Goal: Contribute content: Contribute content

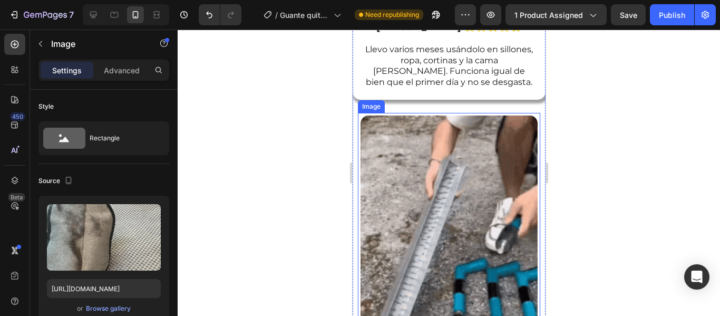
scroll to position [690, 0]
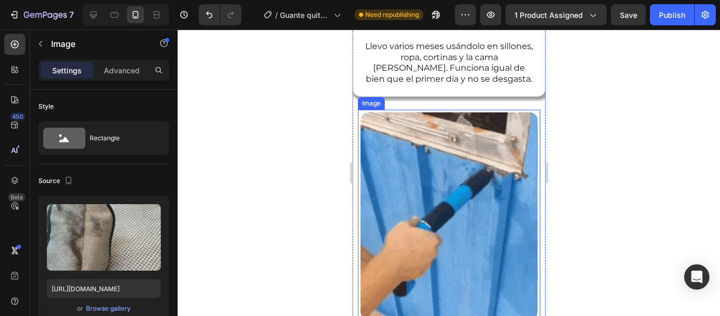
click at [430, 186] on img at bounding box center [448, 215] width 177 height 207
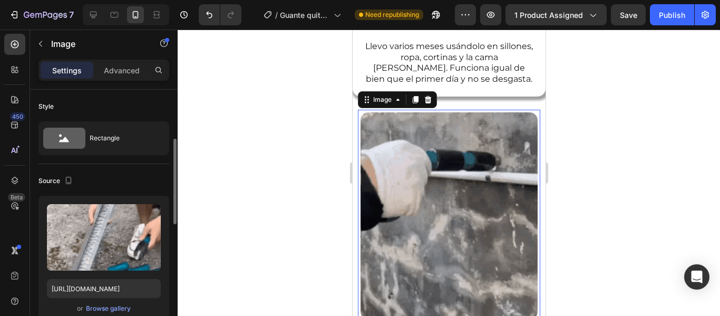
scroll to position [37, 0]
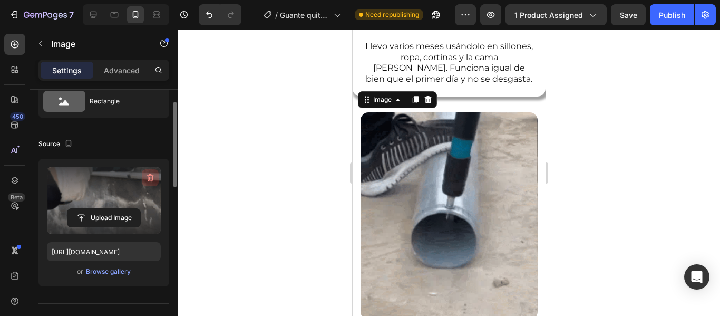
click at [153, 179] on icon "button" at bounding box center [150, 178] width 7 height 8
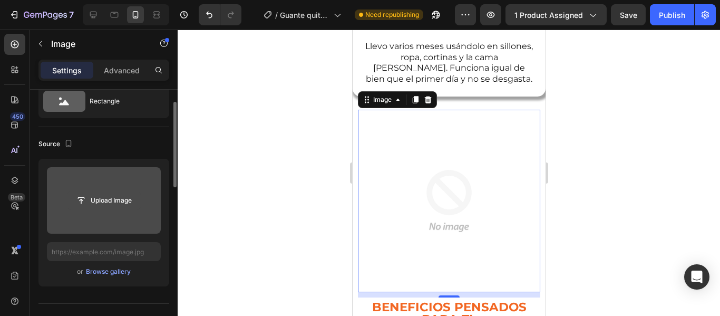
click at [108, 203] on input "file" at bounding box center [104, 200] width 73 height 18
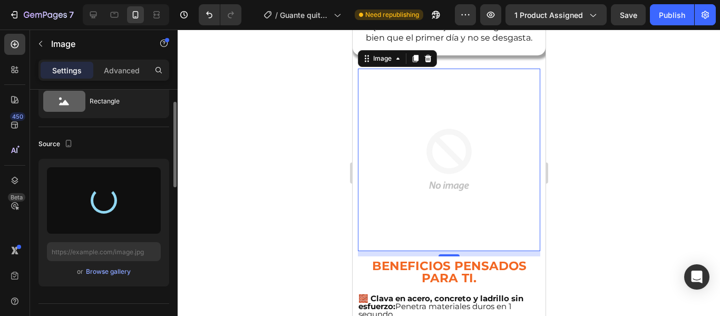
scroll to position [739, 0]
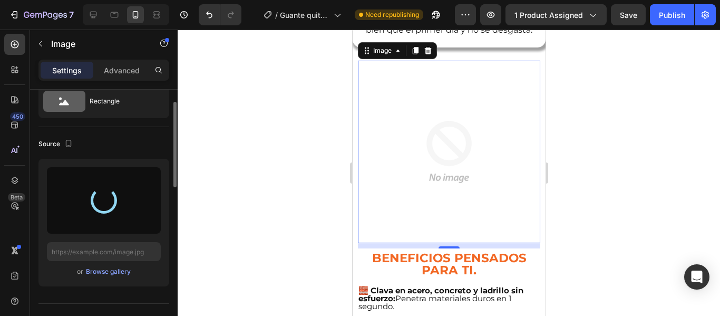
type input "[URL][DOMAIN_NAME]"
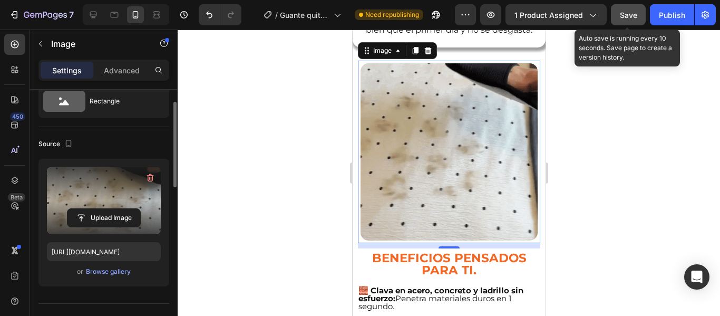
click at [619, 15] on button "Save" at bounding box center [628, 14] width 35 height 21
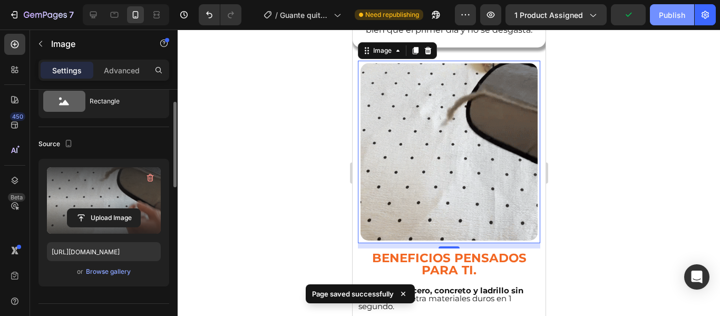
click at [672, 12] on div "Publish" at bounding box center [672, 14] width 26 height 11
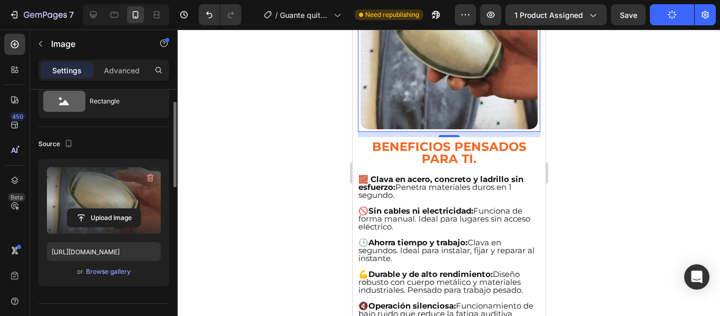
scroll to position [850, 0]
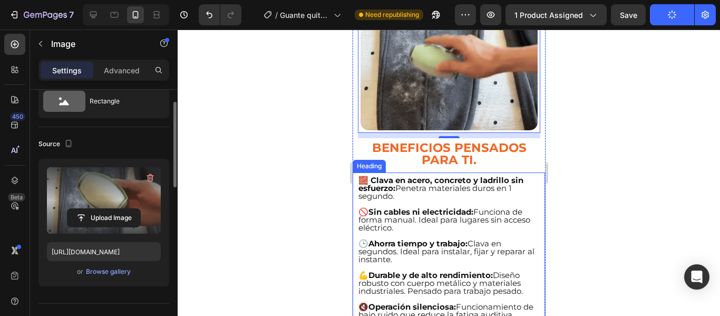
click at [454, 252] on h2 "🧱 Clava en acero, concreto y ladrillo sin esfuerzo: Penetra materiales duros en…" at bounding box center [448, 255] width 183 height 160
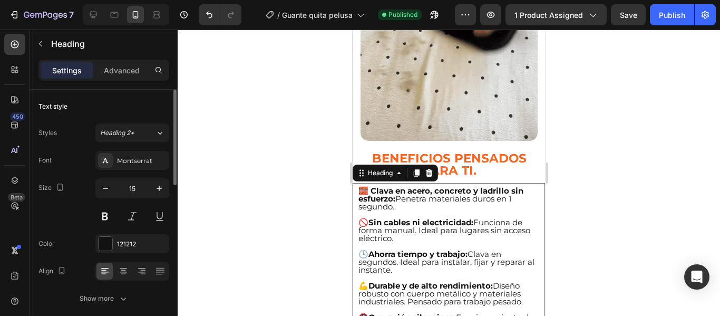
scroll to position [842, 0]
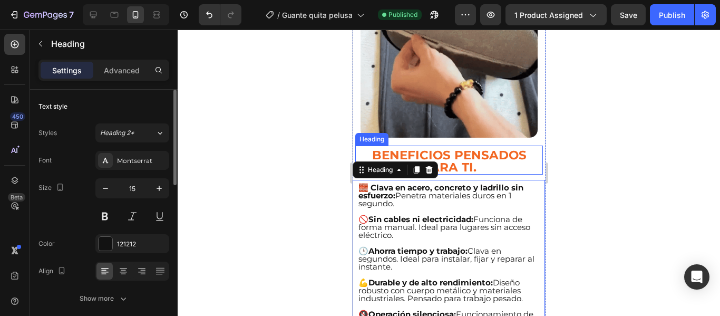
click at [491, 148] on h2 "BENEFICIOS Pensados para ti." at bounding box center [449, 161] width 188 height 26
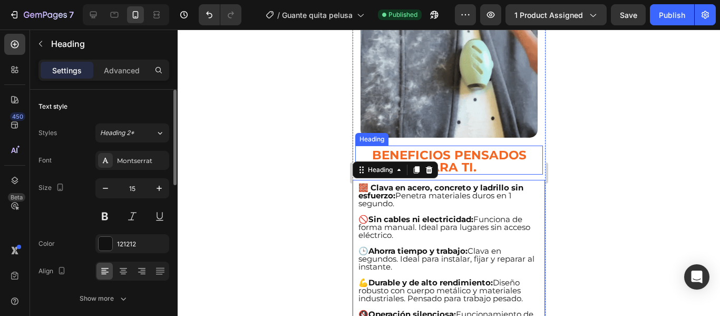
click at [491, 148] on h2 "BENEFICIOS Pensados para ti." at bounding box center [449, 161] width 188 height 26
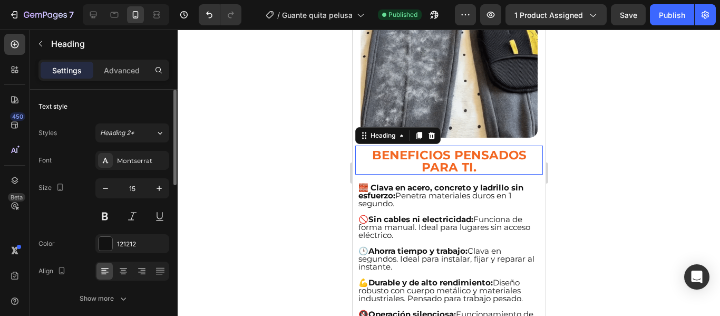
click at [484, 149] on p "BENEFICIOS Pensados para ti." at bounding box center [449, 161] width 186 height 24
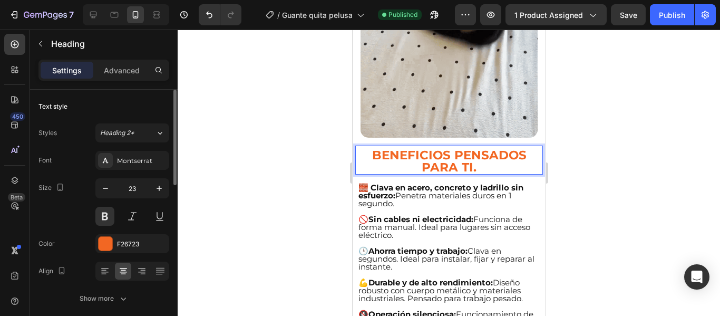
click at [484, 149] on p "BENEFICIOS Pensados para ti." at bounding box center [449, 161] width 186 height 24
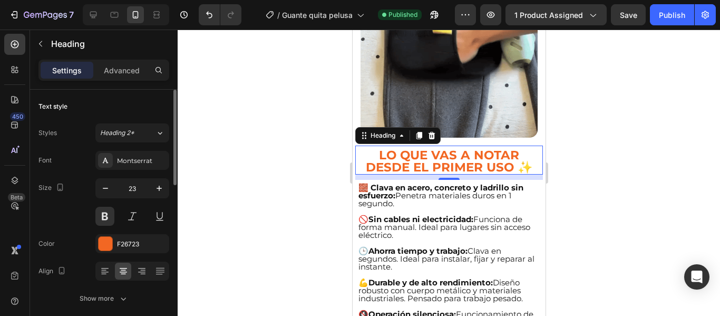
click at [272, 140] on div at bounding box center [449, 173] width 543 height 286
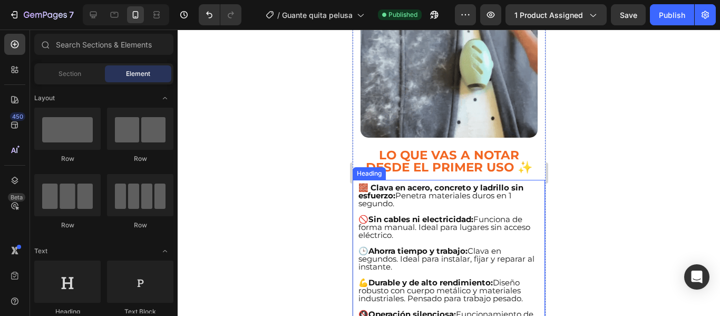
click at [406, 182] on h2 "🧱 Clava en acero, concreto y ladrillo sin esfuerzo: Penetra materiales duros en…" at bounding box center [448, 262] width 183 height 160
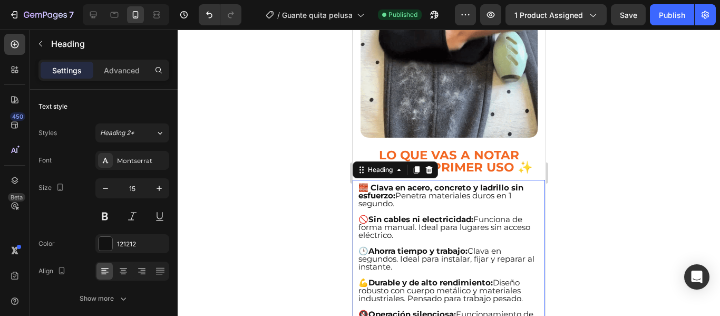
click at [401, 182] on h2 "🧱 Clava en acero, concreto y ladrillo sin esfuerzo: Penetra materiales duros en…" at bounding box center [448, 262] width 183 height 160
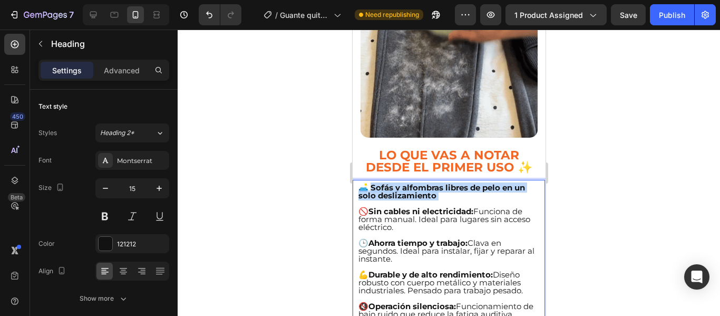
drag, startPoint x: 437, startPoint y: 171, endPoint x: 373, endPoint y: 160, distance: 64.9
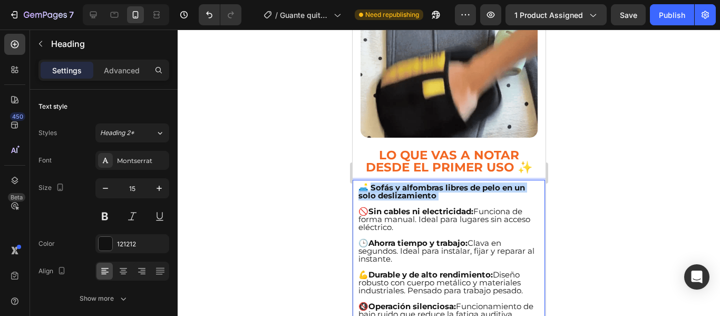
click at [373, 184] on p "🛋️ Sofás y alfombras libres de pelo en un solo deslizamiento 🚫  Sin cables ni e…" at bounding box center [448, 259] width 181 height 150
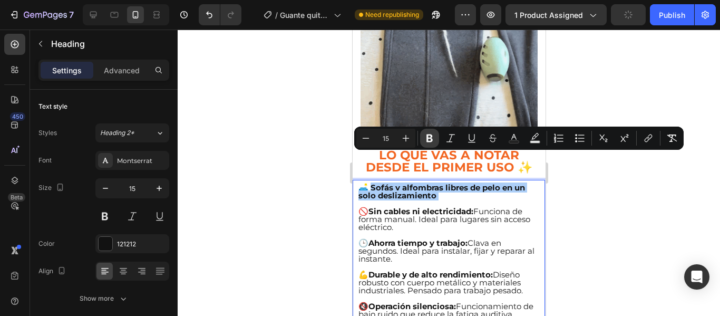
click at [430, 137] on icon "Editor contextual toolbar" at bounding box center [430, 138] width 11 height 11
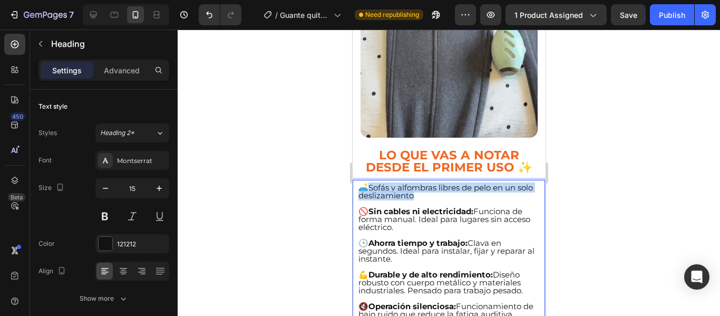
drag, startPoint x: 439, startPoint y: 167, endPoint x: 371, endPoint y: 158, distance: 68.2
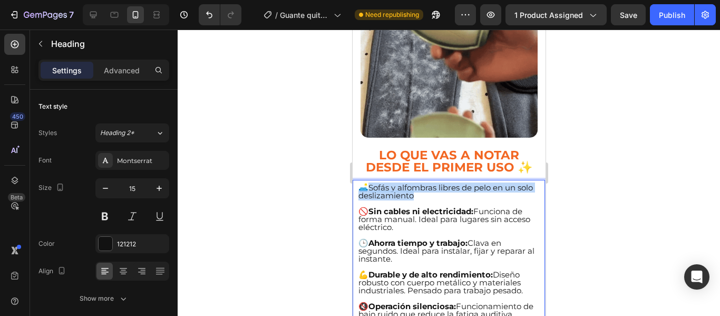
click at [371, 184] on p "🛋️ Sofás y alfombras libres de pelo en un solo deslizamiento 🚫  Sin cables ni e…" at bounding box center [448, 259] width 181 height 150
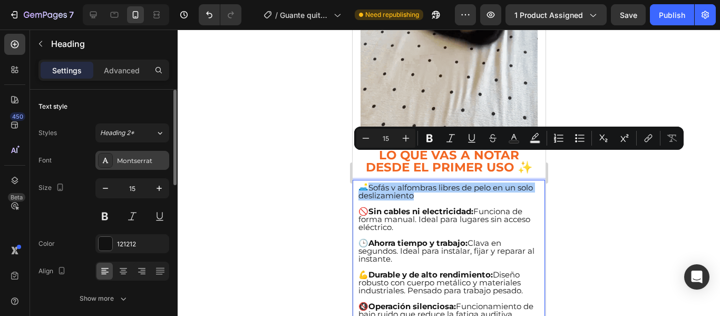
click at [118, 165] on div "Montserrat" at bounding box center [142, 160] width 50 height 9
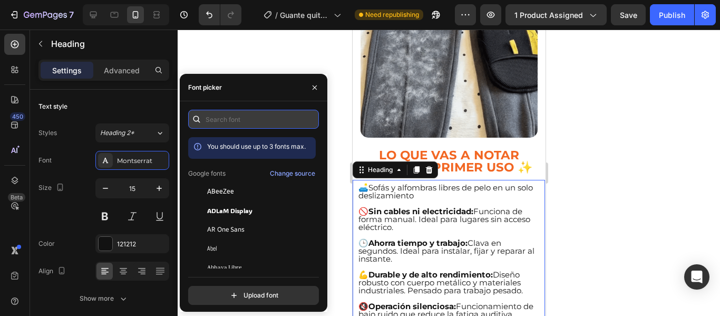
click at [233, 119] on input "text" at bounding box center [253, 119] width 131 height 19
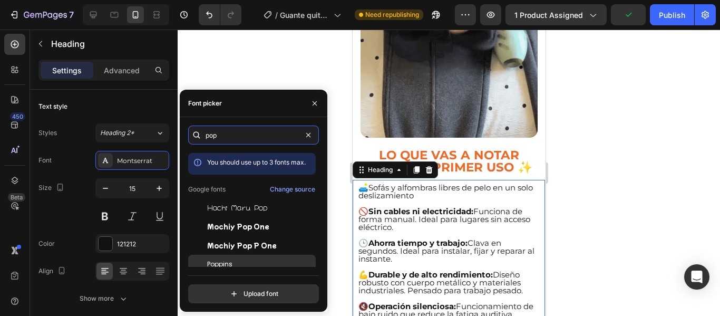
type input "pop"
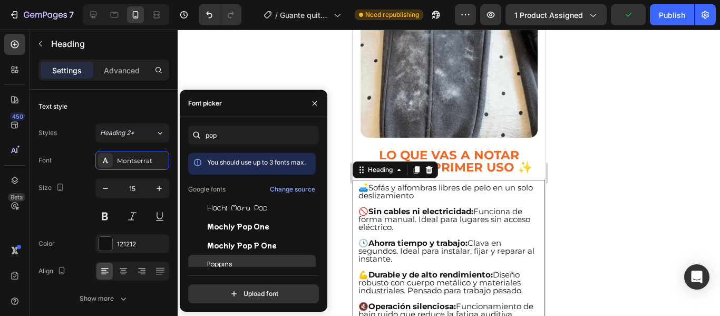
click at [245, 256] on div "Poppins" at bounding box center [252, 264] width 128 height 19
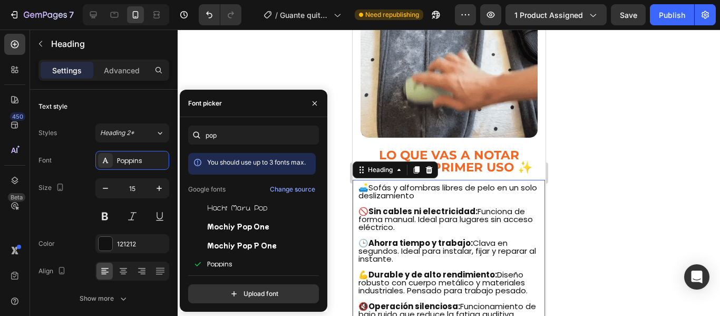
click at [586, 175] on div at bounding box center [449, 173] width 543 height 286
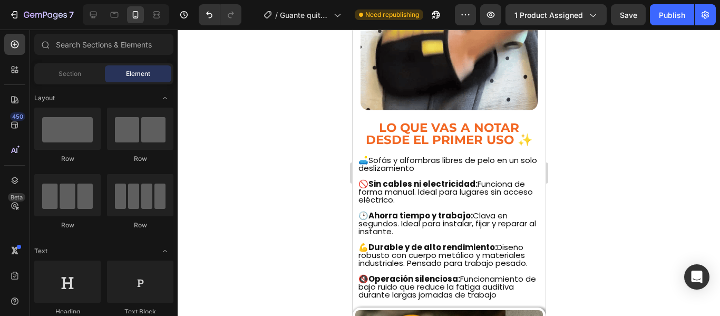
scroll to position [870, 0]
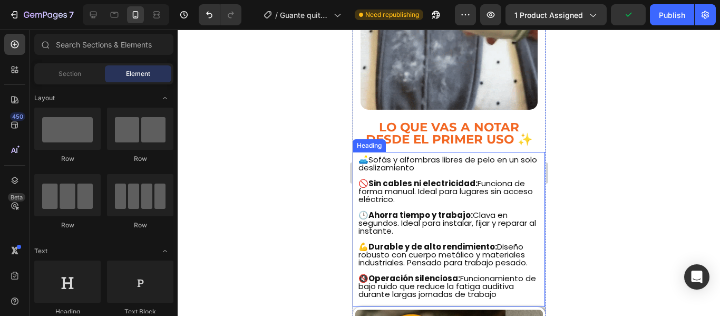
click at [455, 156] on p "⁠⁠⁠⁠⁠⁠⁠ 🛋️ Sofás y alfombras libres de pelo en un solo deslizamiento 🚫  Sin cab…" at bounding box center [448, 231] width 181 height 150
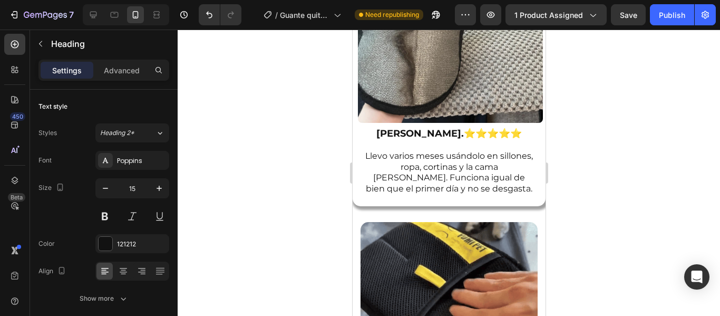
scroll to position [580, 0]
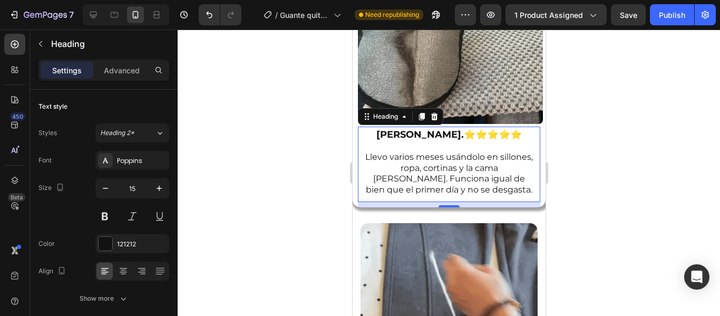
click at [475, 156] on p "⁠⁠⁠⁠⁠⁠⁠ [PERSON_NAME]. ⭐⭐⭐⭐⭐ Llevo varios meses usándolo en sillones, ropa, cor…" at bounding box center [449, 162] width 170 height 66
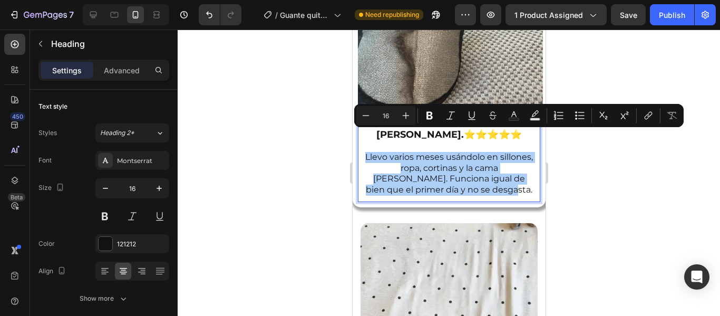
click at [328, 151] on div at bounding box center [449, 173] width 543 height 286
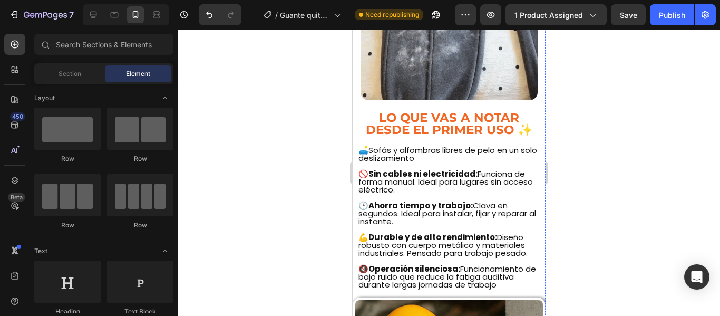
scroll to position [882, 0]
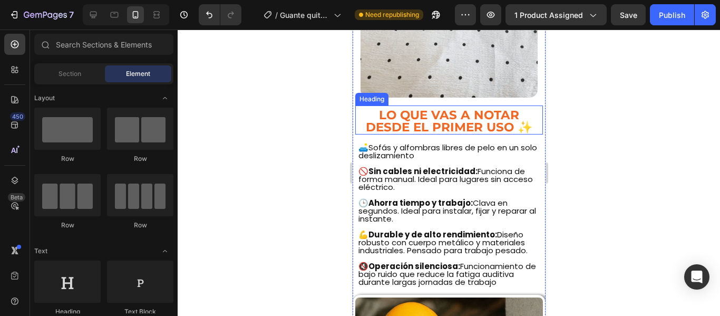
click at [433, 109] on p "Lo que vas a notar desde el primer uso ✨" at bounding box center [449, 121] width 186 height 24
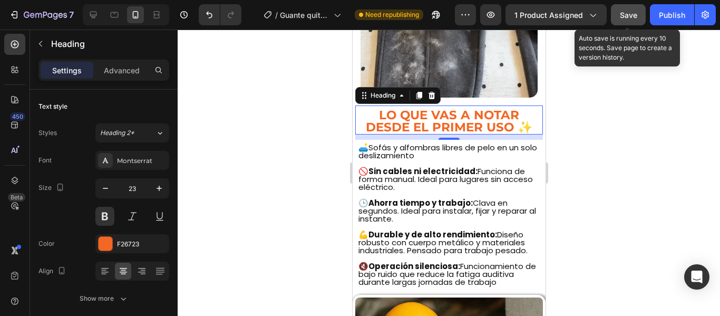
click at [621, 23] on button "Save" at bounding box center [628, 14] width 35 height 21
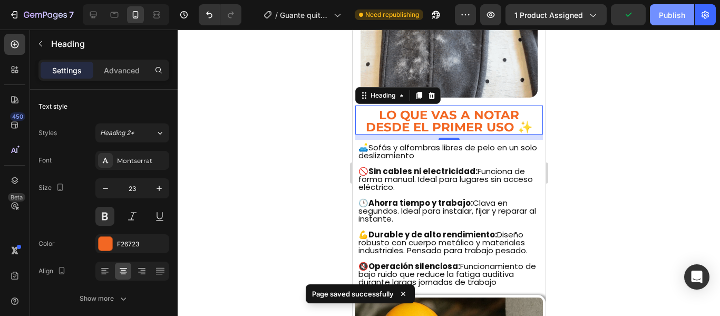
click at [664, 16] on div "Publish" at bounding box center [672, 14] width 26 height 11
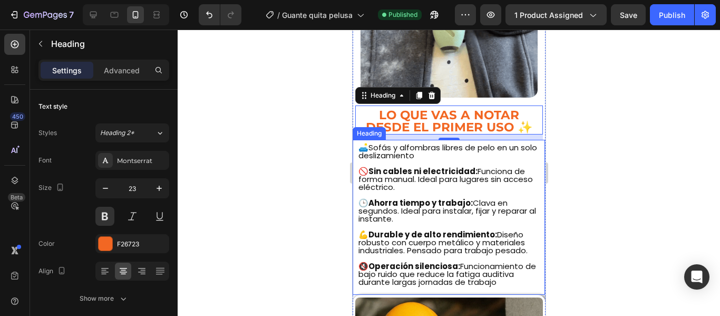
scroll to position [830, 0]
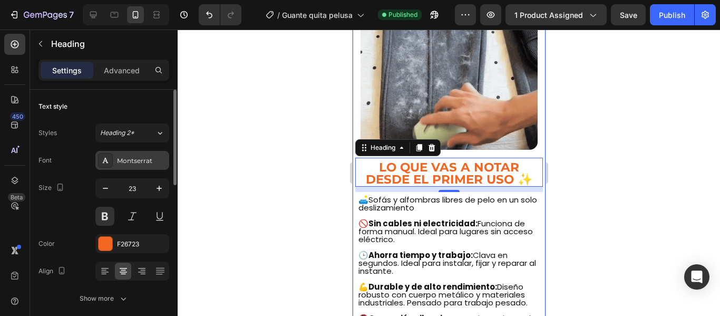
click at [144, 165] on div "Montserrat" at bounding box center [142, 160] width 50 height 9
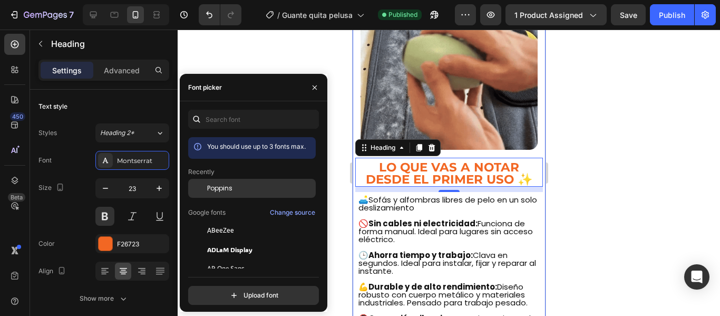
click at [215, 186] on span "Poppins" at bounding box center [219, 188] width 25 height 9
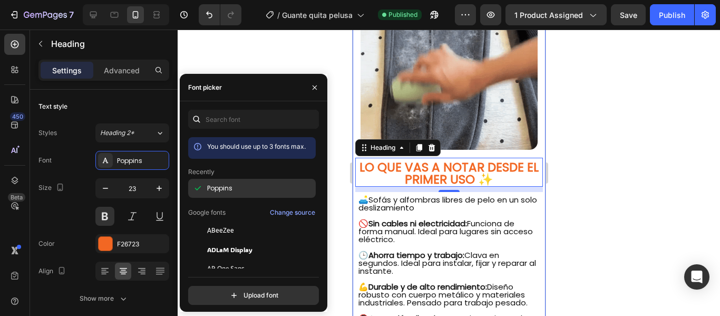
click at [258, 187] on div "Poppins" at bounding box center [260, 188] width 107 height 9
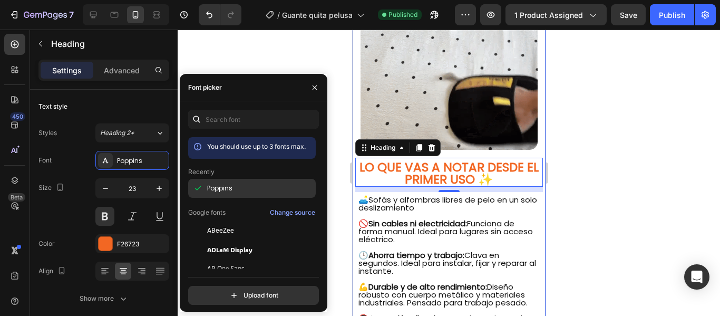
click at [199, 190] on icon at bounding box center [197, 188] width 11 height 11
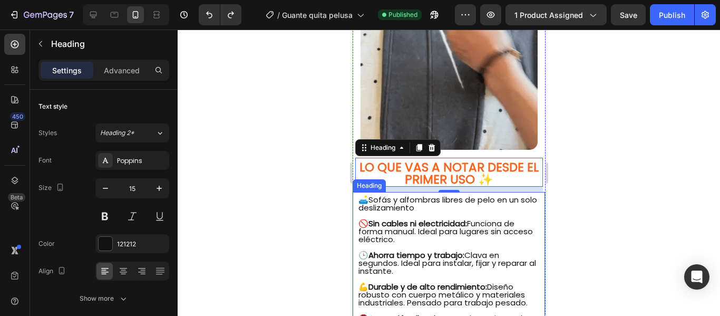
click at [354, 192] on div "⁠⁠⁠⁠⁠⁠⁠ 🛋️ Sofás y alfombras libres de pelo en un solo deslizamiento 🚫  Sin cab…" at bounding box center [448, 269] width 192 height 155
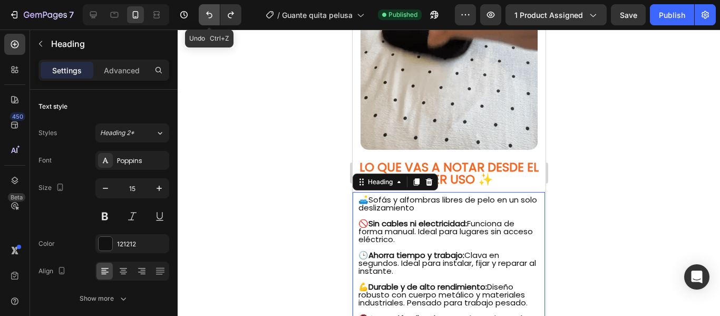
click at [213, 14] on icon "Undo/Redo" at bounding box center [209, 14] width 11 height 11
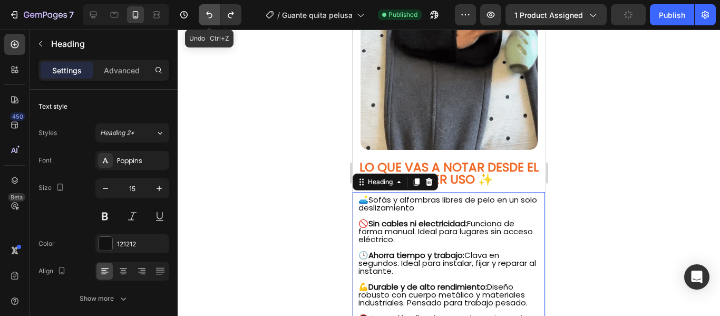
click at [213, 15] on icon "Undo/Redo" at bounding box center [209, 14] width 11 height 11
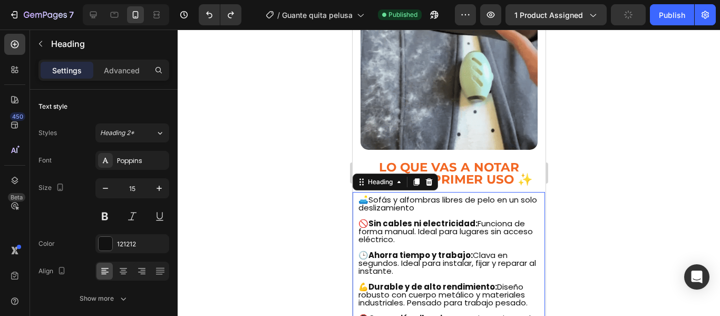
click at [296, 170] on div at bounding box center [449, 173] width 543 height 286
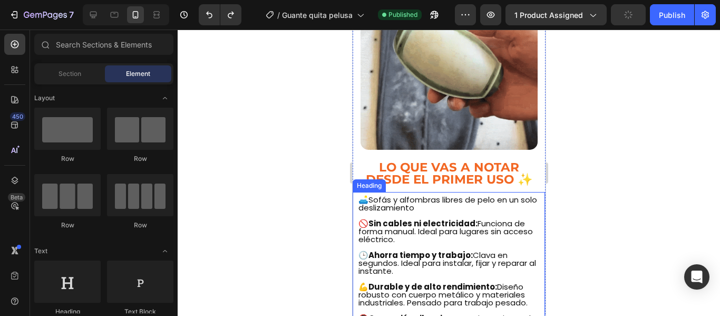
click at [395, 202] on p "⁠⁠⁠⁠⁠⁠⁠ 🛋️ Sofás y alfombras libres de pelo en un solo deslizamiento 🚫  Sin cab…" at bounding box center [448, 271] width 181 height 150
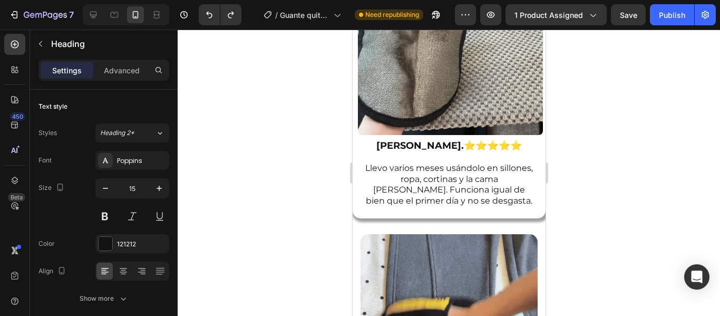
scroll to position [568, 0]
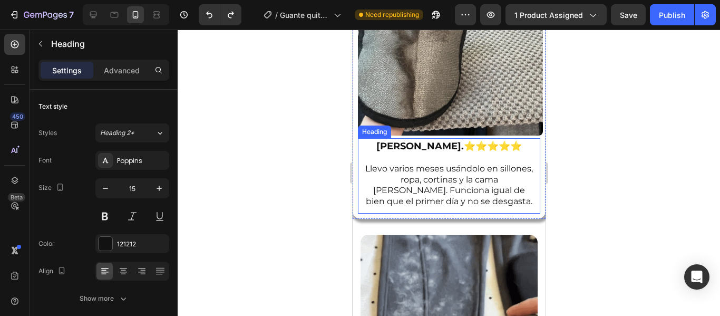
click at [430, 172] on p "⁠⁠⁠⁠⁠⁠⁠ [PERSON_NAME]. ⭐⭐⭐⭐⭐ Llevo varios meses usándolo en sillones, ropa, cor…" at bounding box center [449, 174] width 170 height 66
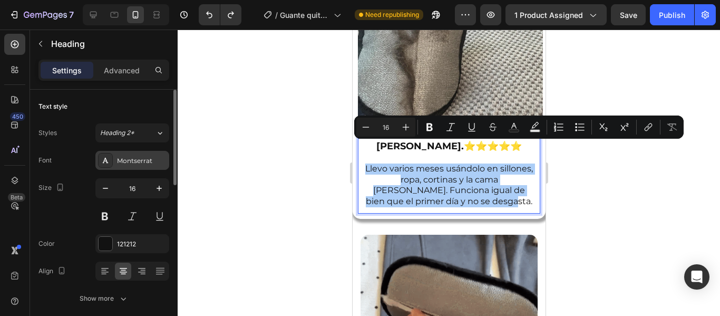
click at [131, 155] on div "Montserrat" at bounding box center [132, 160] width 74 height 19
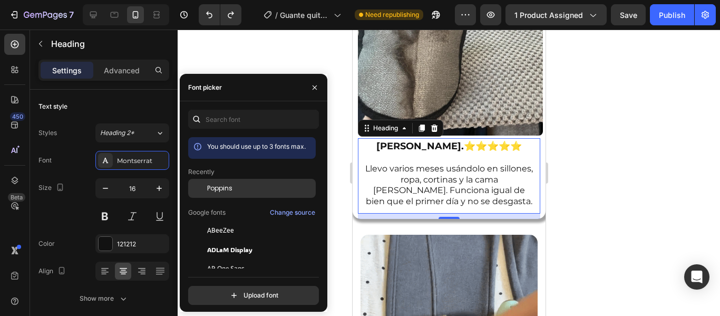
click at [218, 192] on span "Poppins" at bounding box center [219, 188] width 25 height 9
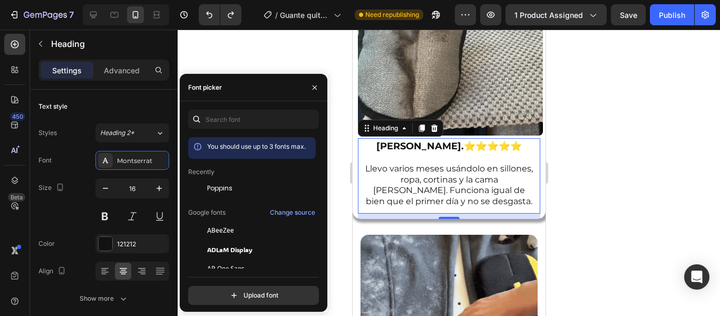
click at [338, 149] on div at bounding box center [449, 173] width 543 height 286
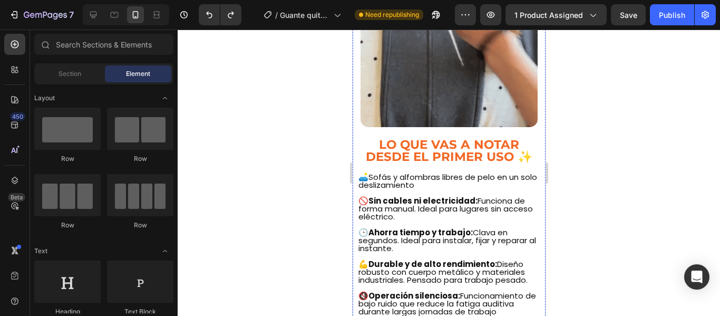
scroll to position [852, 0]
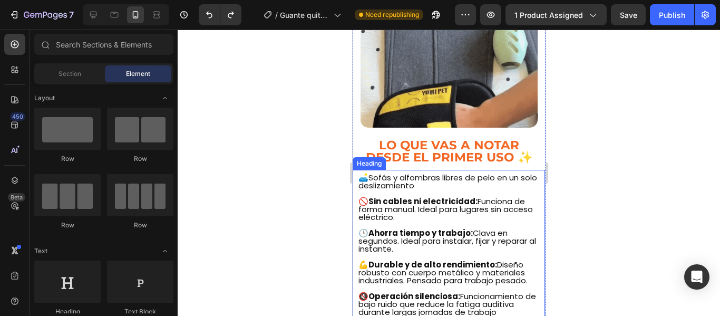
click at [440, 190] on p "⁠⁠⁠⁠⁠⁠⁠ 🛋️ Sofás y alfombras libres de pelo en un solo deslizamiento 🚫  Sin cab…" at bounding box center [448, 249] width 181 height 150
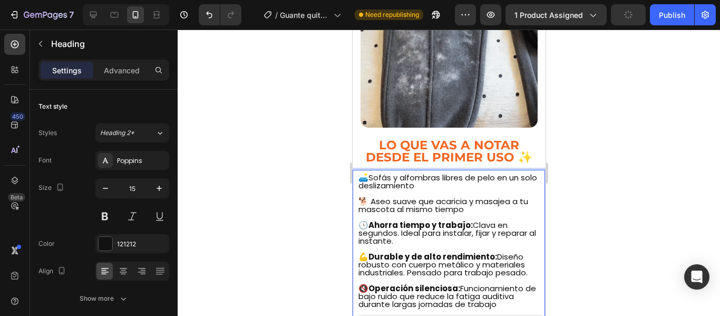
click at [419, 212] on p "🛋️ Sofás y alfombras libres de pelo en un solo deslizamiento 🐕 Aseo suave que a…" at bounding box center [448, 245] width 181 height 142
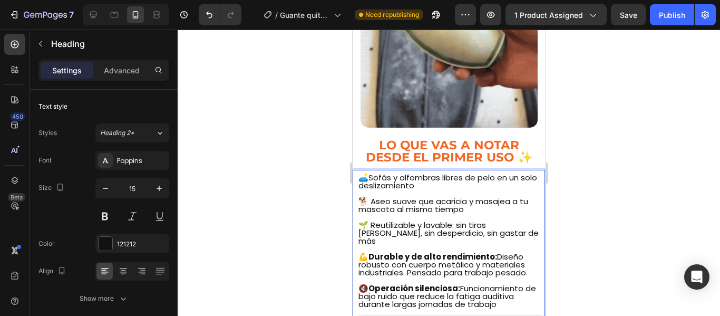
click at [525, 244] on p "🛋️ Sofás y alfombras libres de pelo en un solo deslizamiento 🐕 Aseo suave que a…" at bounding box center [448, 245] width 181 height 142
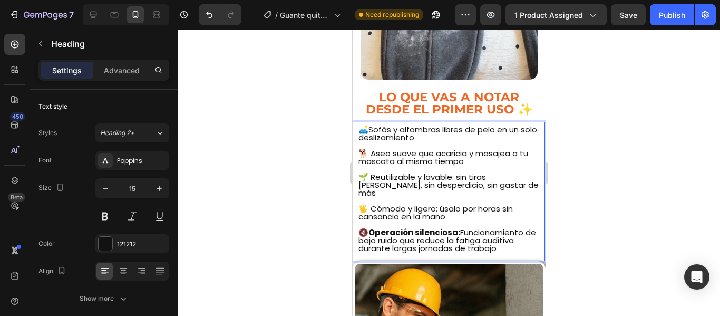
scroll to position [896, 0]
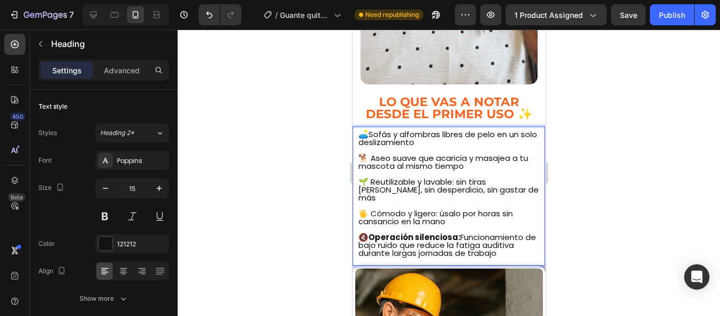
click at [505, 225] on p "🛋️ Sofás y alfombras libres de pelo en un solo deslizamiento 🐕 Aseo suave que a…" at bounding box center [448, 197] width 181 height 134
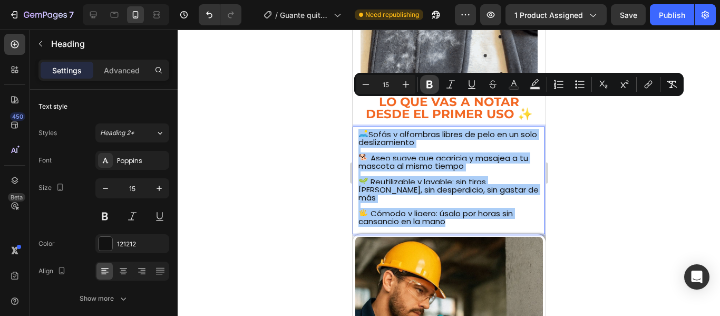
click at [425, 82] on icon "Editor contextual toolbar" at bounding box center [430, 84] width 11 height 11
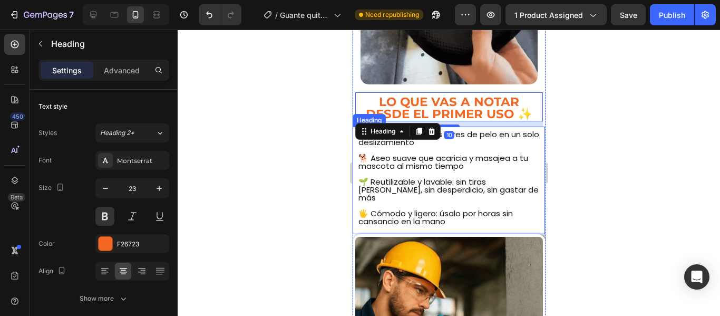
click at [469, 185] on p "🛋️ Sofás y alfombras libres de pelo en un solo deslizamiento 🐕 Aseo suave que a…" at bounding box center [448, 181] width 181 height 103
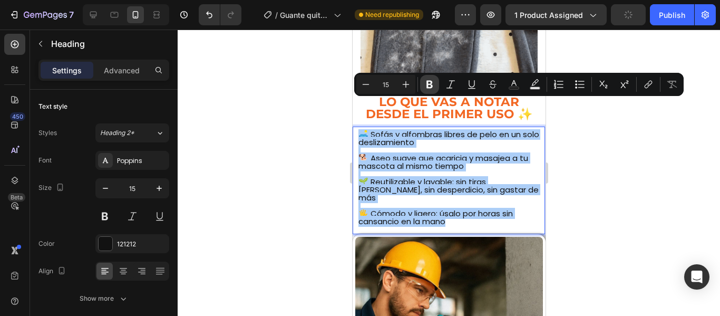
click at [428, 86] on icon "Editor contextual toolbar" at bounding box center [430, 85] width 6 height 8
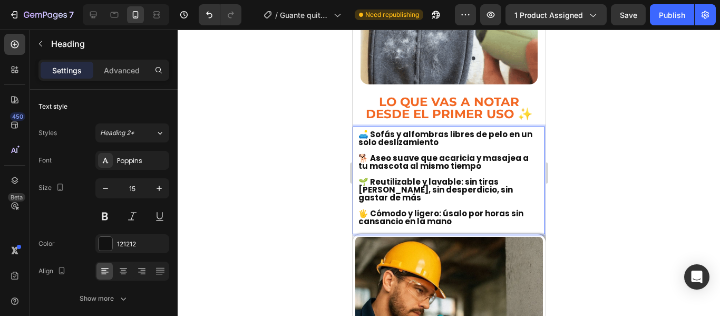
click at [315, 147] on div at bounding box center [449, 173] width 543 height 286
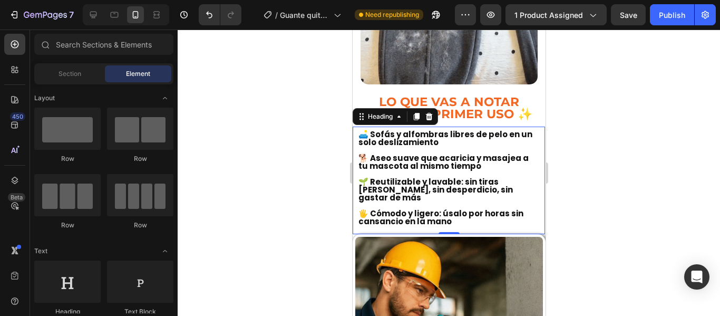
click at [470, 176] on strong "🌱 Reutilizable y lavable: sin tiras [PERSON_NAME], sin desperdicio, sin gastar …" at bounding box center [435, 189] width 155 height 27
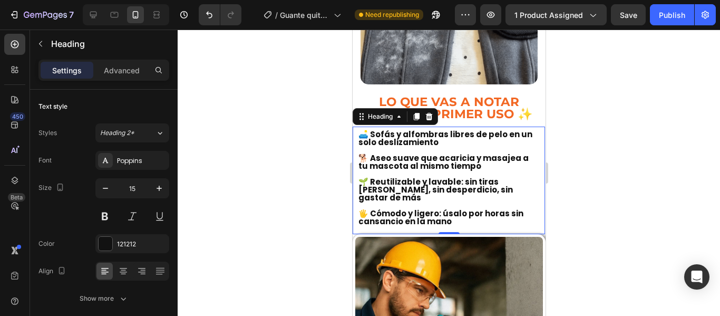
click at [291, 164] on div at bounding box center [449, 173] width 543 height 286
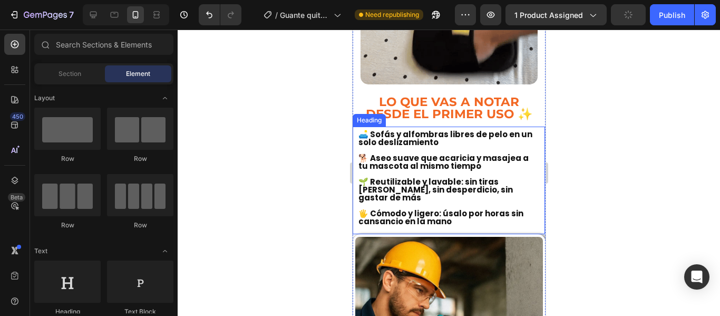
click at [448, 129] on strong "🛋️ Sofás y alfombras libres de pelo en un solo deslizamiento" at bounding box center [445, 138] width 174 height 19
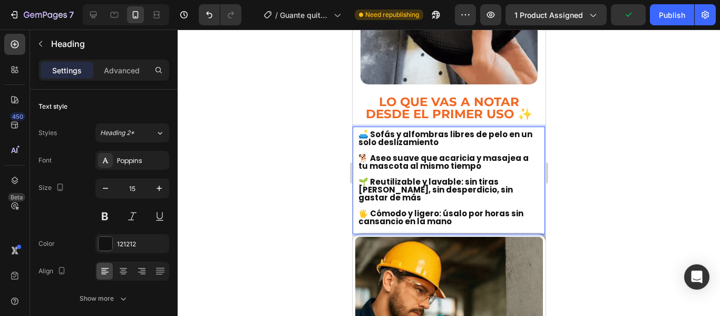
click at [446, 129] on strong "🛋️ Sofás y alfombras libres de pelo en un solo deslizamiento" at bounding box center [445, 138] width 174 height 19
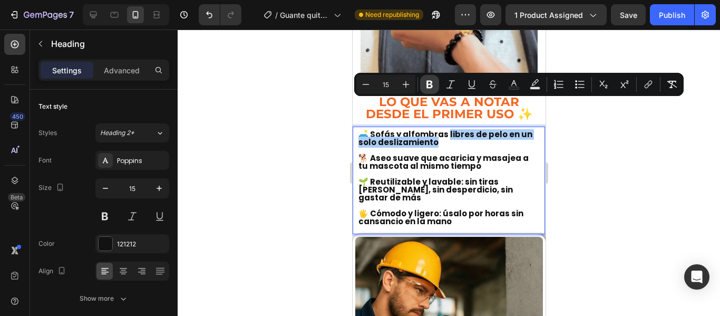
click at [430, 78] on button "Bold" at bounding box center [429, 84] width 19 height 19
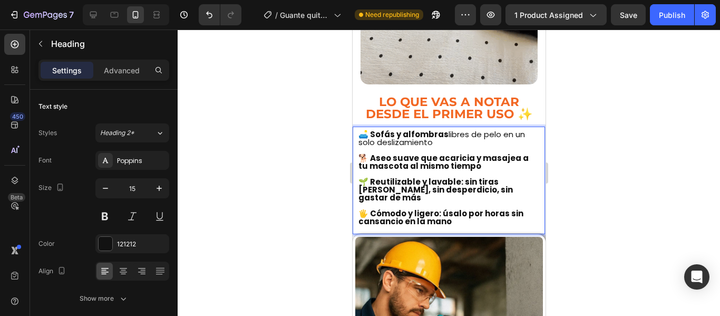
click at [437, 130] on p "🛋️ Sofás y alfombras libres de pelo en un solo deslizamiento 🐕 Aseo suave que a…" at bounding box center [448, 181] width 181 height 103
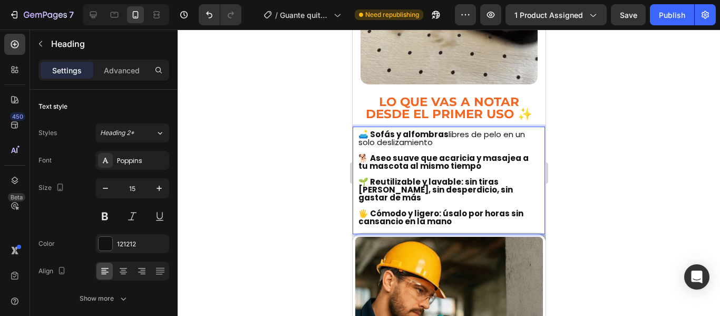
click at [437, 130] on p "🛋️ Sofás y alfombras libres de pelo en un solo deslizamiento ⁠⁠⁠⁠⁠⁠⁠ 🐕 Aseo sua…" at bounding box center [448, 181] width 181 height 103
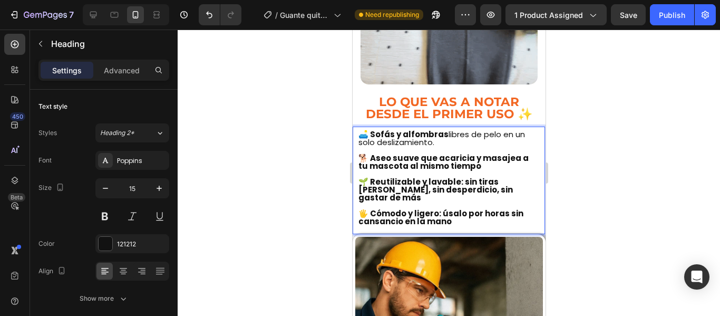
click at [451, 130] on p "🛋️ Sofás y alfombras libres de pelo en un solo deslizamiento. 🐕 Aseo suave que …" at bounding box center [448, 181] width 181 height 103
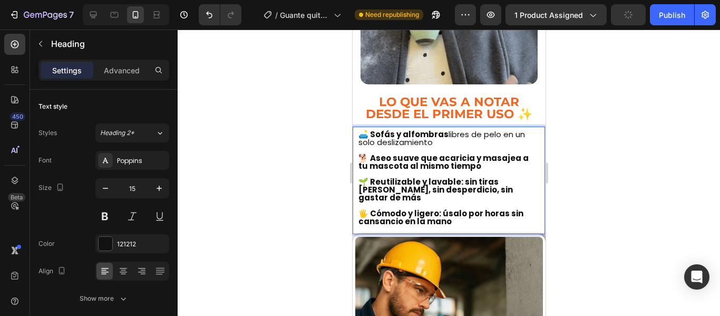
click at [333, 121] on div at bounding box center [449, 173] width 543 height 286
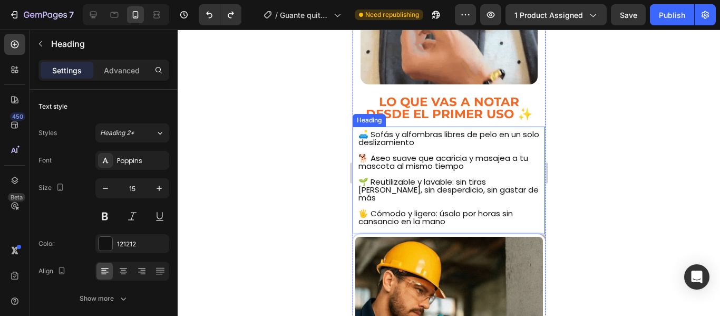
click at [445, 129] on h2 "🛋️ Sofás y alfombras libres de pelo en un solo deslizamiento 🐕 Aseo suave que a…" at bounding box center [448, 181] width 183 height 105
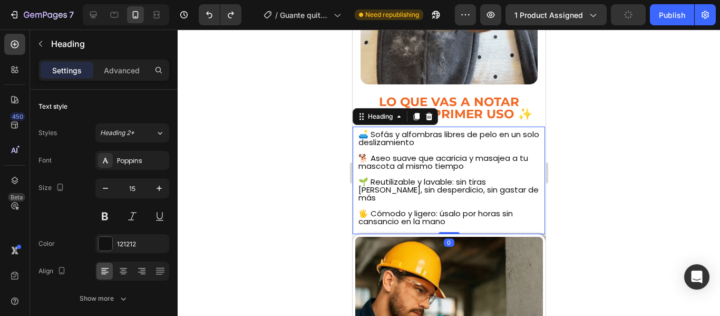
click at [445, 129] on h2 "🛋️ Sofás y alfombras libres de pelo en un solo deslizamiento 🐕 Aseo suave que a…" at bounding box center [448, 181] width 183 height 105
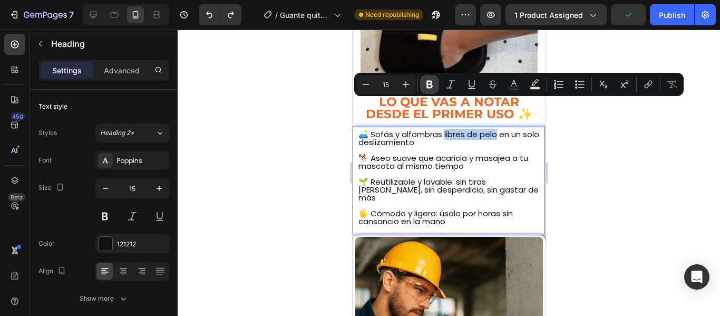
click at [431, 79] on button "Bold" at bounding box center [429, 84] width 19 height 19
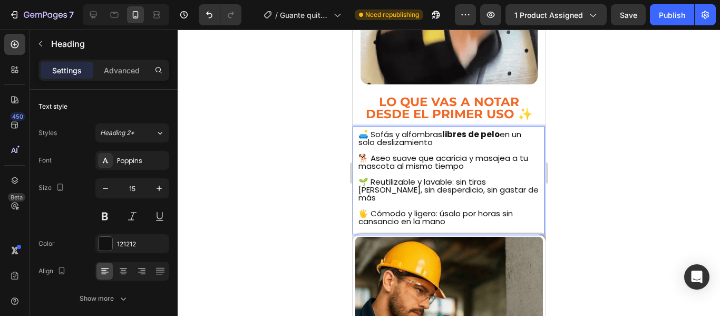
click at [294, 140] on div at bounding box center [449, 173] width 543 height 286
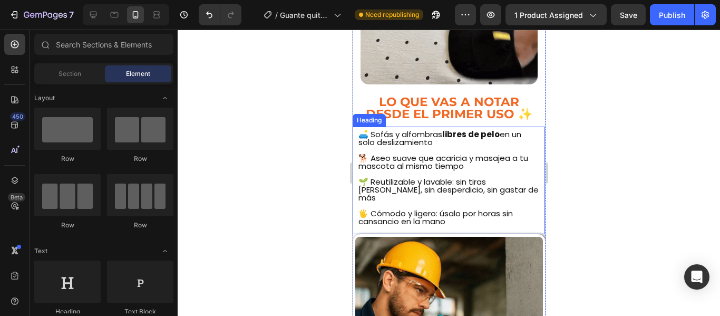
click at [369, 131] on p "🛋️ Sofás y alfombras libres de pelo en un solo deslizamiento 🐕 Aseo suave que a…" at bounding box center [448, 181] width 181 height 103
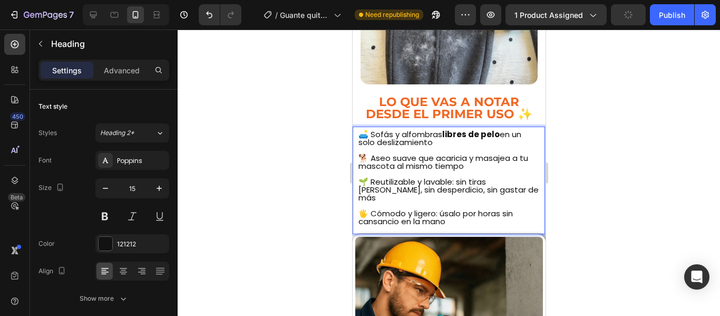
click at [372, 130] on p "🛋️ Sofás y alfombras libres de pelo en un solo deslizamiento 🐕 Aseo suave que a…" at bounding box center [448, 181] width 181 height 103
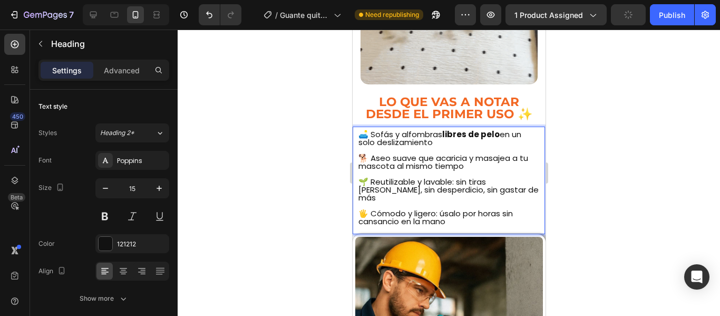
click at [438, 133] on p "🛋️ Sofás y alfombras libres de pelo en un solo deslizamiento 🐕 Aseo suave que a…" at bounding box center [448, 181] width 181 height 103
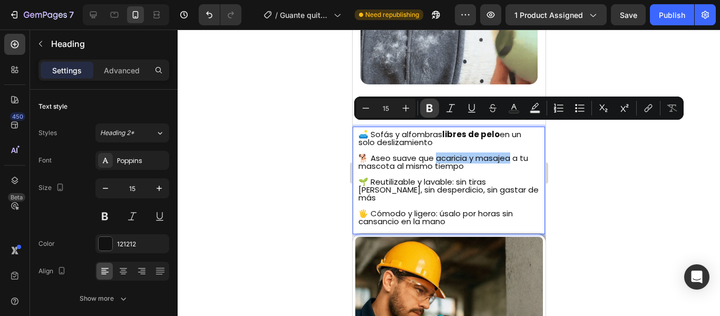
click at [433, 105] on icon "Editor contextual toolbar" at bounding box center [430, 108] width 11 height 11
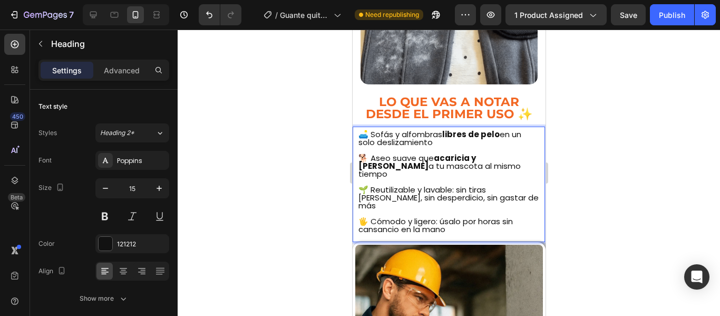
click at [454, 152] on p "🛋️ Sofás y alfombras libres de pelo en un solo deslizamiento 🐕 Aseo suave que a…" at bounding box center [448, 185] width 181 height 111
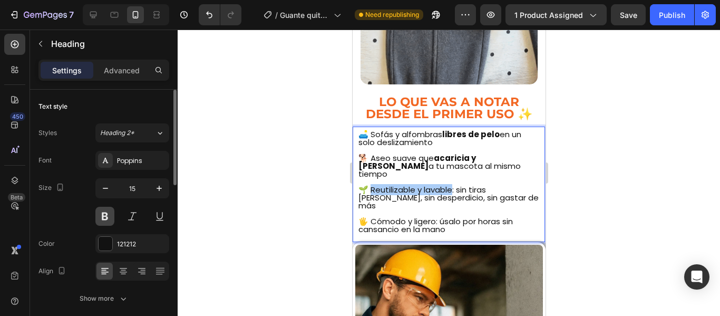
click at [104, 213] on button at bounding box center [104, 216] width 19 height 19
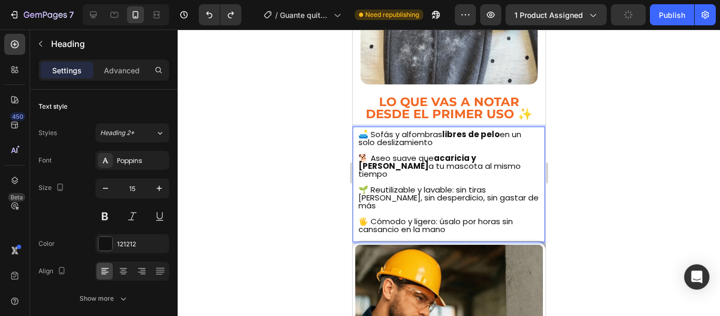
click at [440, 151] on p "🛋️ Sofás y alfombras libres de pelo en un solo deslizamiento 🐕 Aseo suave que a…" at bounding box center [448, 185] width 181 height 111
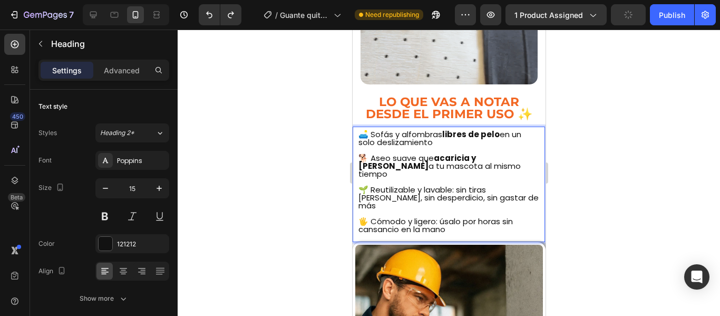
click at [455, 153] on p "🛋️ Sofás y alfombras libres de pelo en un solo deslizamiento 🐕 Aseo suave que a…" at bounding box center [448, 185] width 181 height 111
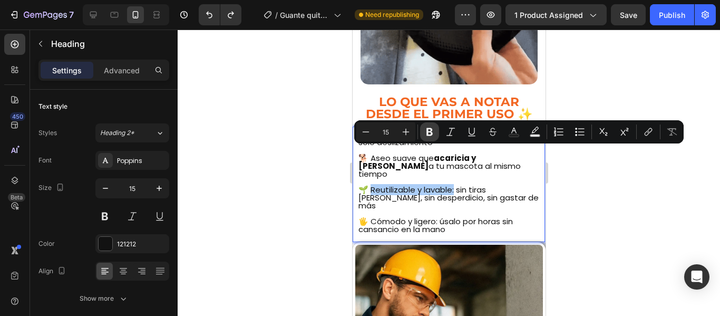
click at [430, 130] on icon "Editor contextual toolbar" at bounding box center [430, 132] width 11 height 11
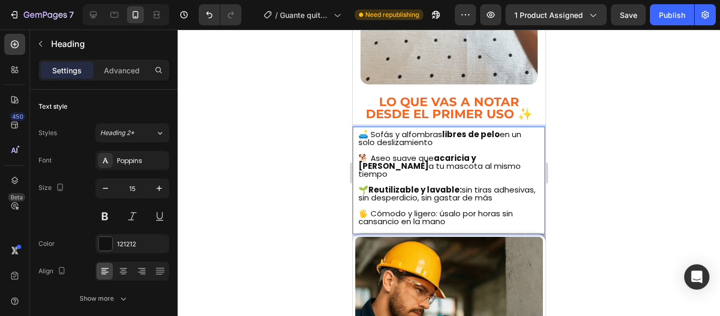
click at [452, 180] on p "🛋️ Sofás y alfombras libres de pelo en un solo deslizamiento 🐕 Aseo suave que a…" at bounding box center [448, 181] width 181 height 103
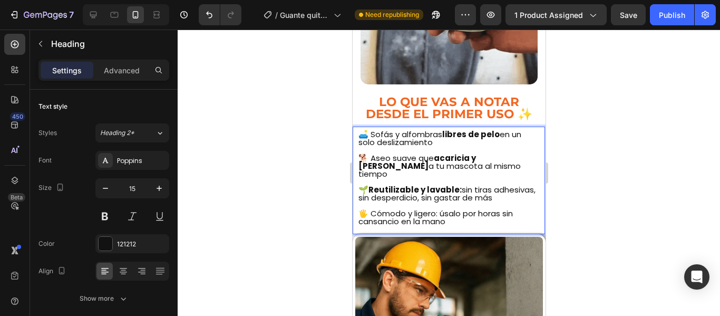
click at [436, 185] on p "🛋️ Sofás y alfombras libres de pelo en un solo deslizamiento 🐕 Aseo suave que a…" at bounding box center [448, 181] width 181 height 103
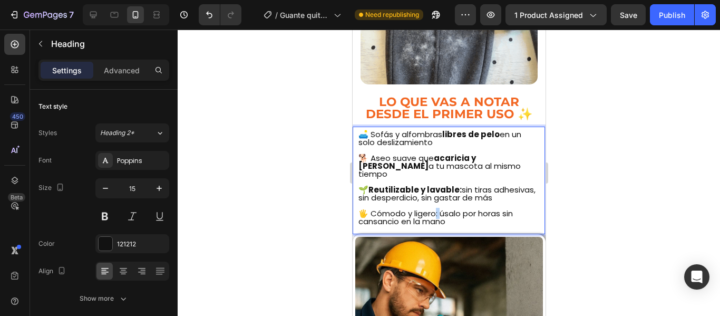
click at [436, 185] on p "🛋️ Sofás y alfombras libres de pelo en un solo deslizamiento 🐕 Aseo suave que a…" at bounding box center [448, 181] width 181 height 103
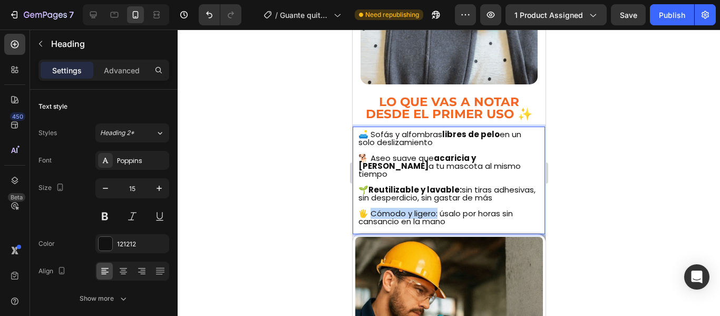
click at [418, 185] on p "🛋️ Sofás y alfombras libres de pelo en un solo deslizamiento 🐕 Aseo suave que a…" at bounding box center [448, 181] width 181 height 103
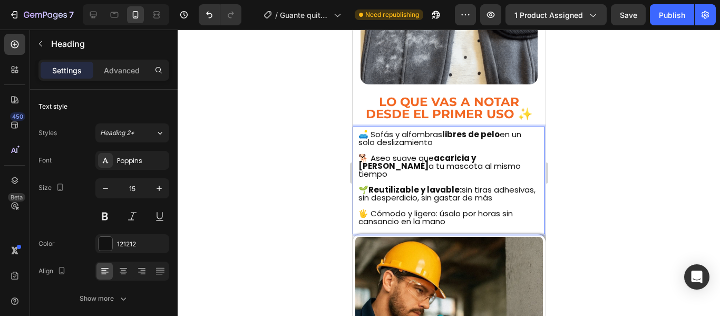
click at [440, 186] on p "🛋️ Sofás y alfombras libres de pelo en un solo deslizamiento 🐕 Aseo suave que a…" at bounding box center [448, 181] width 181 height 103
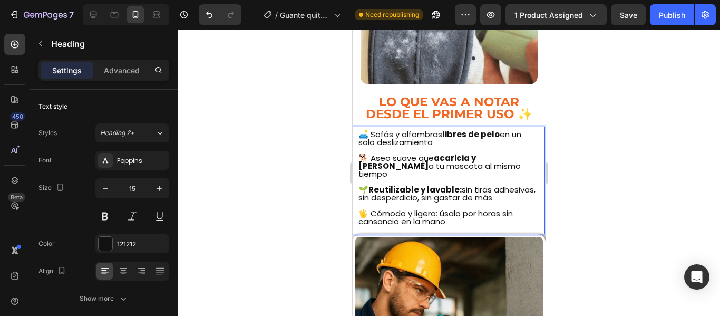
click at [468, 182] on p "🛋️ Sofás y alfombras libres de pelo en un solo deslizamiento 🐕 Aseo suave que a…" at bounding box center [448, 181] width 181 height 103
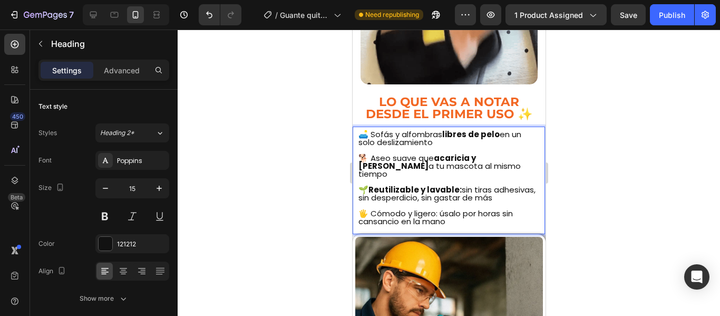
click at [588, 185] on div at bounding box center [449, 173] width 543 height 286
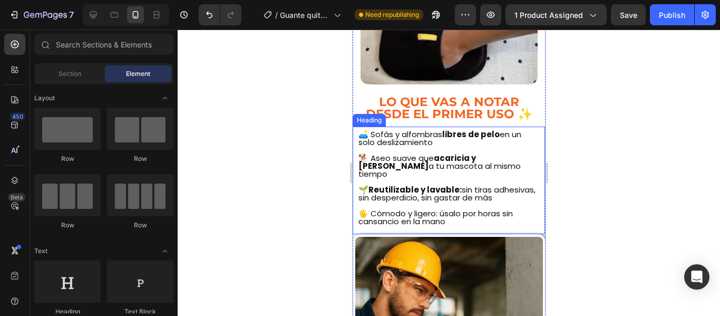
click at [445, 189] on p "🛋️ Sofás y alfombras libres de pelo en un solo deslizamiento 🐕 Aseo suave que a…" at bounding box center [448, 181] width 181 height 103
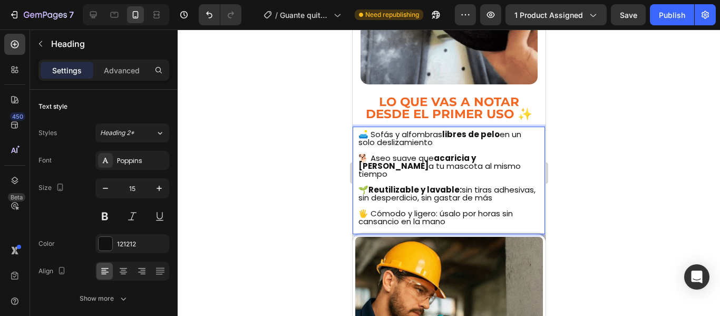
click at [435, 181] on p "🛋️ Sofás y alfombras libres de pelo en un solo deslizamiento 🐕 Aseo suave que a…" at bounding box center [448, 181] width 181 height 103
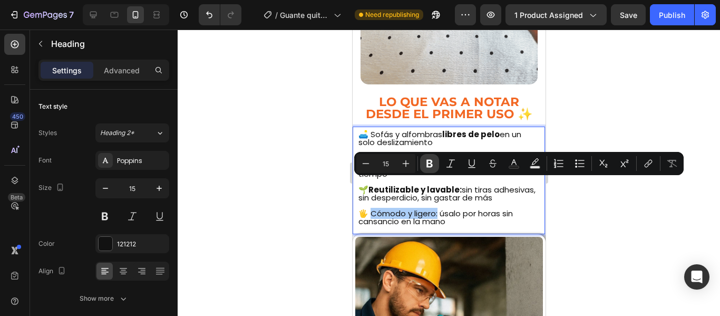
click at [427, 160] on icon "Editor contextual toolbar" at bounding box center [430, 163] width 11 height 11
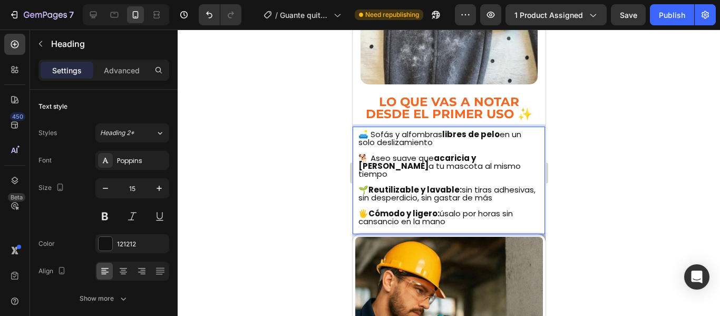
click at [309, 198] on div at bounding box center [449, 173] width 543 height 286
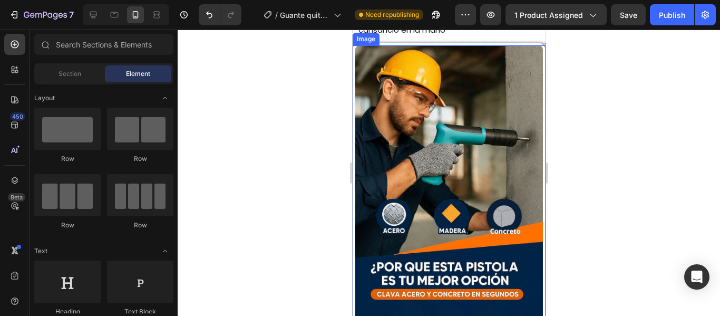
scroll to position [1087, 0]
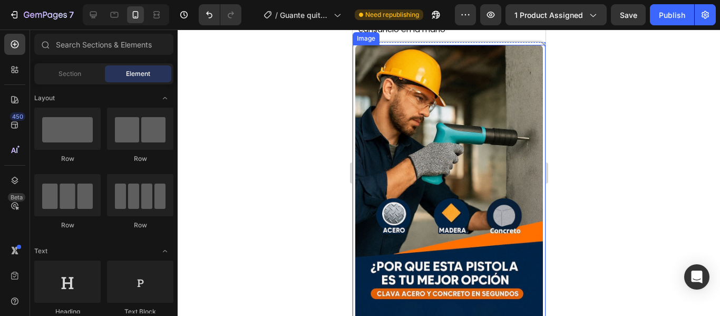
click at [426, 150] on img at bounding box center [449, 186] width 188 height 282
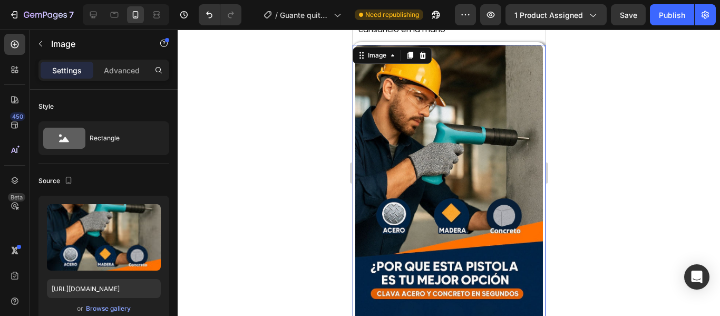
click at [441, 140] on img at bounding box center [449, 186] width 188 height 282
click at [388, 163] on img at bounding box center [449, 186] width 188 height 282
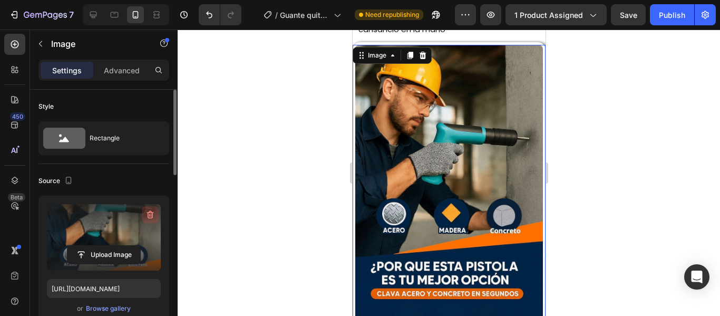
click at [147, 213] on icon "button" at bounding box center [150, 214] width 11 height 11
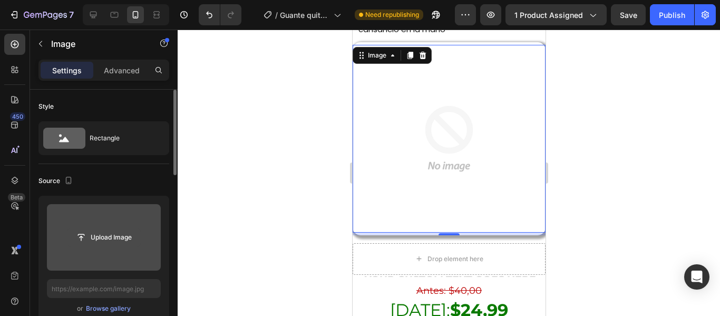
click at [105, 234] on input "file" at bounding box center [104, 237] width 73 height 18
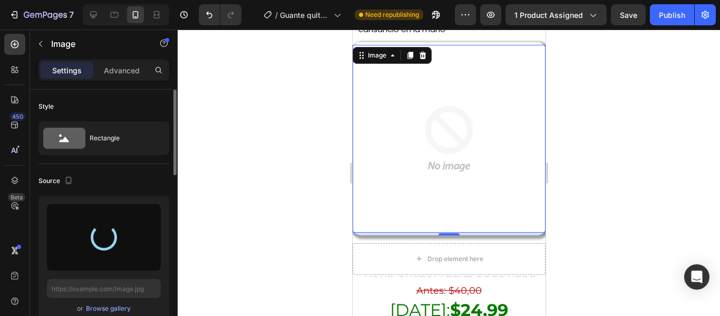
type input "[URL][DOMAIN_NAME]"
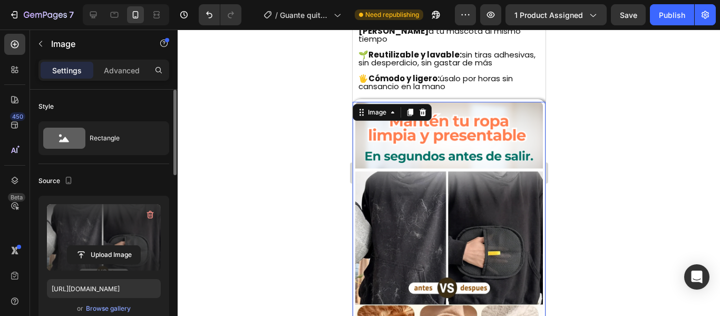
scroll to position [1030, 0]
click at [311, 179] on div at bounding box center [449, 173] width 543 height 286
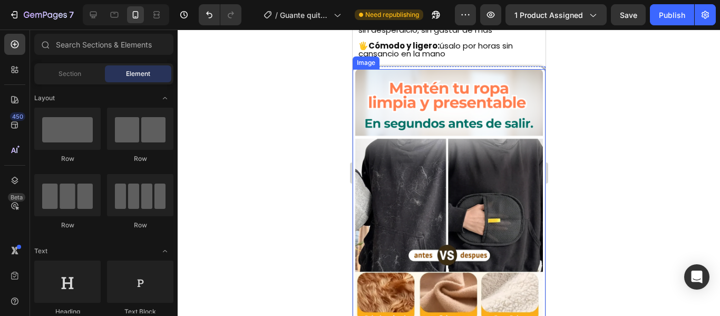
scroll to position [1064, 0]
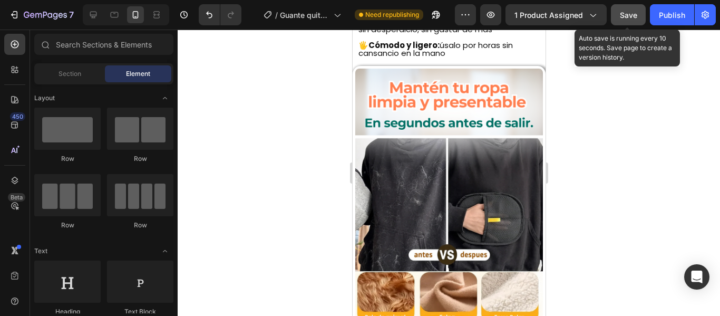
click at [628, 14] on span "Save" at bounding box center [628, 15] width 17 height 9
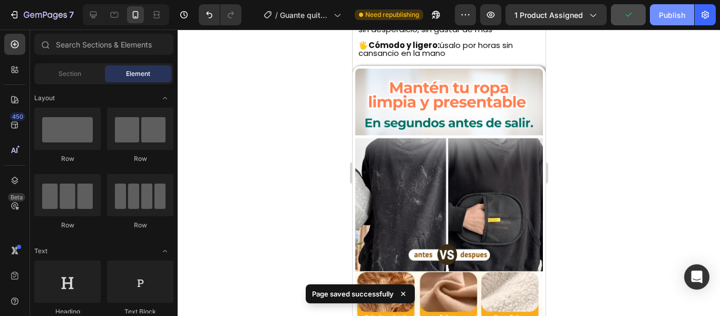
click at [668, 12] on div "Publish" at bounding box center [672, 14] width 26 height 11
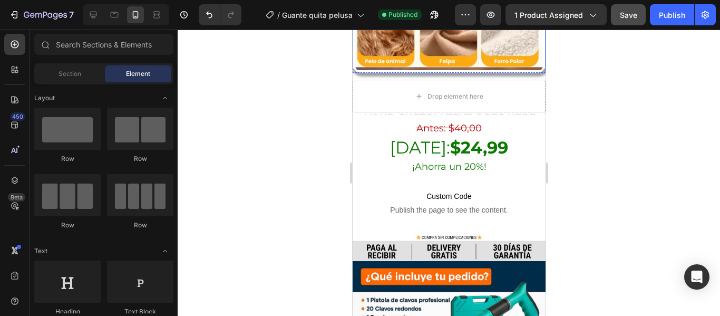
scroll to position [1315, 0]
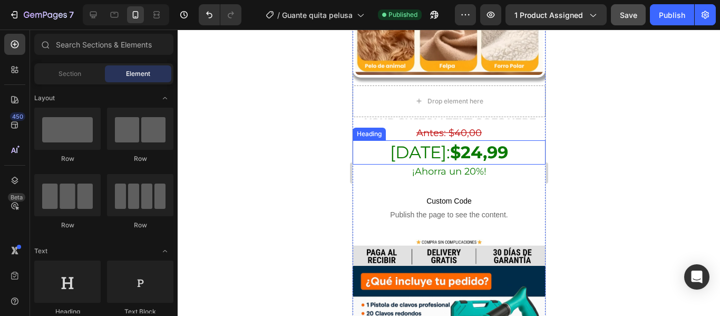
click at [458, 142] on strong "$24,99" at bounding box center [479, 152] width 58 height 21
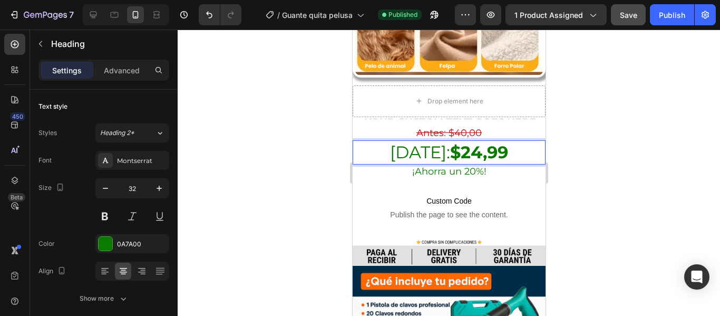
click at [467, 142] on strong "$24,99" at bounding box center [479, 152] width 58 height 21
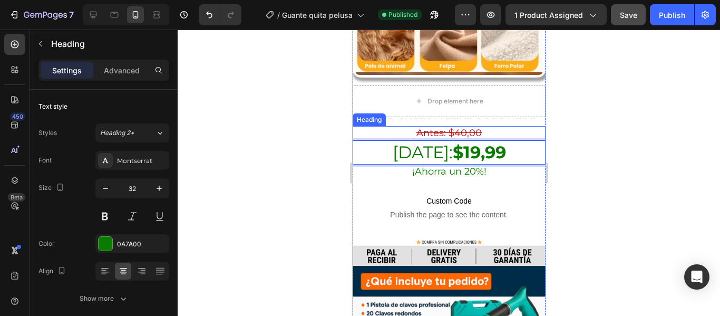
click at [456, 127] on s "Antes: $40,00" at bounding box center [448, 133] width 65 height 12
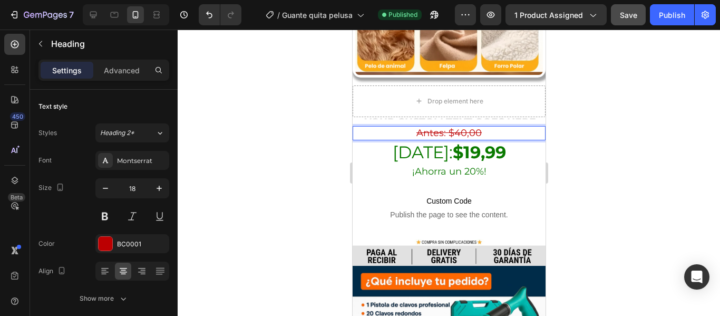
click at [461, 127] on s "Antes: $40,00" at bounding box center [448, 133] width 65 height 12
click at [269, 128] on div at bounding box center [449, 173] width 543 height 286
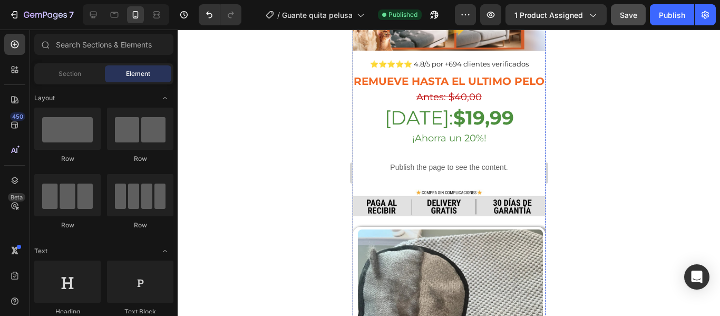
scroll to position [298, 0]
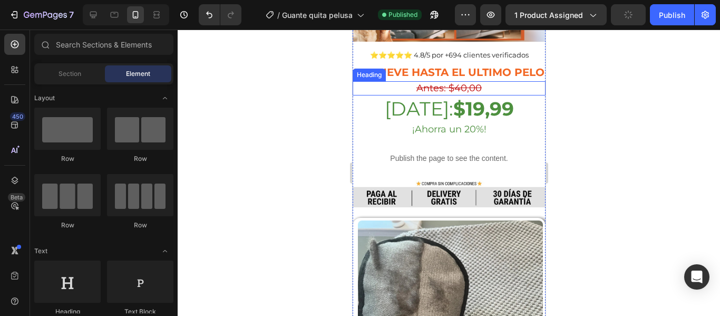
click at [461, 82] on s "Antes: $40,00" at bounding box center [448, 88] width 65 height 12
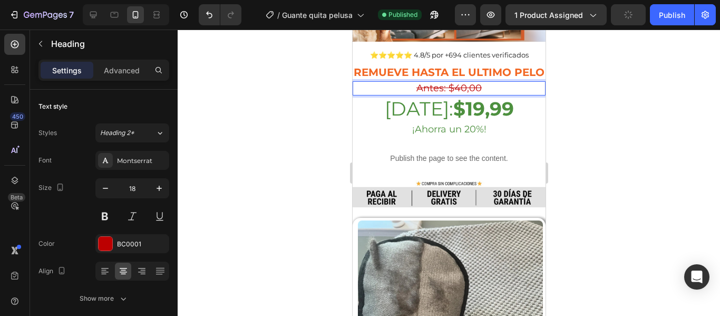
click at [461, 82] on s "Antes: $40,00" at bounding box center [448, 88] width 65 height 12
click at [325, 123] on div at bounding box center [449, 173] width 543 height 286
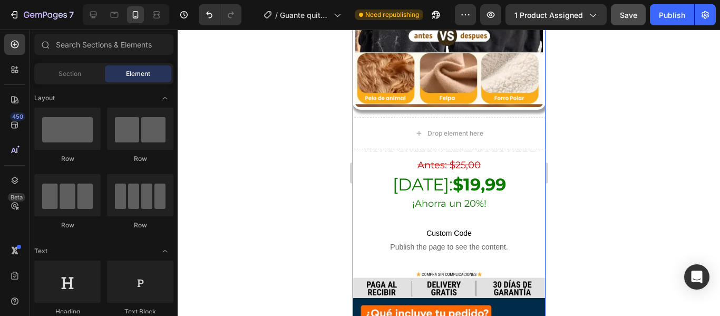
scroll to position [1281, 0]
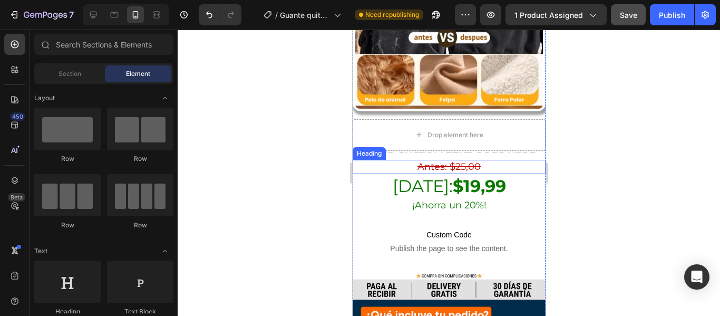
click at [460, 161] on s "Antes: $25,00" at bounding box center [448, 167] width 63 height 12
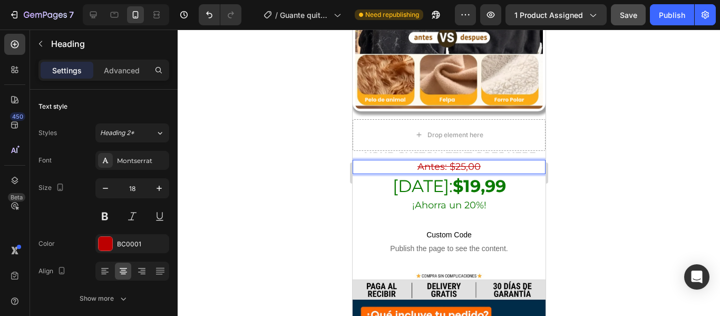
click at [460, 161] on s "Antes: $25,00" at bounding box center [448, 167] width 63 height 12
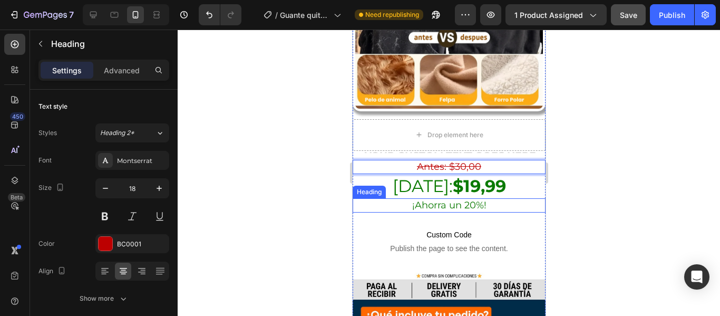
click at [300, 168] on div at bounding box center [449, 173] width 543 height 286
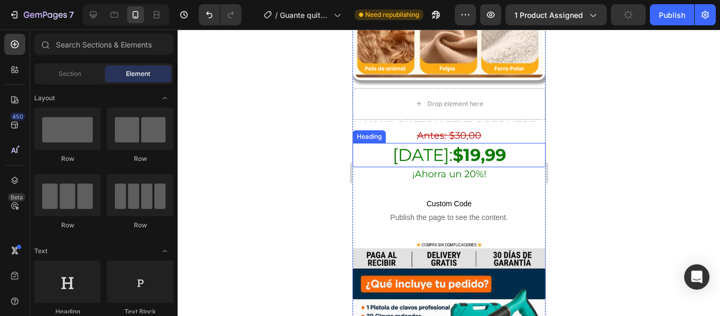
scroll to position [1310, 0]
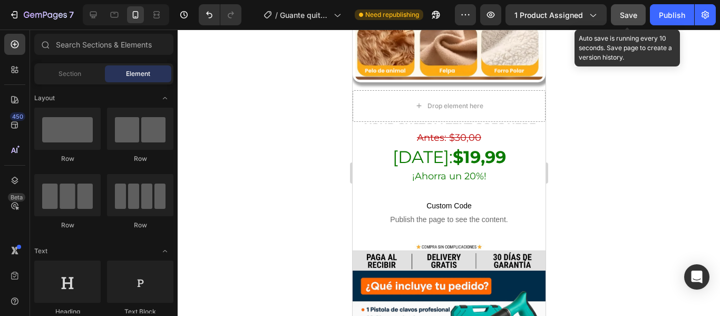
click at [631, 18] on span "Save" at bounding box center [628, 15] width 17 height 9
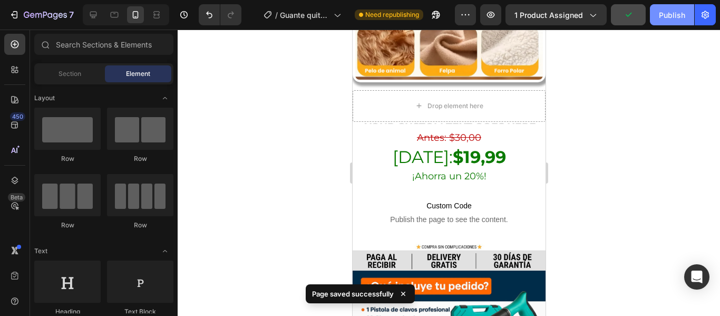
click at [674, 13] on div "Publish" at bounding box center [672, 14] width 26 height 11
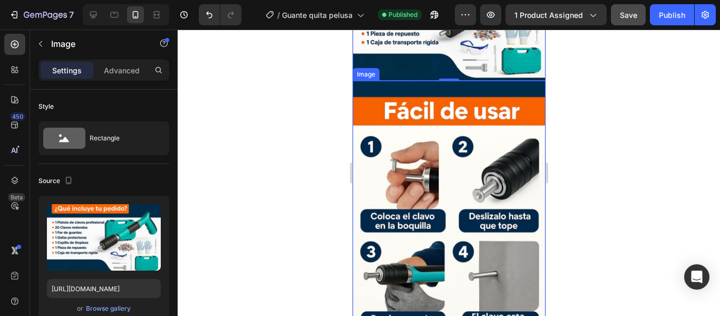
scroll to position [1629, 0]
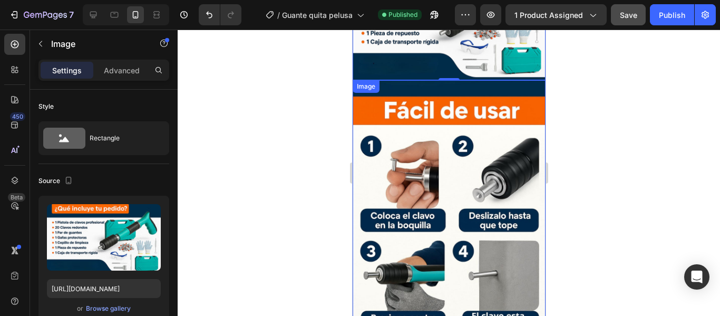
click at [428, 190] on img at bounding box center [448, 211] width 193 height 263
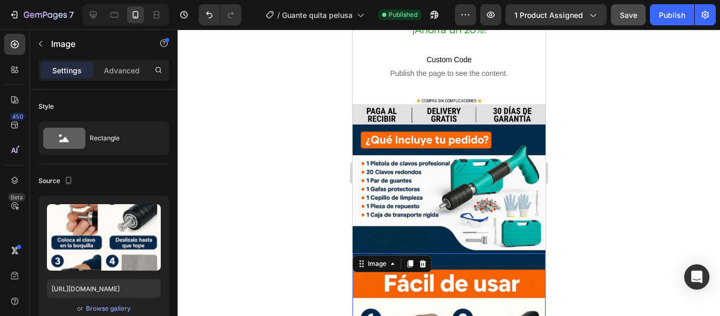
scroll to position [1456, 0]
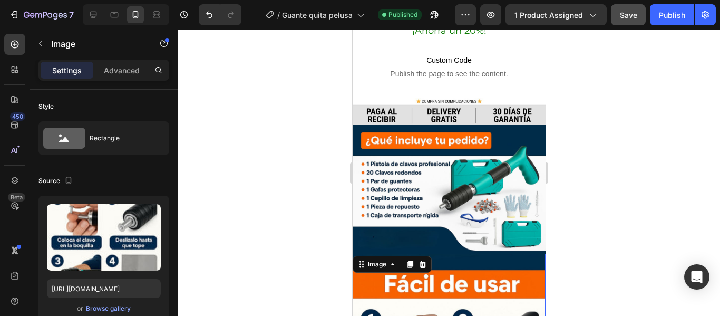
click at [415, 151] on img at bounding box center [448, 189] width 193 height 129
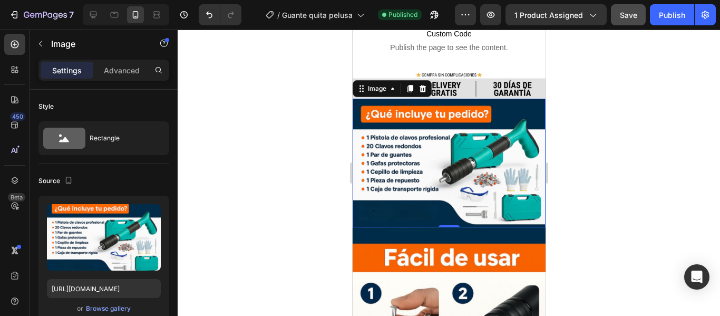
scroll to position [1481, 0]
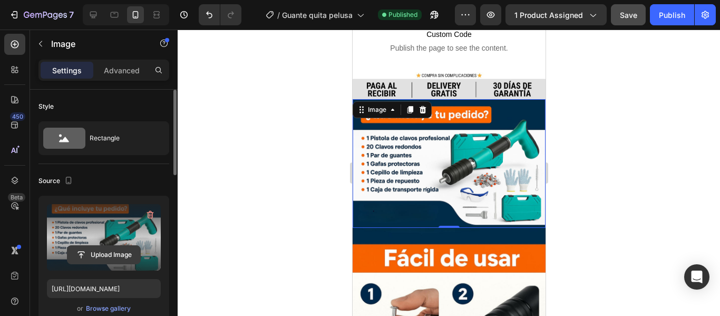
click at [110, 253] on input "file" at bounding box center [104, 255] width 73 height 18
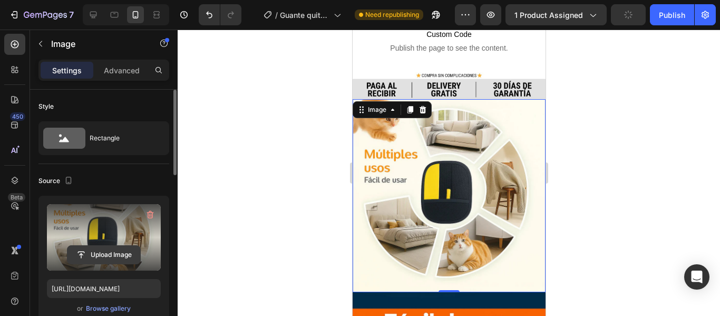
click at [104, 255] on input "file" at bounding box center [104, 255] width 73 height 18
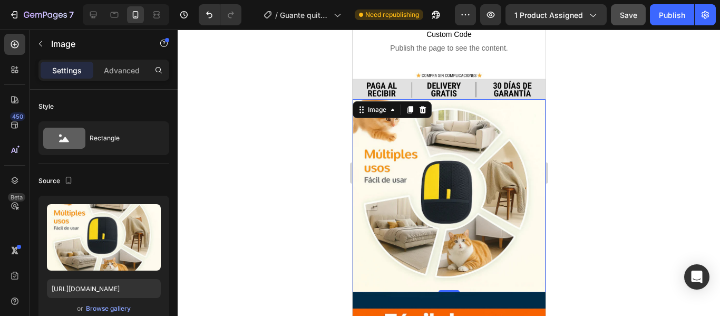
click at [450, 169] on img at bounding box center [448, 195] width 193 height 193
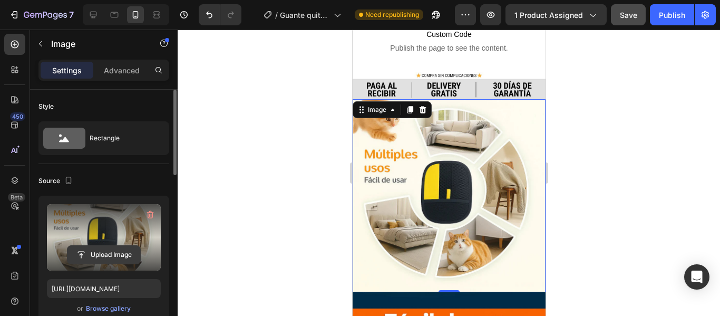
click at [99, 254] on input "file" at bounding box center [104, 255] width 73 height 18
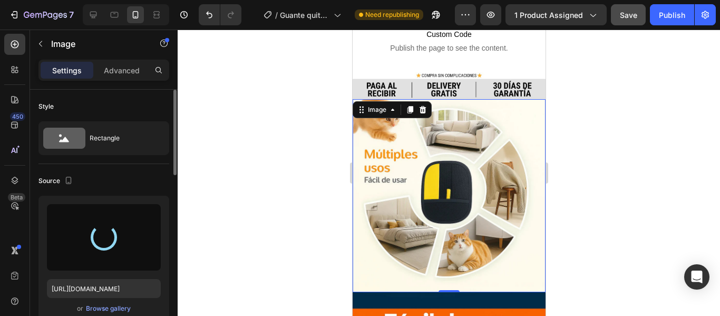
type input "[URL][DOMAIN_NAME]"
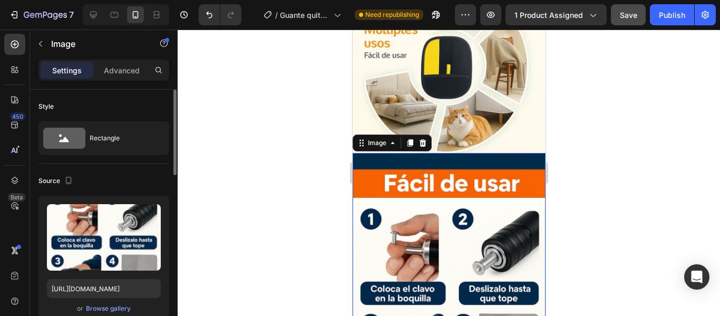
scroll to position [1453, 0]
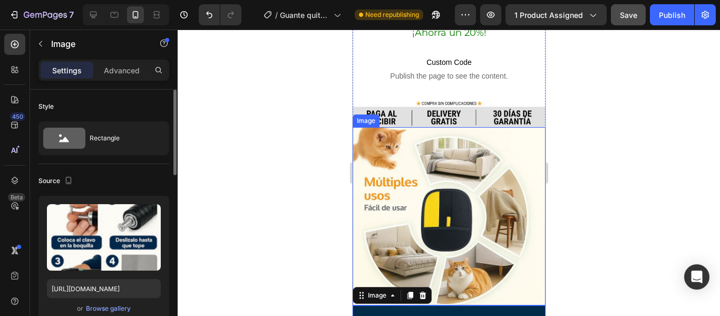
click at [456, 169] on img at bounding box center [448, 216] width 193 height 179
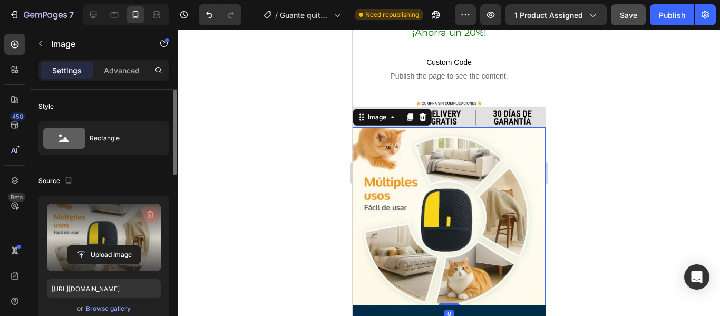
click at [149, 216] on icon "button" at bounding box center [149, 215] width 1 height 3
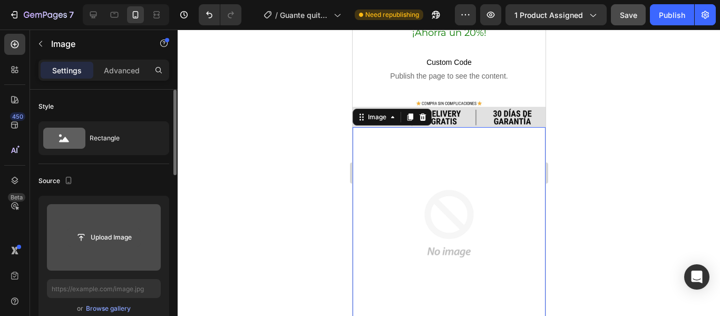
click at [112, 240] on input "file" at bounding box center [104, 237] width 73 height 18
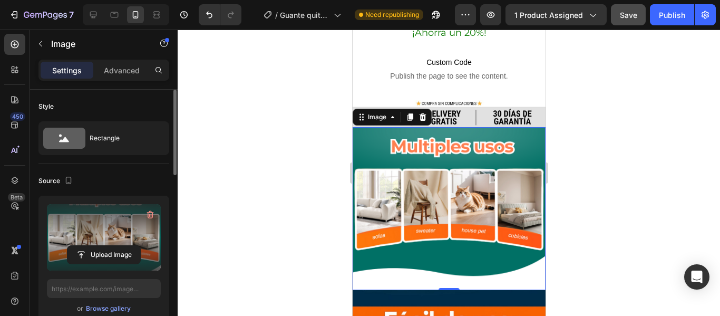
type input "[URL][DOMAIN_NAME]"
click at [274, 211] on div at bounding box center [449, 173] width 543 height 286
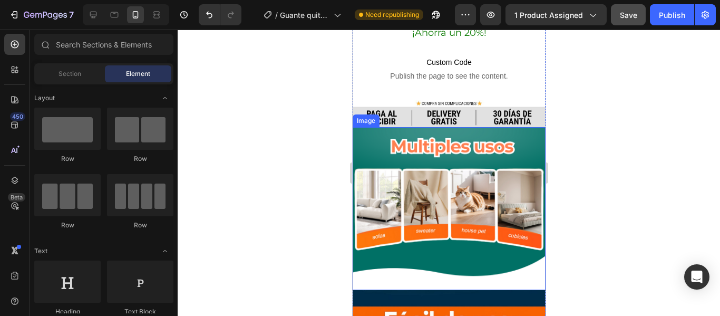
click at [456, 169] on img at bounding box center [448, 208] width 193 height 163
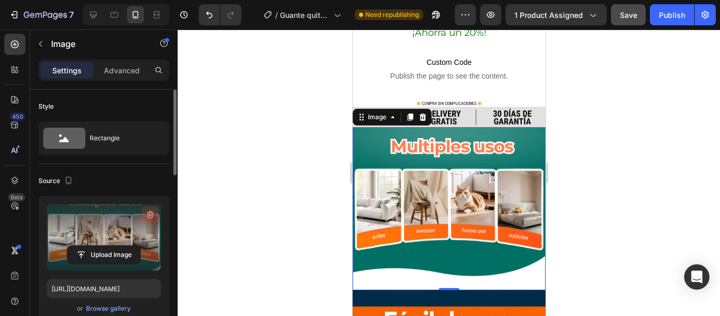
click at [149, 211] on icon "button" at bounding box center [150, 214] width 11 height 11
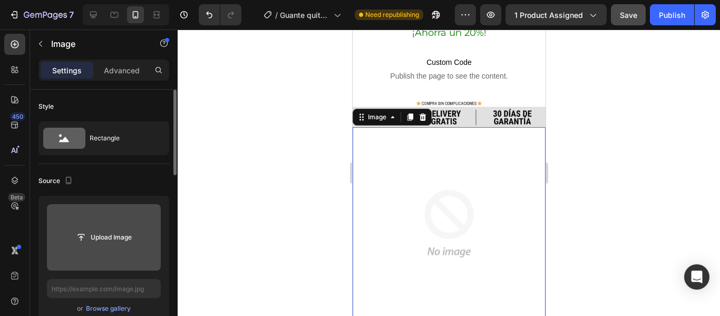
click at [115, 242] on input "file" at bounding box center [104, 237] width 73 height 18
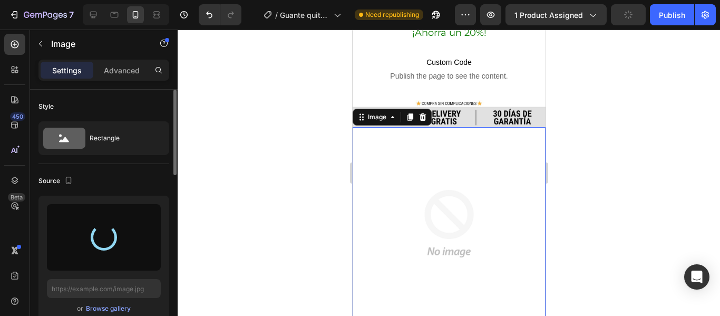
type input "[URL][DOMAIN_NAME]"
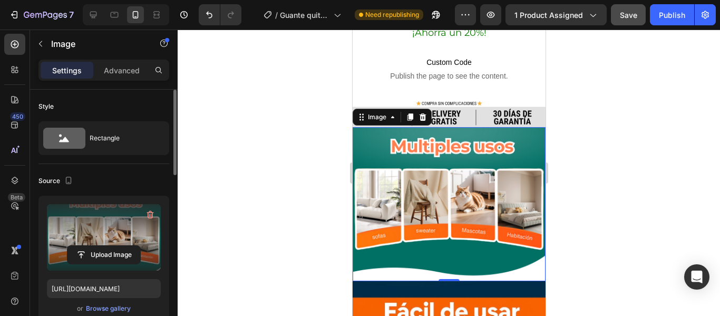
click at [394, 193] on img at bounding box center [448, 204] width 193 height 155
click at [315, 189] on div at bounding box center [449, 173] width 543 height 286
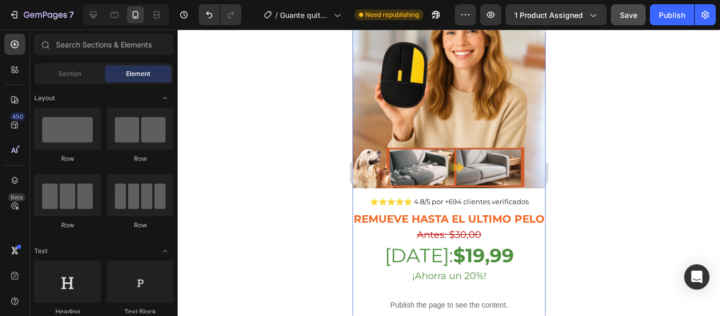
scroll to position [151, 0]
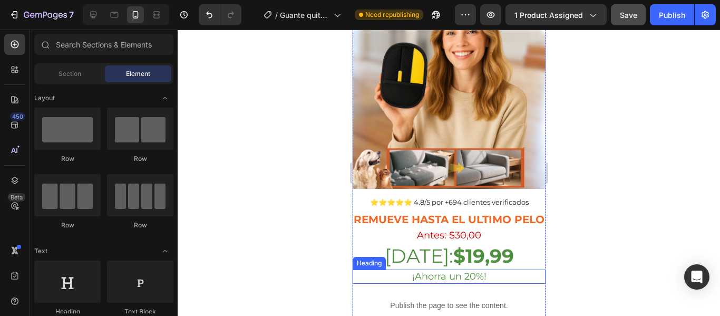
click at [471, 269] on h2 "¡Ahorra un 20%!" at bounding box center [448, 276] width 193 height 14
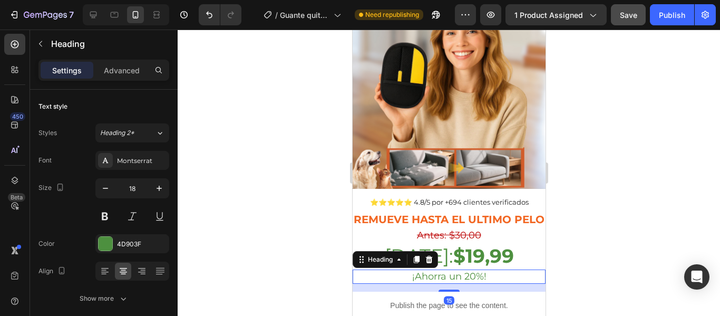
click at [471, 269] on h2 "¡Ahorra un 20%!" at bounding box center [448, 276] width 193 height 14
click at [343, 251] on div at bounding box center [449, 173] width 543 height 286
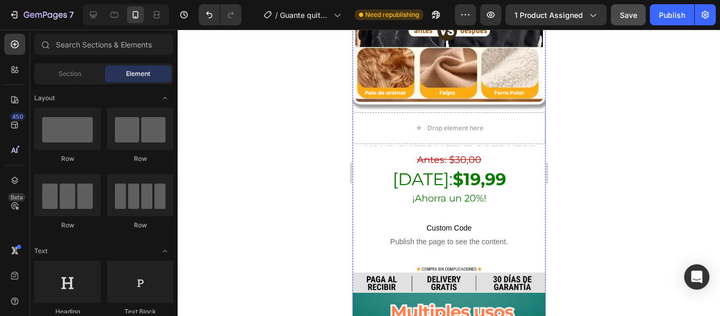
scroll to position [1289, 0]
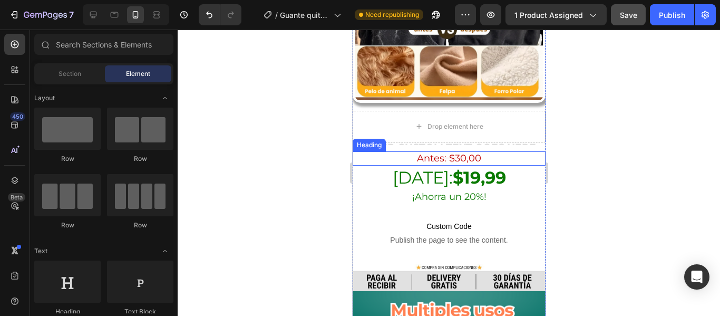
click at [459, 152] on s "Antes: $30,00" at bounding box center [449, 158] width 64 height 12
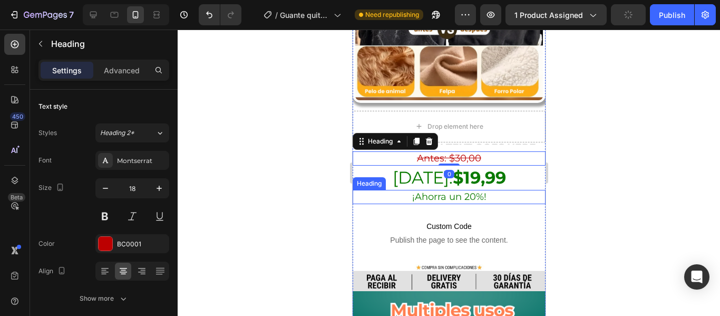
click at [466, 190] on h2 "¡Ahorra un 20%!" at bounding box center [448, 197] width 193 height 14
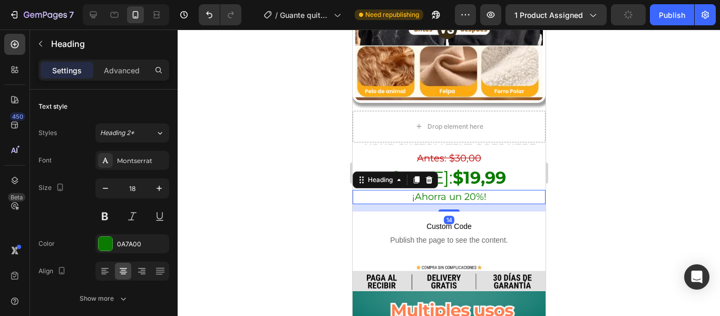
click at [472, 190] on h2 "¡Ahorra un 20%!" at bounding box center [448, 197] width 193 height 14
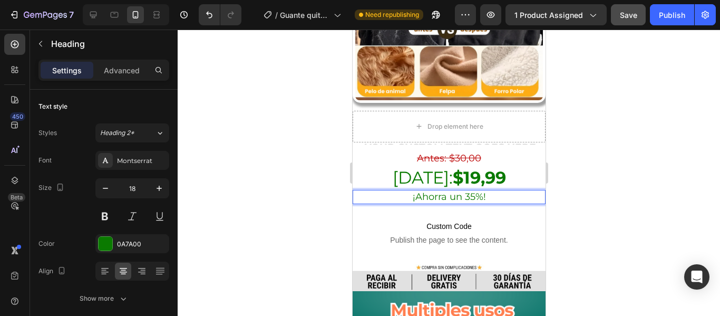
click at [339, 194] on div at bounding box center [449, 173] width 543 height 286
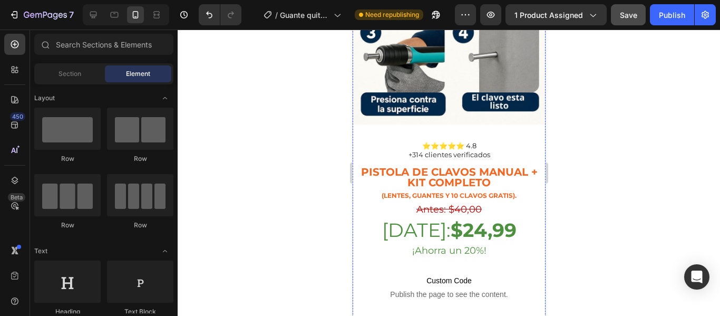
scroll to position [1874, 0]
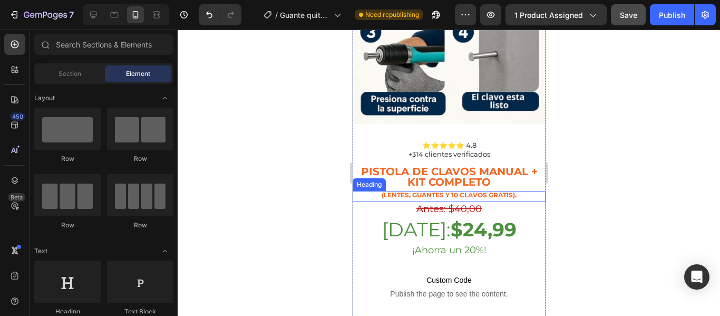
click at [483, 191] on strong "(Lentes, guantes y 10 clavos GRATIS)." at bounding box center [448, 195] width 135 height 8
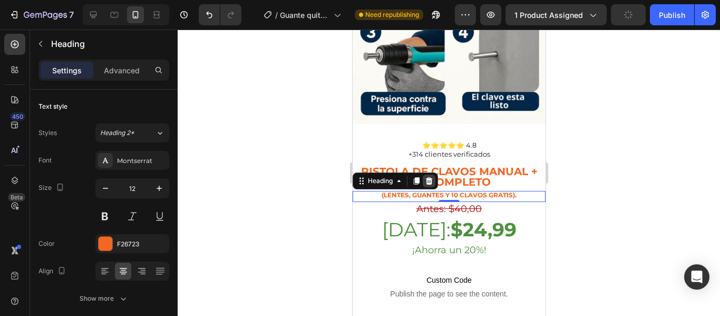
click at [429, 177] on icon at bounding box center [429, 181] width 8 height 8
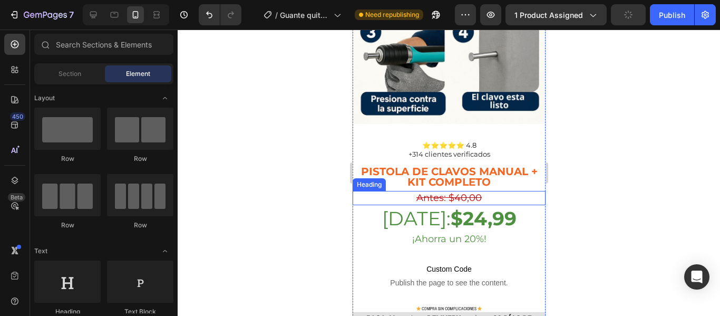
click at [460, 192] on s "Antes: $40,00" at bounding box center [448, 198] width 65 height 12
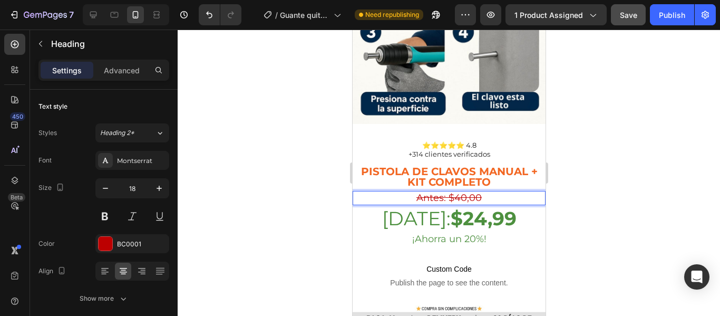
click at [459, 192] on s "Antes: $40,00" at bounding box center [448, 198] width 65 height 12
click at [475, 207] on strong "$24,99" at bounding box center [483, 218] width 66 height 23
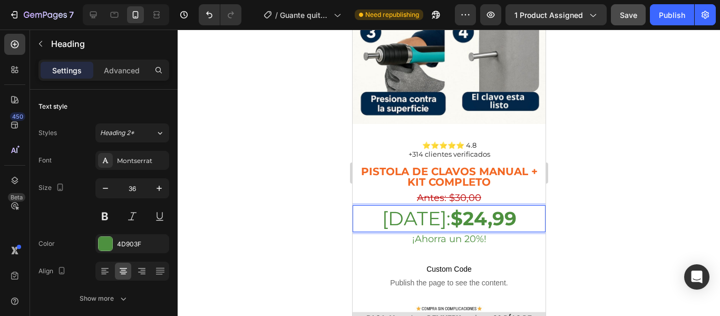
click at [475, 207] on strong "$24,99" at bounding box center [483, 218] width 66 height 23
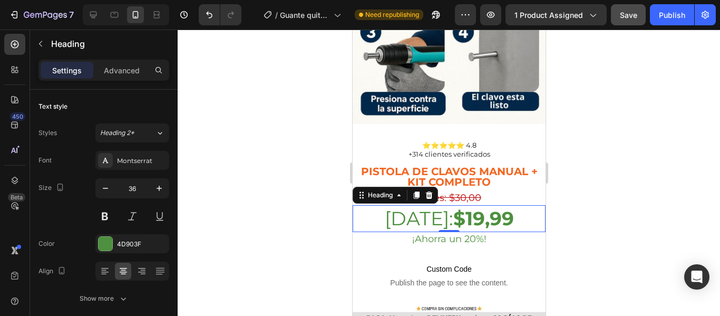
click at [285, 214] on div at bounding box center [449, 173] width 543 height 286
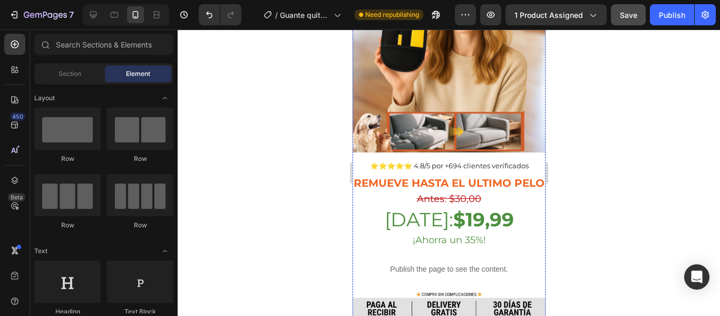
scroll to position [224, 0]
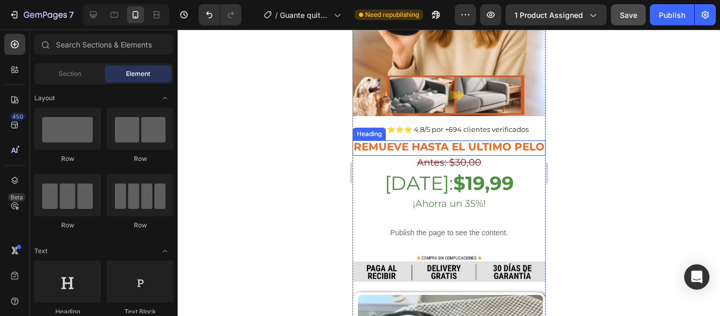
click at [467, 141] on p "⁠⁠⁠⁠⁠⁠⁠ Remueve hasta el ultimo pelo" at bounding box center [448, 146] width 191 height 11
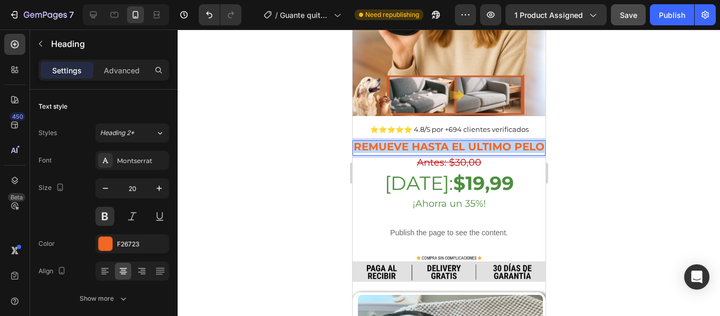
click at [467, 141] on p "Remueve hasta el ultimo pelo" at bounding box center [448, 146] width 191 height 11
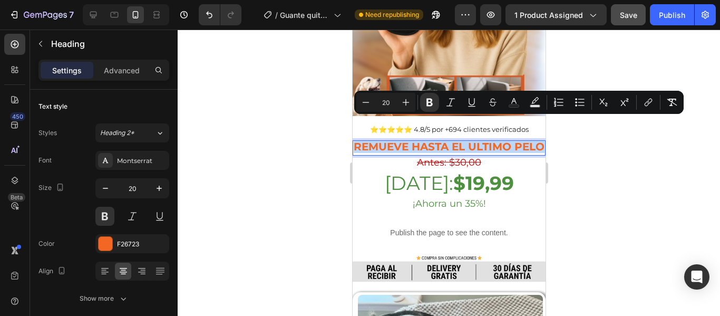
copy strong "Remueve hasta el ultimo pelo"
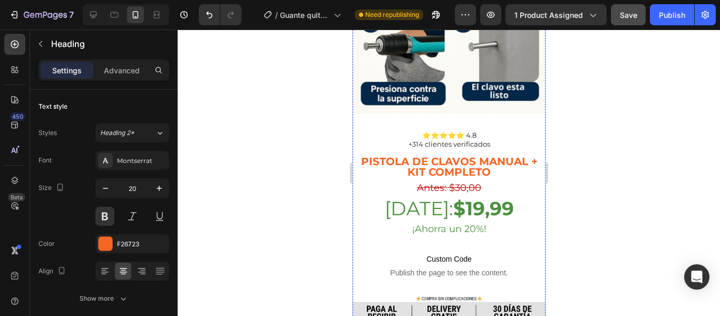
scroll to position [1864, 0]
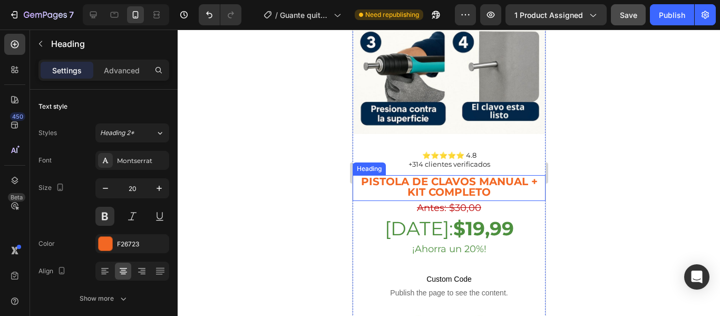
click at [451, 175] on strong "Pistola de Clavos Manual + Kit Completo" at bounding box center [449, 186] width 177 height 23
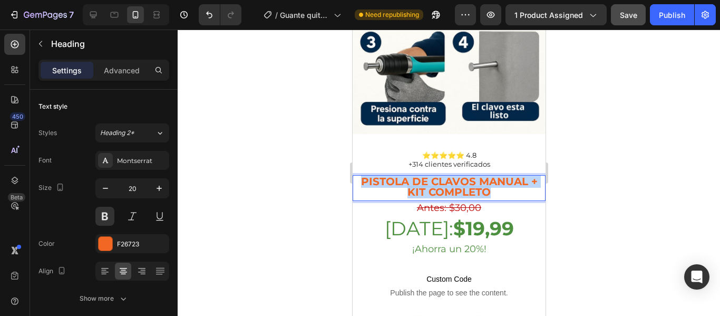
click at [451, 175] on strong "Pistola de Clavos Manual + Kit Completo" at bounding box center [449, 186] width 177 height 23
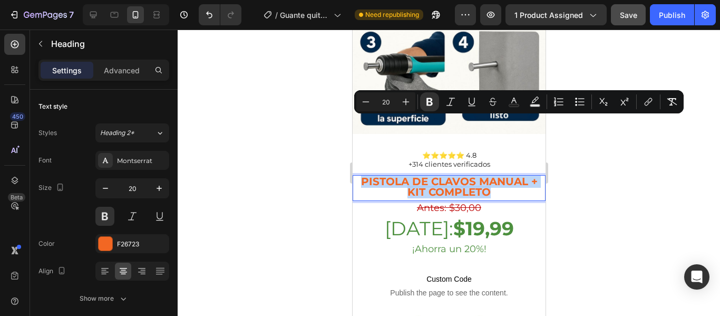
click at [451, 175] on strong "Pistola de Clavos Manual + Kit Completo" at bounding box center [449, 186] width 177 height 23
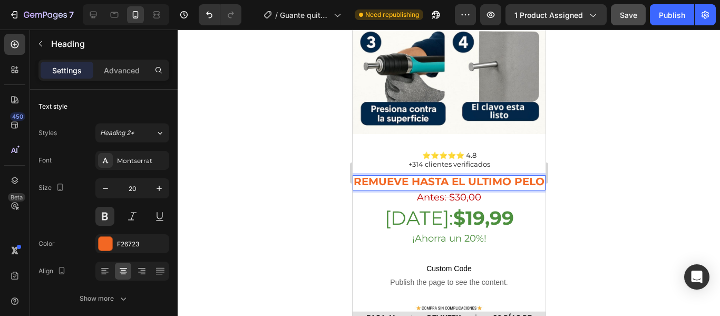
click at [267, 168] on div at bounding box center [449, 173] width 543 height 286
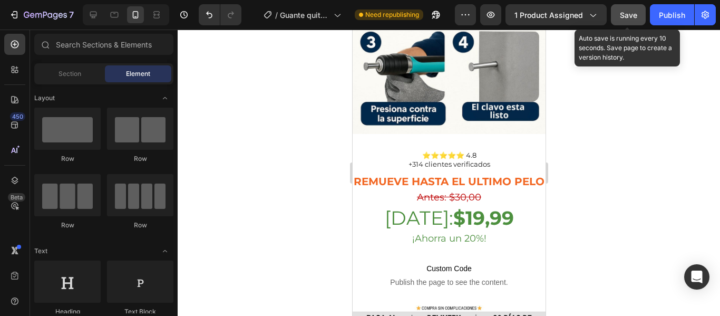
click at [631, 24] on button "Save" at bounding box center [628, 14] width 35 height 21
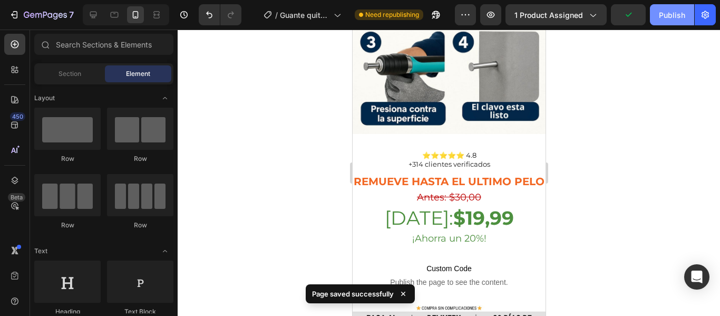
click at [668, 17] on div "Publish" at bounding box center [672, 14] width 26 height 11
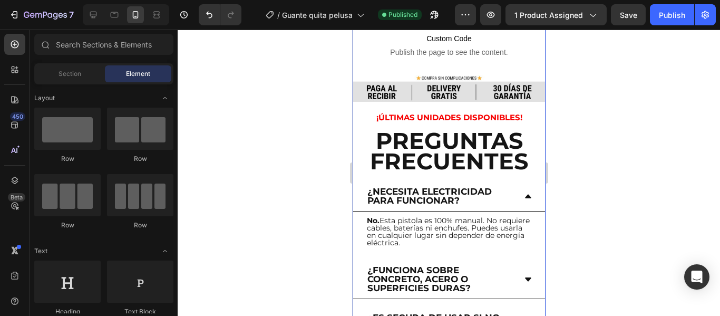
scroll to position [2094, 0]
click at [441, 265] on p "¿Funciona sobre concreto, acero o superficies duras?" at bounding box center [440, 278] width 147 height 27
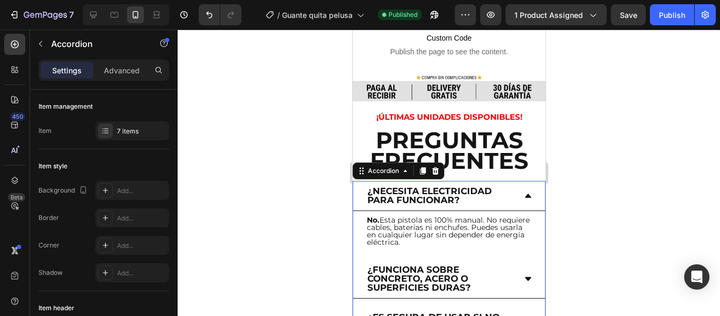
click at [454, 187] on p "¿Necesita electricidad para funcionar?" at bounding box center [440, 196] width 147 height 18
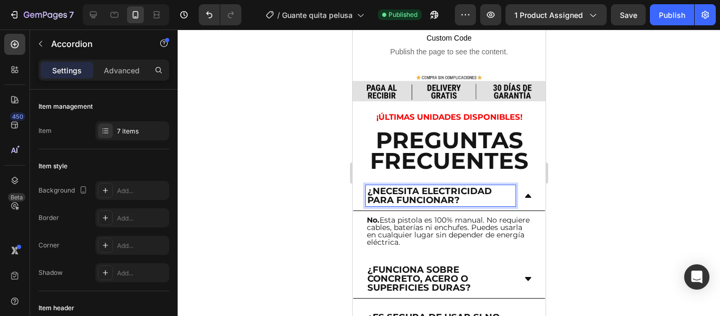
drag, startPoint x: 454, startPoint y: 150, endPoint x: 433, endPoint y: 155, distance: 21.6
click at [433, 187] on p "¿Necesita electricidad para funcionar?" at bounding box center [440, 196] width 147 height 18
click at [463, 187] on p "¿Necesita electricidad para funcionar?" at bounding box center [440, 196] width 147 height 18
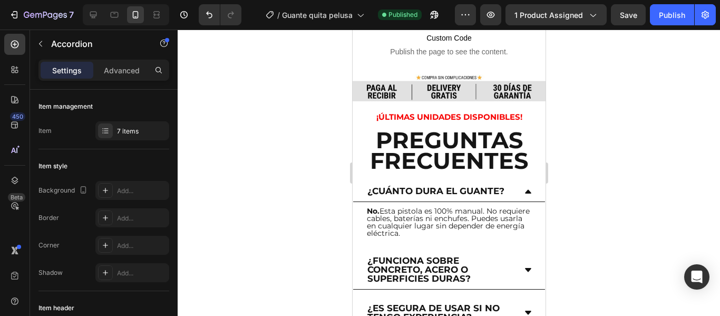
click at [332, 162] on div at bounding box center [449, 173] width 543 height 286
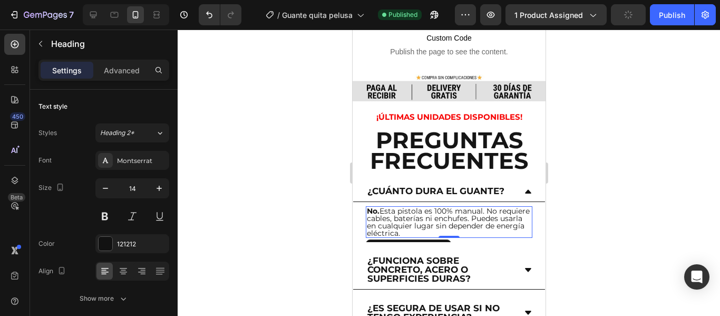
click at [497, 206] on h2 "No. Esta pistola es 100% manual. No requiere cables, baterías ni enchufes. Pued…" at bounding box center [448, 222] width 167 height 32
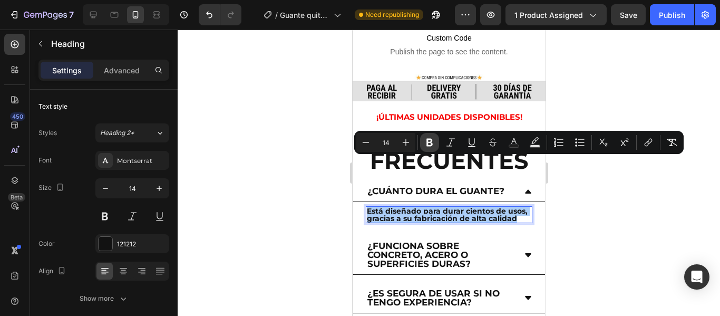
click at [430, 139] on icon "Editor contextual toolbar" at bounding box center [430, 143] width 6 height 8
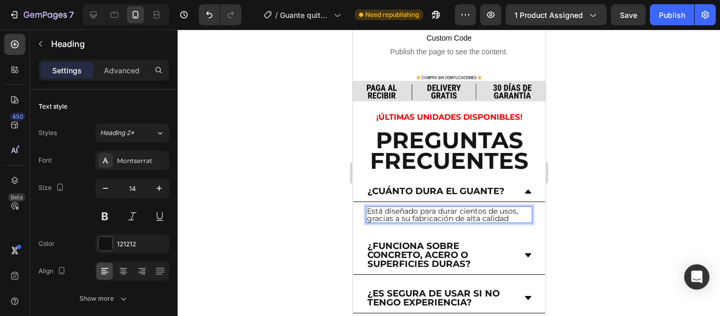
click at [295, 195] on div at bounding box center [449, 173] width 543 height 286
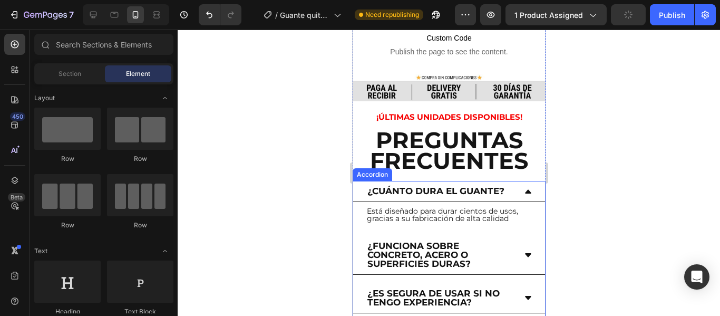
click at [524, 187] on icon at bounding box center [528, 191] width 8 height 8
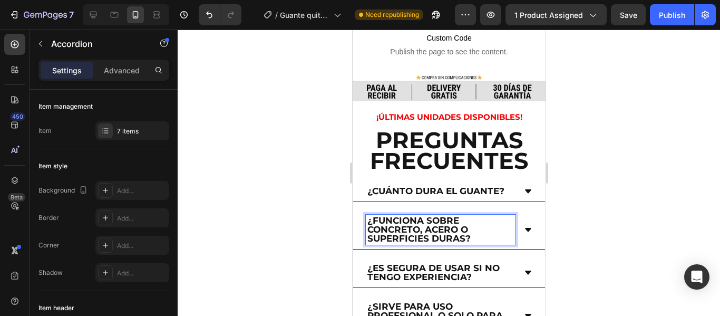
click at [480, 216] on p "¿Funciona sobre concreto, acero o superficies duras?" at bounding box center [440, 229] width 147 height 27
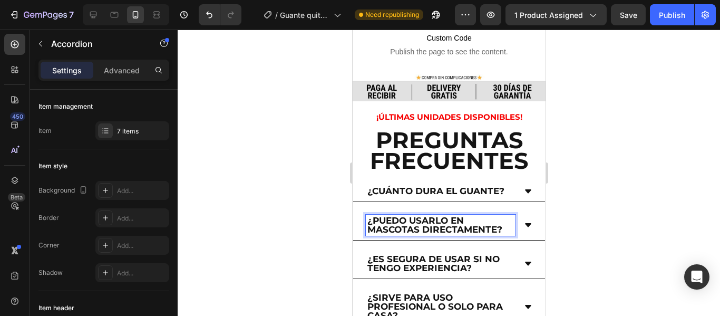
click at [525, 223] on icon at bounding box center [528, 225] width 6 height 4
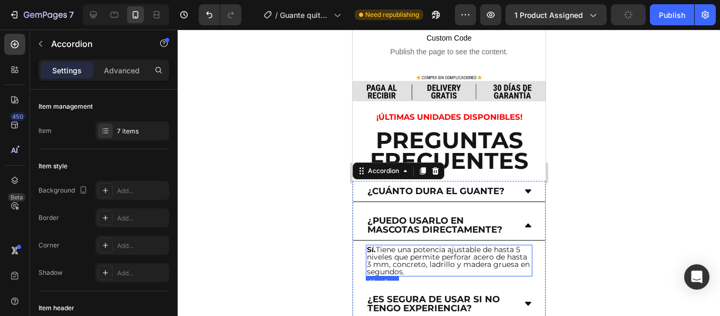
click at [467, 245] on h2 "Sí. Tiene una potencia ajustable de hasta 5 niveles que permite perforar acero …" at bounding box center [448, 261] width 167 height 32
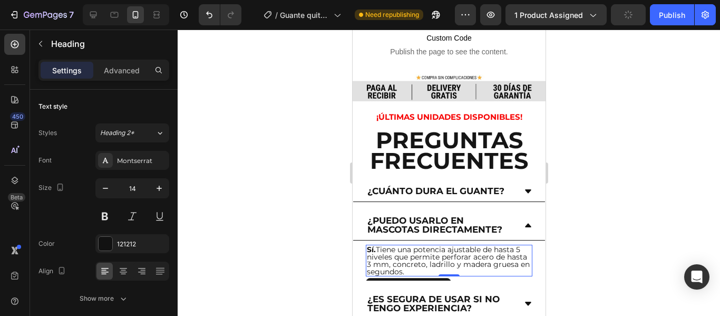
click at [463, 245] on h2 "Sí. Tiene una potencia ajustable de hasta 5 niveles que permite perforar acero …" at bounding box center [448, 261] width 167 height 32
click at [463, 246] on p "Sí. Tiene una potencia ajustable de hasta 5 niveles que permite perforar acero …" at bounding box center [449, 261] width 165 height 30
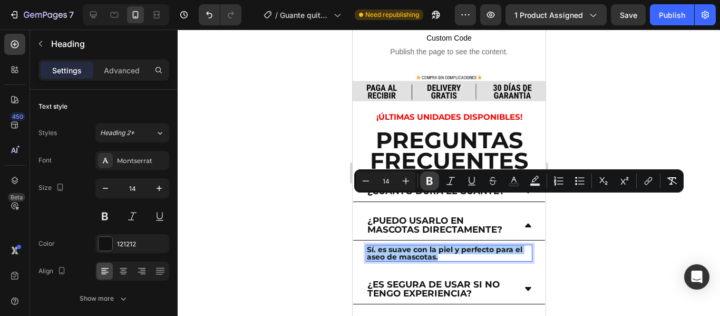
click at [427, 179] on icon "Editor contextual toolbar" at bounding box center [430, 181] width 6 height 8
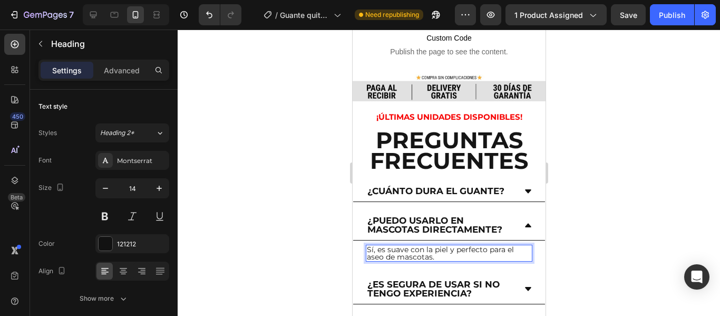
click at [305, 211] on div at bounding box center [449, 173] width 543 height 286
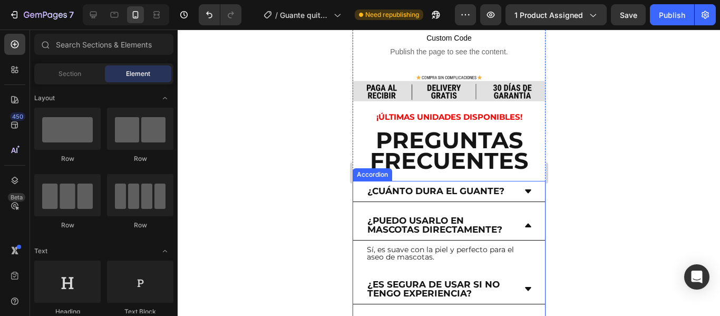
click at [525, 224] on icon at bounding box center [528, 226] width 6 height 4
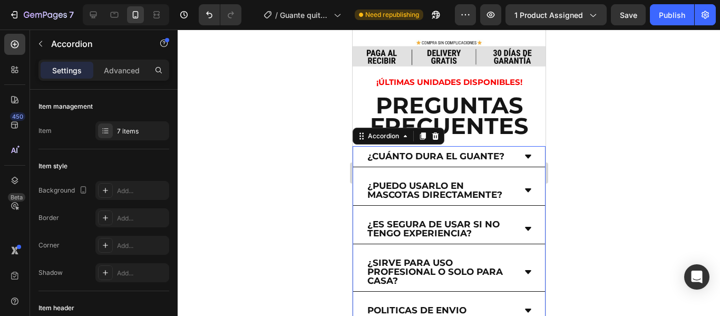
scroll to position [2134, 0]
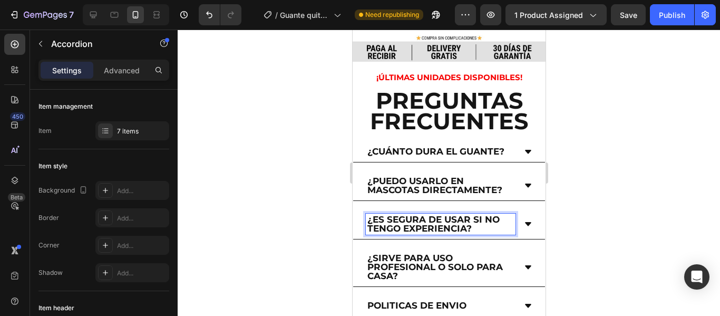
click at [482, 215] on p "¿Es segura de usar si no tengo experiencia?" at bounding box center [440, 224] width 147 height 18
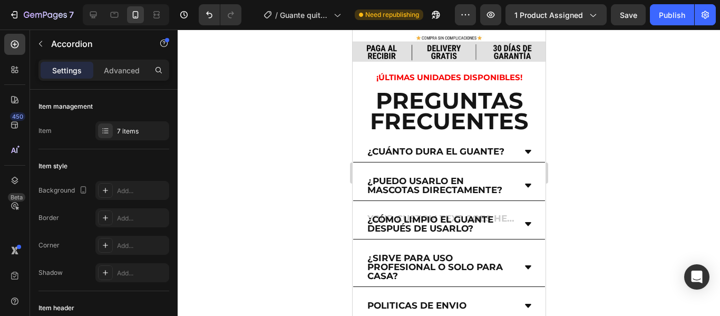
scroll to position [2131, 0]
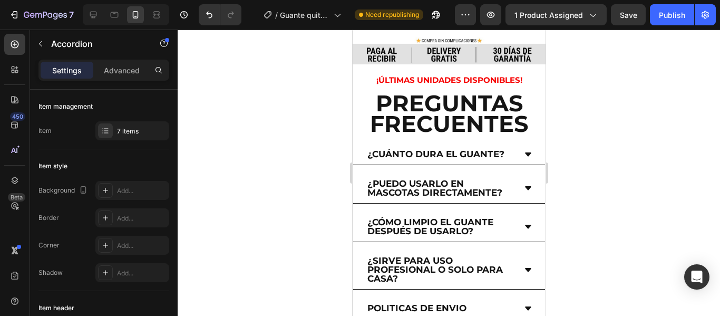
click at [524, 223] on icon at bounding box center [528, 227] width 8 height 8
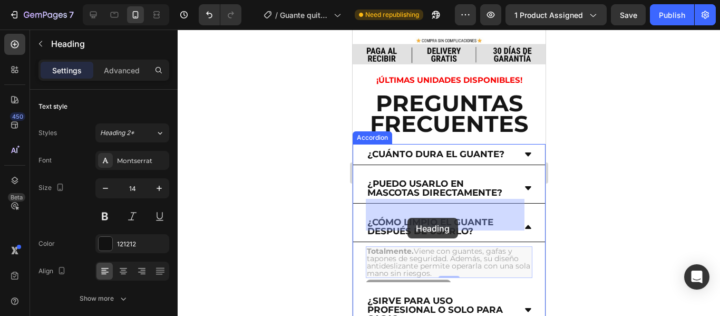
drag, startPoint x: 417, startPoint y: 225, endPoint x: 407, endPoint y: 218, distance: 12.4
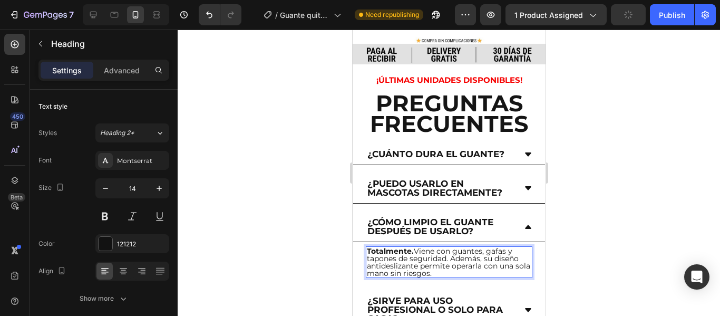
click at [454, 246] on h2 "Totalmente. Viene con guantes, gafas y tapones de seguridad. Además, su diseño …" at bounding box center [448, 262] width 167 height 32
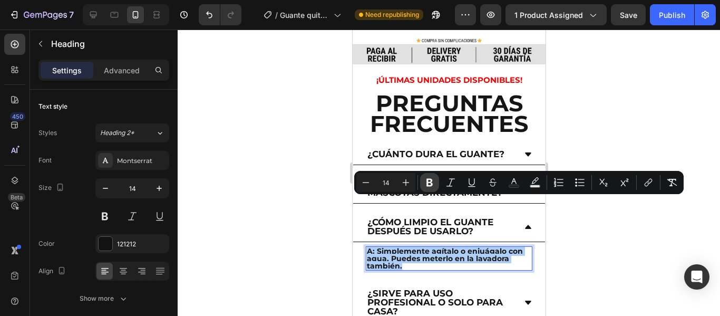
click at [434, 179] on icon "Editor contextual toolbar" at bounding box center [430, 182] width 11 height 11
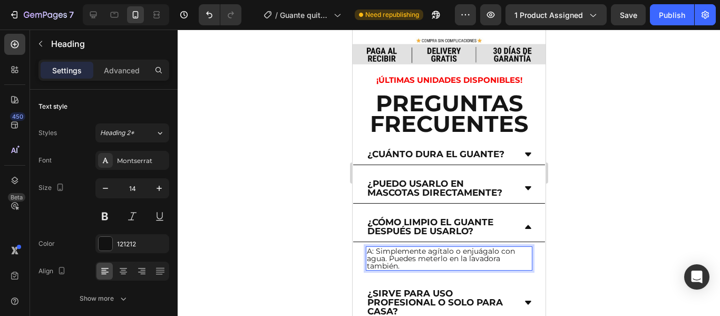
click at [375, 247] on p "A: Simplemente agítalo o enjuágalo con agua. Puedes meterlo en la lavadora tamb…" at bounding box center [449, 258] width 165 height 22
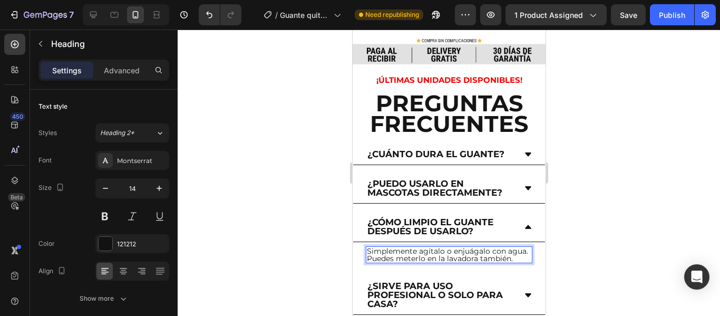
click at [307, 204] on div at bounding box center [449, 173] width 543 height 286
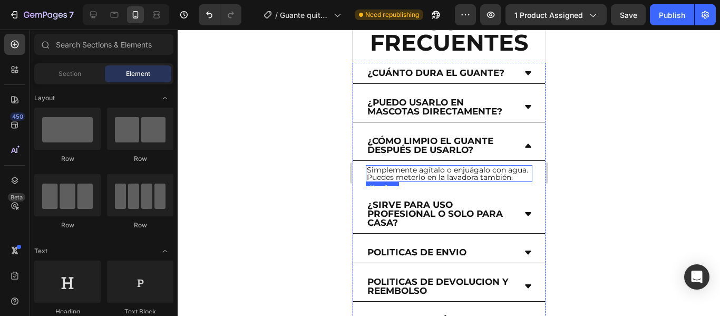
scroll to position [2213, 0]
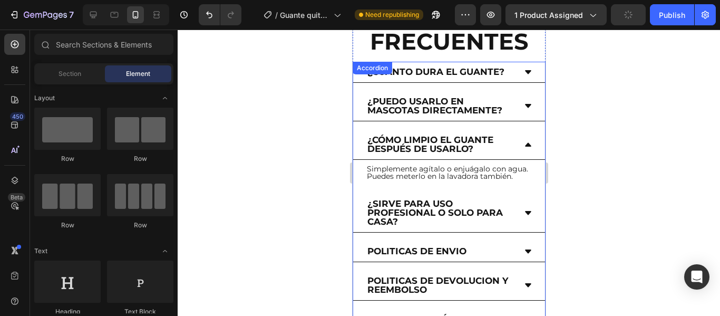
click at [525, 249] on icon at bounding box center [528, 251] width 6 height 4
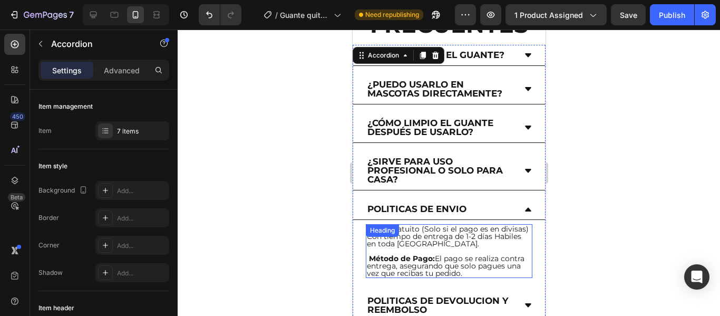
scroll to position [2231, 0]
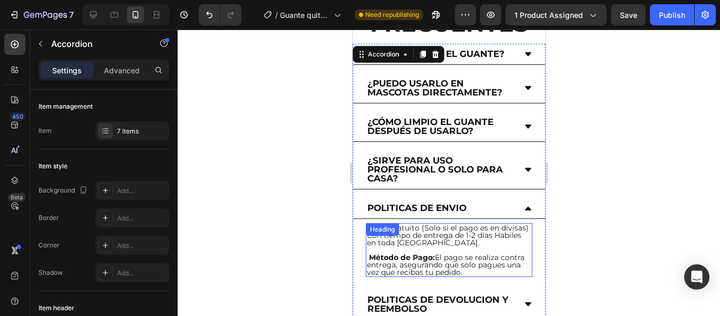
click at [498, 224] on h2 "Envío gratuito (Solo si el pago es en divisas) Con tiempo de entrega de 1-2 día…" at bounding box center [448, 250] width 167 height 54
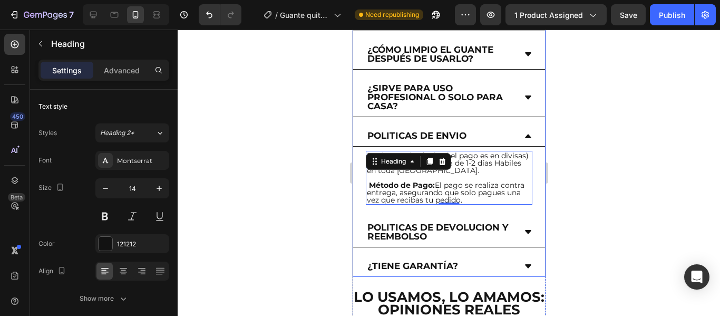
scroll to position [2304, 0]
click at [525, 229] on icon at bounding box center [528, 231] width 6 height 4
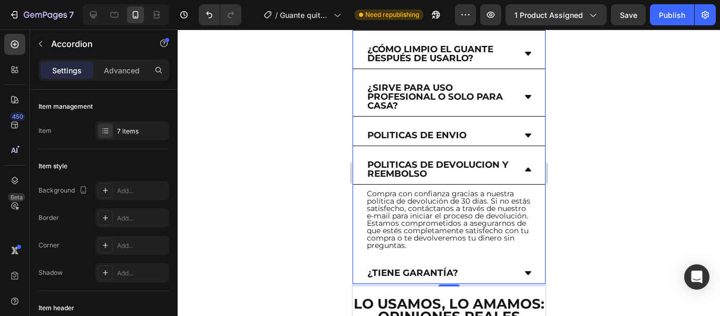
click at [514, 155] on div "Politicas de devolucion y reembolso" at bounding box center [449, 170] width 192 height 30
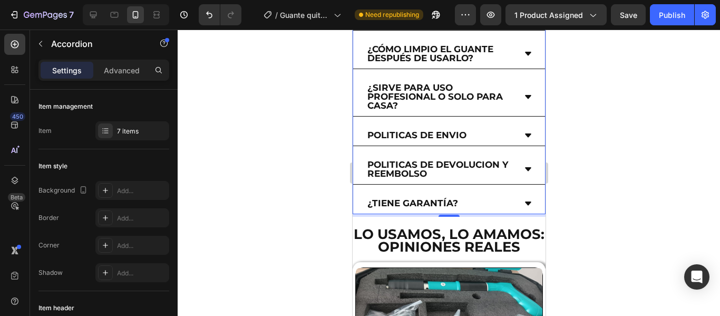
click at [525, 193] on div "¿Tiene garantía?" at bounding box center [449, 203] width 192 height 21
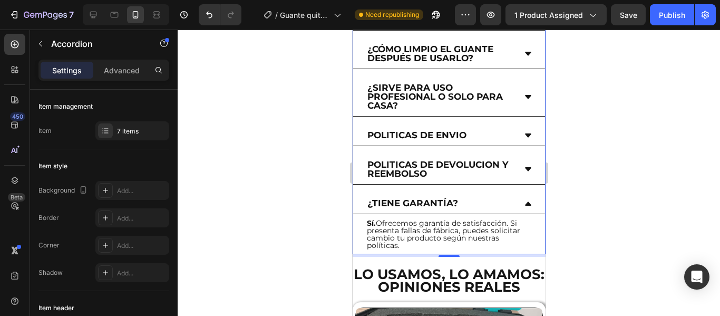
click at [524, 193] on div "¿Tiene garantía?" at bounding box center [449, 203] width 192 height 21
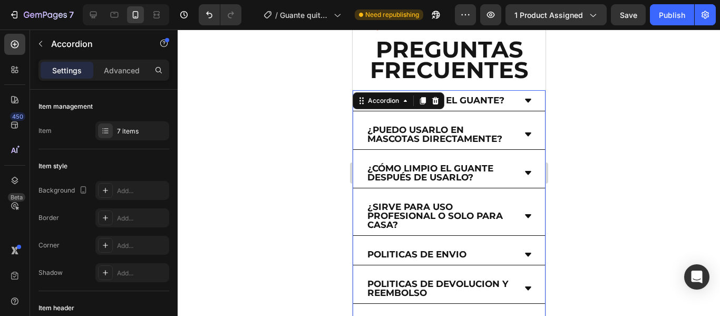
scroll to position [2183, 0]
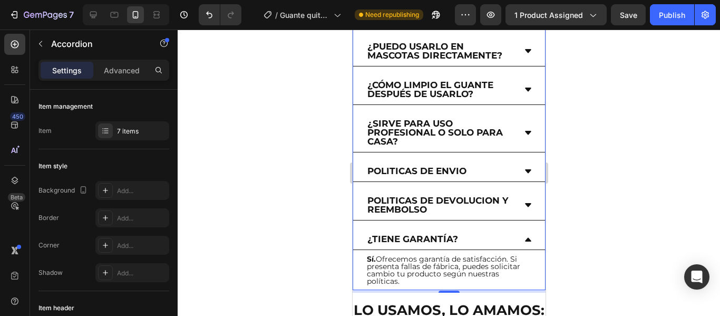
scroll to position [2279, 0]
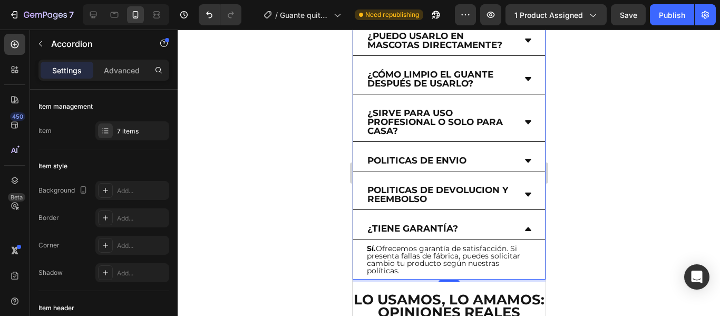
click at [514, 218] on div "¿Tiene garantía?" at bounding box center [449, 228] width 192 height 21
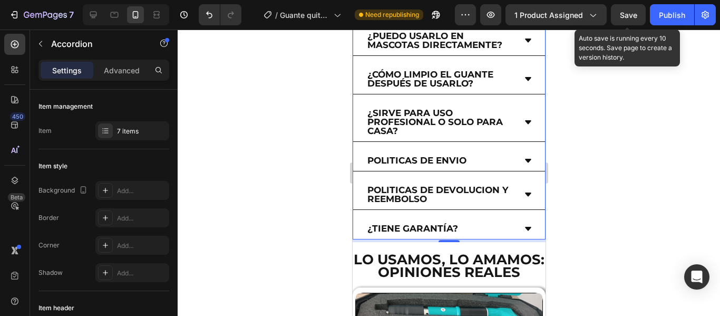
click at [627, 11] on span "Save" at bounding box center [628, 15] width 17 height 9
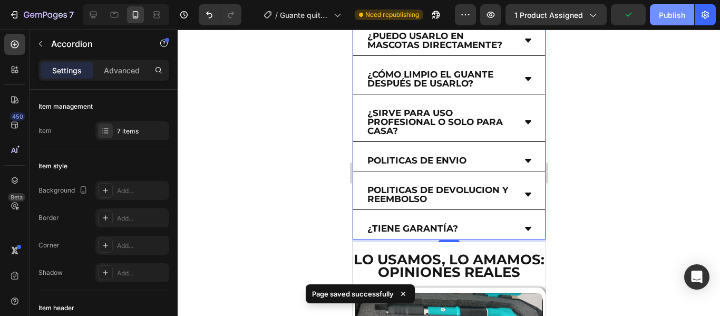
click at [656, 12] on button "Publish" at bounding box center [672, 14] width 44 height 21
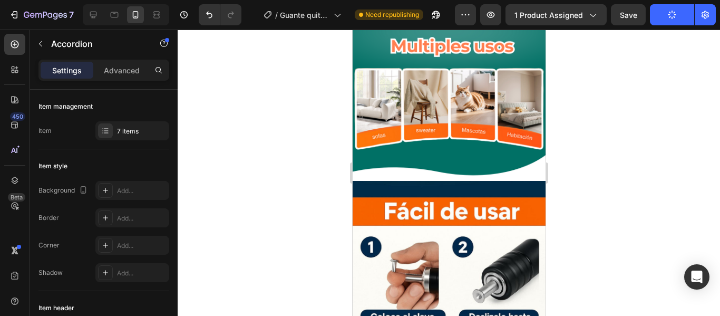
scroll to position [1554, 0]
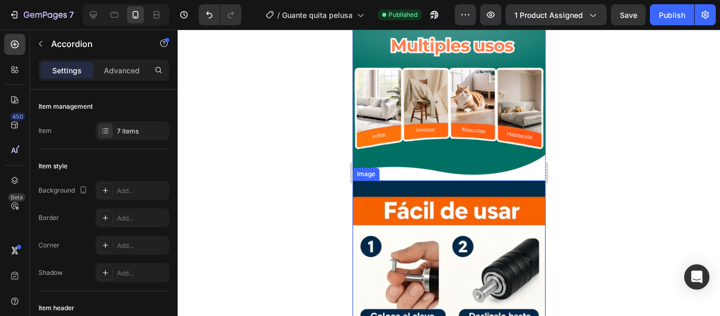
click at [439, 208] on img at bounding box center [448, 311] width 193 height 263
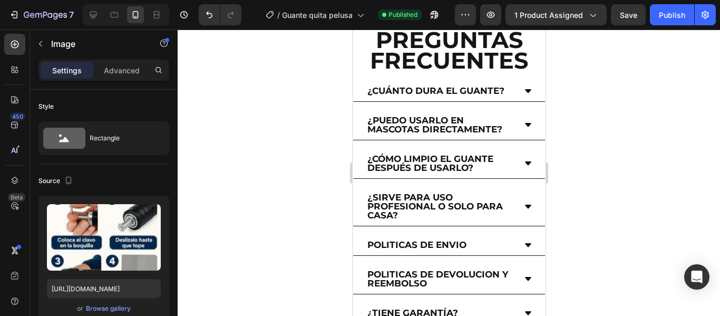
scroll to position [2196, 0]
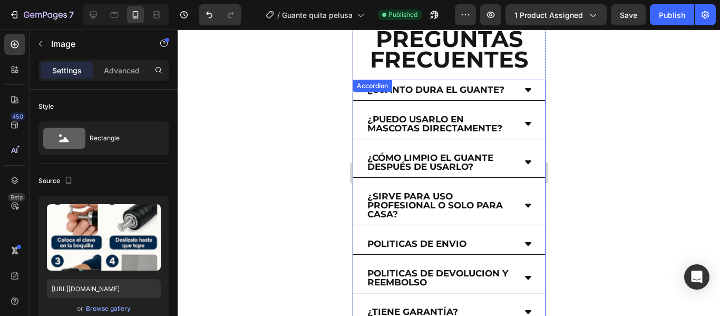
click at [517, 186] on div "¿Sirve para uso profesional o solo para casa?" at bounding box center [449, 205] width 192 height 39
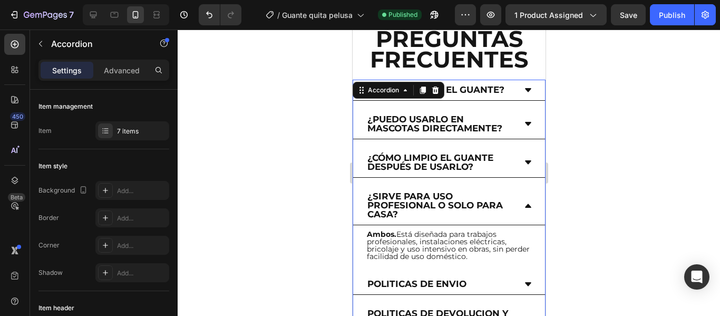
click at [517, 186] on div "¿Sirve para uso profesional o solo para casa?" at bounding box center [449, 205] width 192 height 39
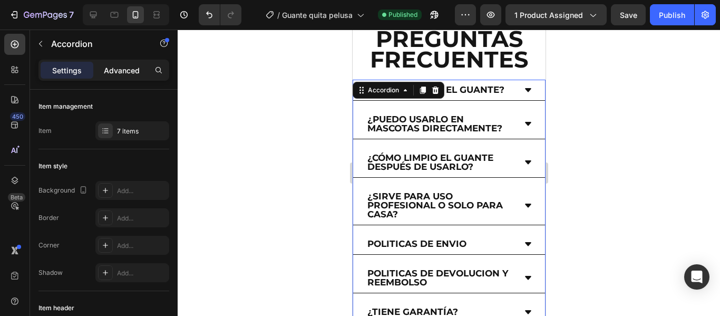
click at [110, 73] on p "Advanced" at bounding box center [122, 70] width 36 height 11
type input "100%"
type input "100"
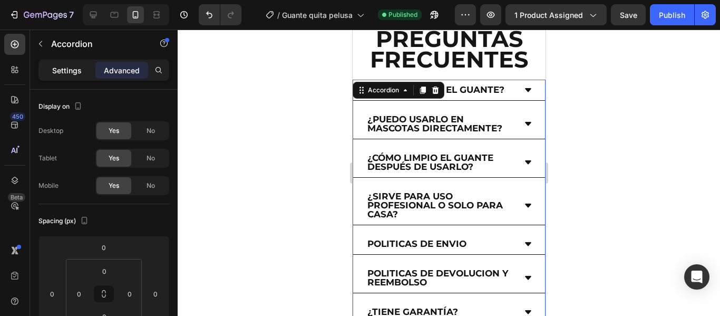
click at [66, 70] on p "Settings" at bounding box center [67, 70] width 30 height 11
type input "16"
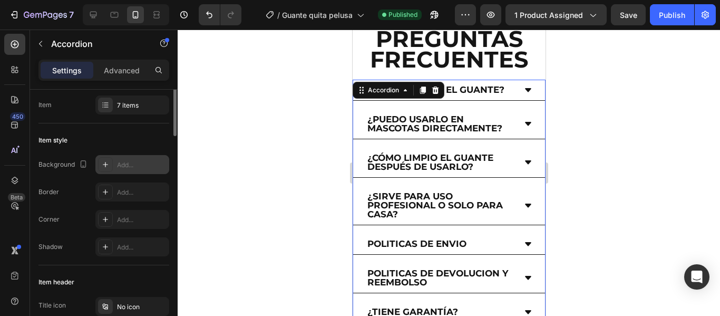
scroll to position [0, 0]
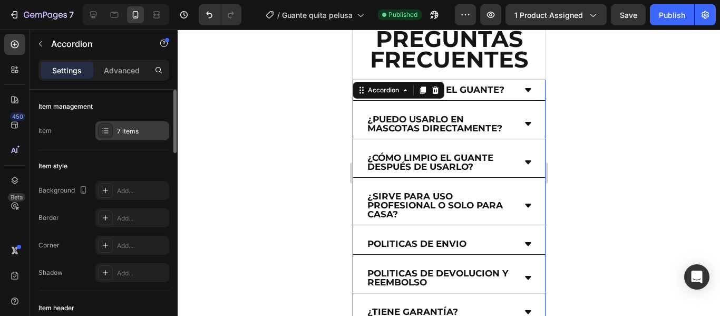
click at [139, 122] on div "7 items" at bounding box center [132, 130] width 74 height 19
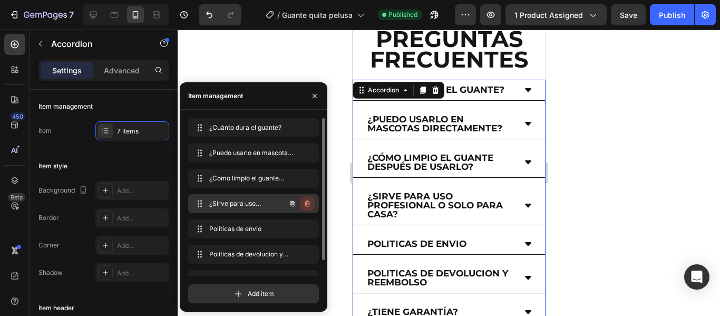
click at [307, 208] on button "button" at bounding box center [307, 203] width 15 height 15
click at [297, 205] on div "Delete" at bounding box center [301, 203] width 20 height 9
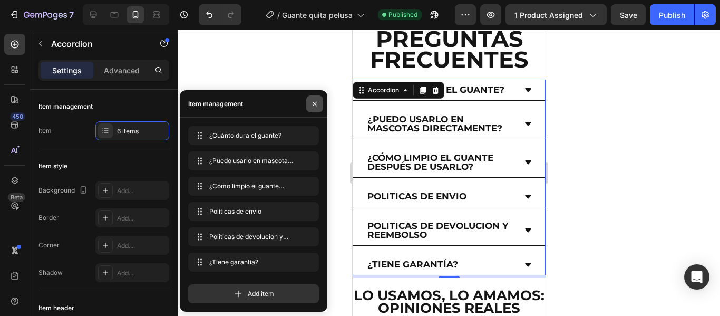
click at [315, 104] on icon "button" at bounding box center [315, 104] width 8 height 8
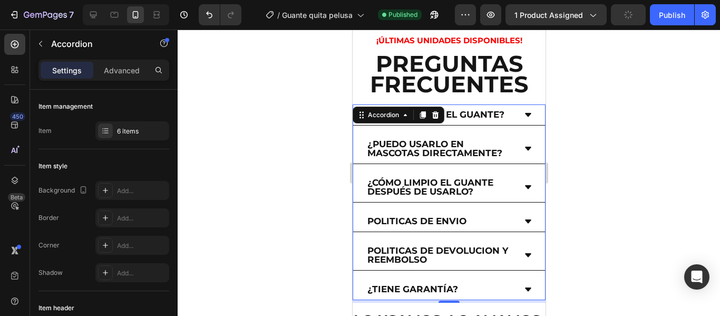
scroll to position [2161, 0]
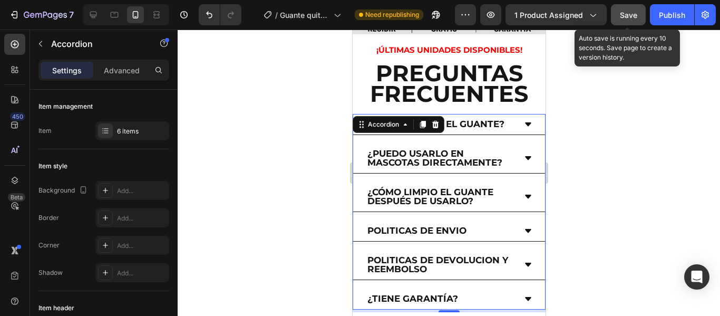
click at [620, 15] on span "Save" at bounding box center [628, 15] width 17 height 9
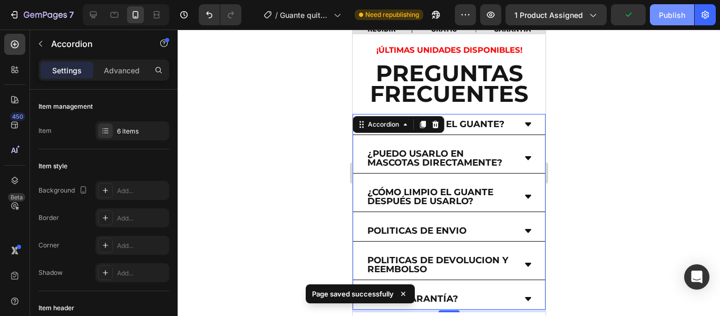
click at [670, 12] on div "Publish" at bounding box center [672, 14] width 26 height 11
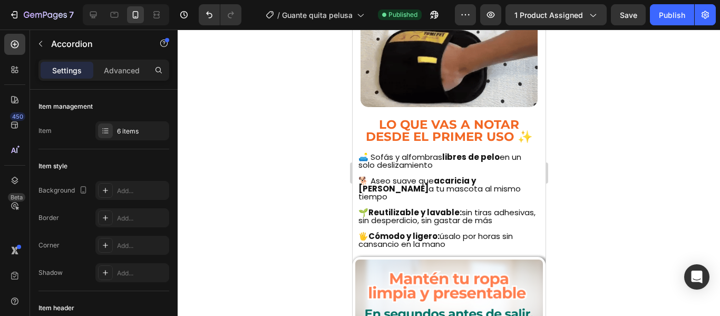
scroll to position [911, 0]
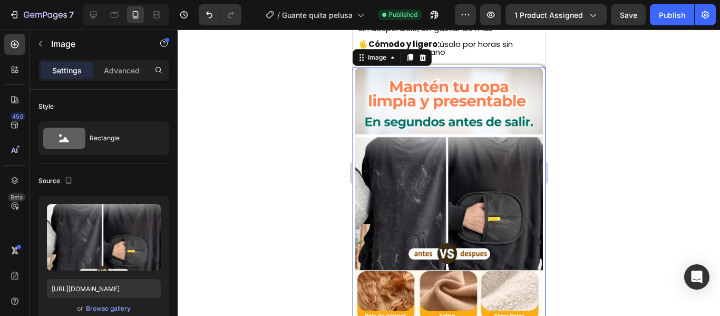
scroll to position [1065, 0]
click at [123, 65] on p "Advanced" at bounding box center [122, 70] width 36 height 11
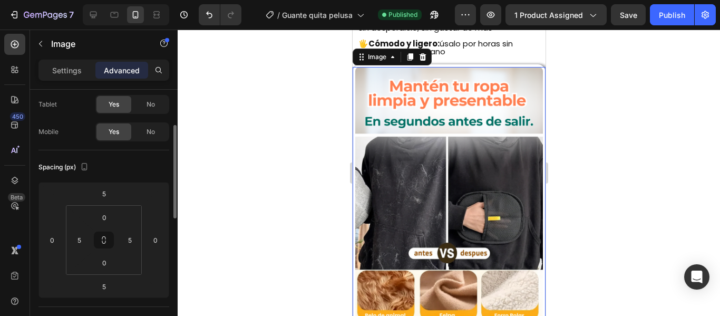
scroll to position [66, 0]
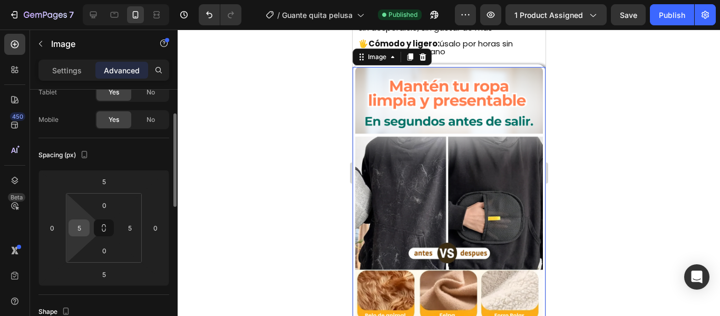
click at [86, 229] on input "5" at bounding box center [79, 228] width 16 height 16
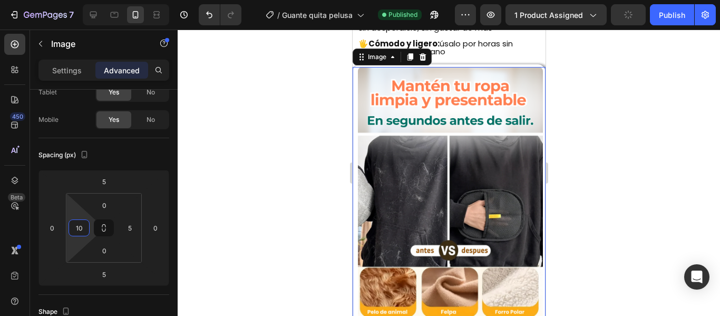
type input "10"
click at [444, 210] on img at bounding box center [450, 194] width 185 height 254
click at [129, 230] on input "5" at bounding box center [130, 228] width 16 height 16
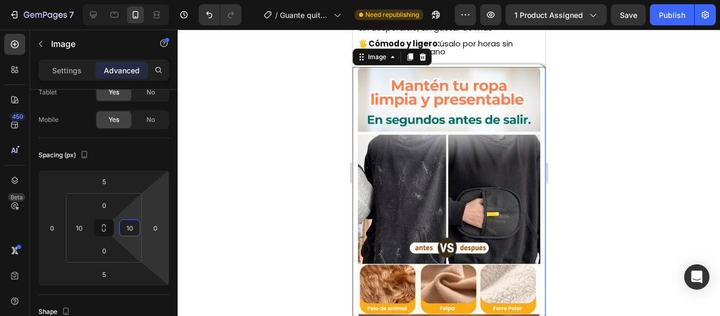
type input "10"
click at [379, 225] on img at bounding box center [449, 192] width 182 height 250
click at [280, 228] on div at bounding box center [449, 173] width 543 height 286
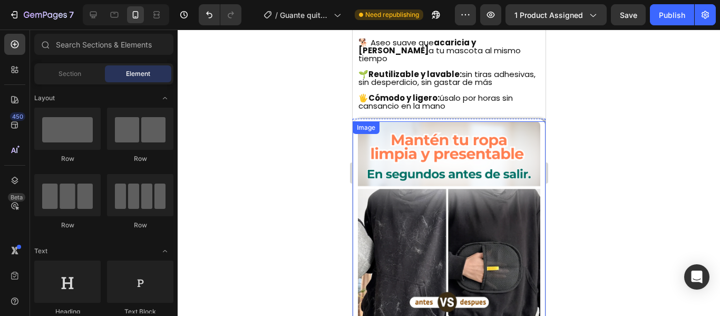
scroll to position [1009, 0]
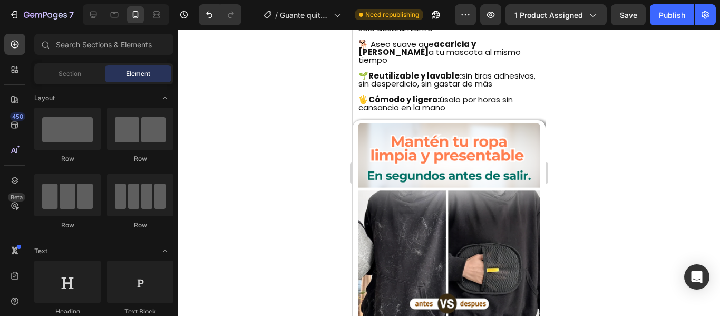
click at [301, 184] on div at bounding box center [449, 173] width 543 height 286
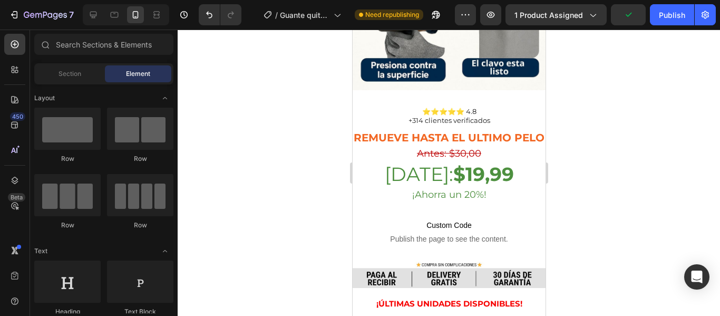
scroll to position [1901, 0]
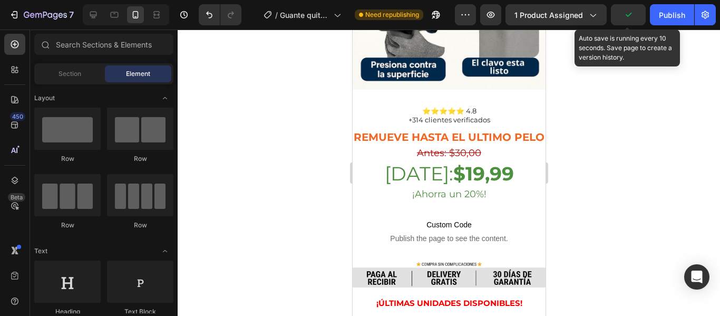
click at [629, 15] on icon "button" at bounding box center [628, 14] width 11 height 11
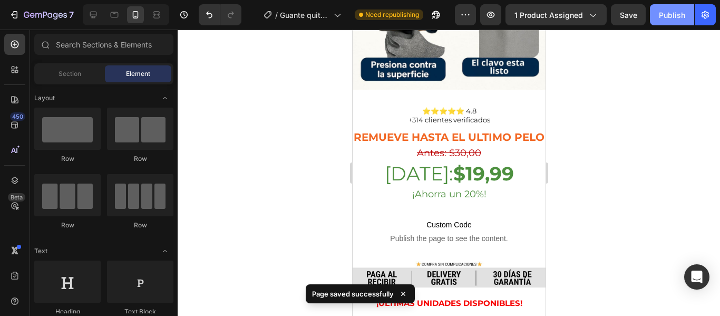
click at [660, 16] on div "Publish" at bounding box center [672, 14] width 26 height 11
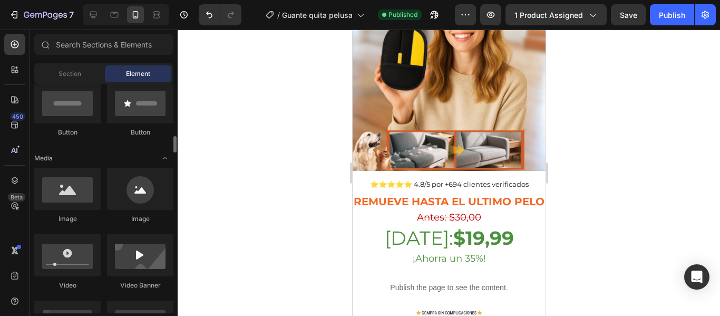
scroll to position [265, 0]
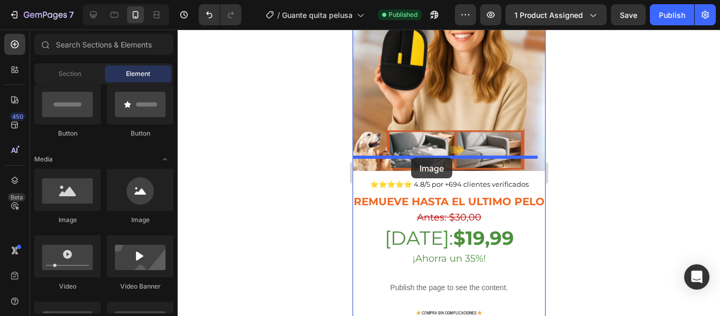
drag, startPoint x: 423, startPoint y: 227, endPoint x: 411, endPoint y: 158, distance: 70.1
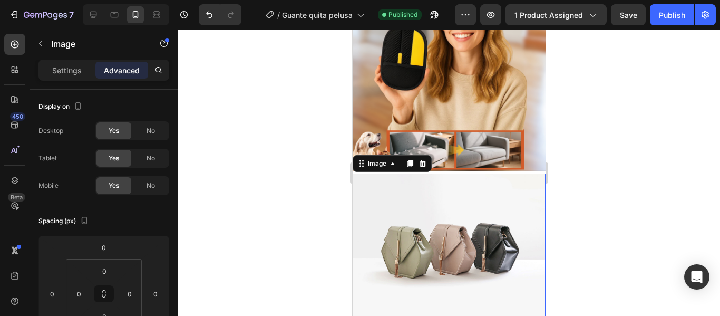
click at [380, 234] on img at bounding box center [448, 246] width 193 height 145
click at [61, 71] on p "Settings" at bounding box center [67, 70] width 30 height 11
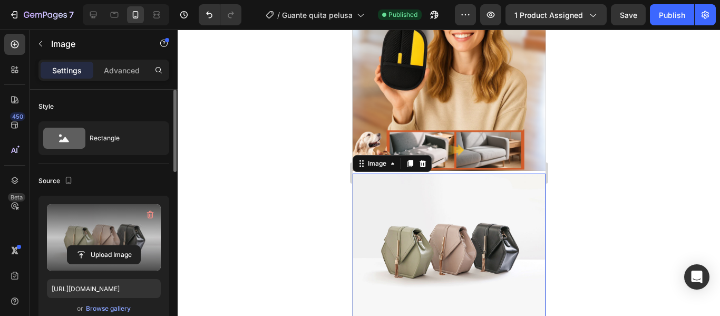
click at [93, 226] on label at bounding box center [104, 237] width 114 height 66
click at [93, 246] on input "file" at bounding box center [104, 255] width 73 height 18
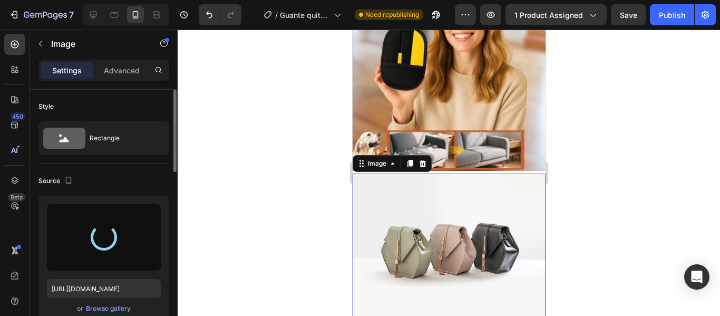
type input "[URL][DOMAIN_NAME]"
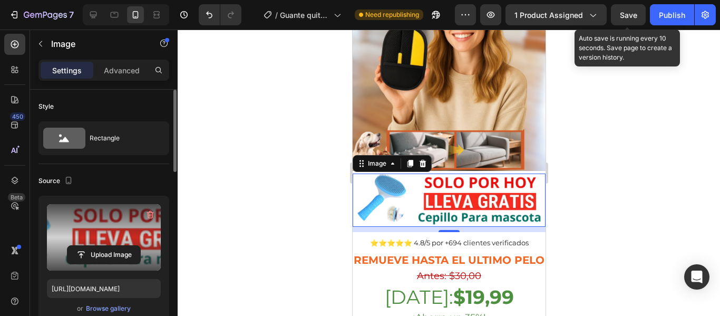
click at [628, 18] on span "Save" at bounding box center [628, 15] width 17 height 9
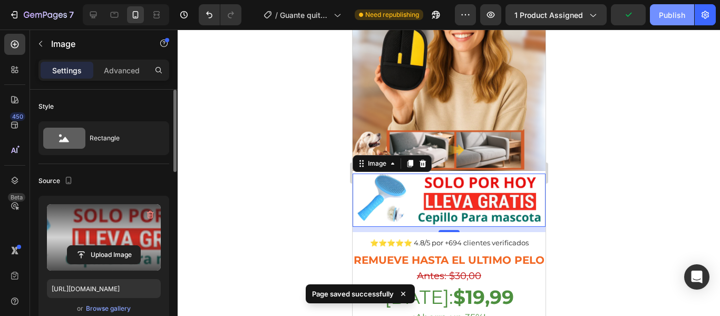
click at [666, 20] on div "Publish" at bounding box center [672, 14] width 26 height 11
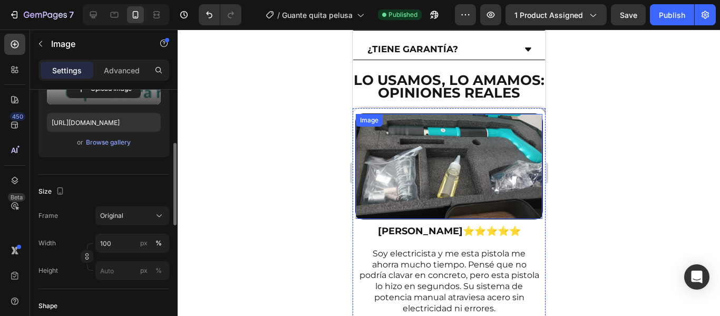
scroll to position [2406, 0]
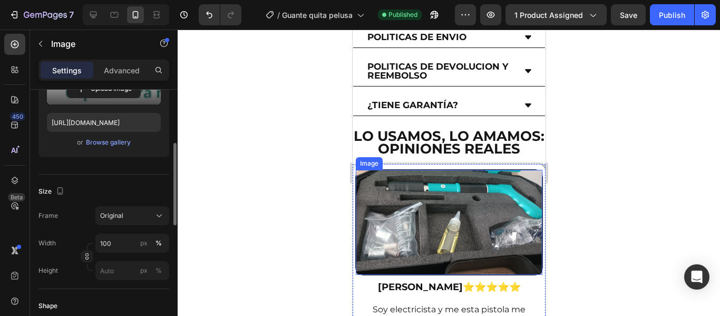
drag, startPoint x: 430, startPoint y: 169, endPoint x: 413, endPoint y: 176, distance: 17.9
click at [430, 170] on img at bounding box center [448, 222] width 187 height 105
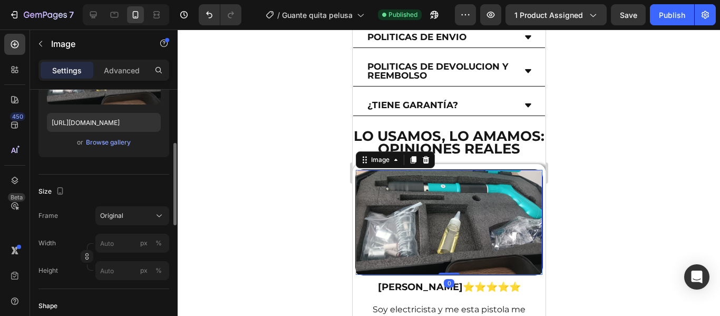
click at [394, 177] on img at bounding box center [448, 222] width 187 height 105
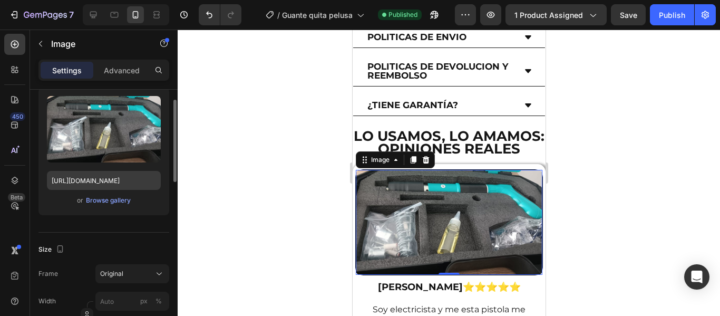
scroll to position [89, 0]
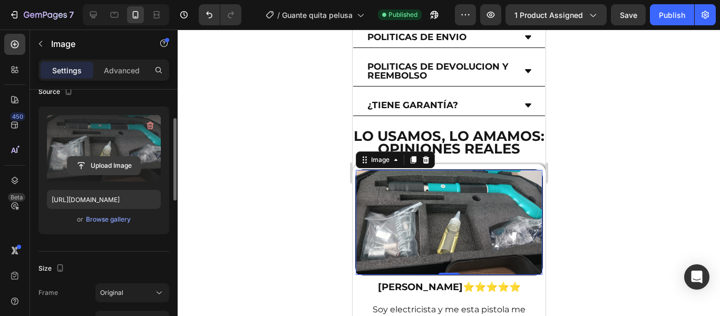
click at [114, 165] on input "file" at bounding box center [104, 166] width 73 height 18
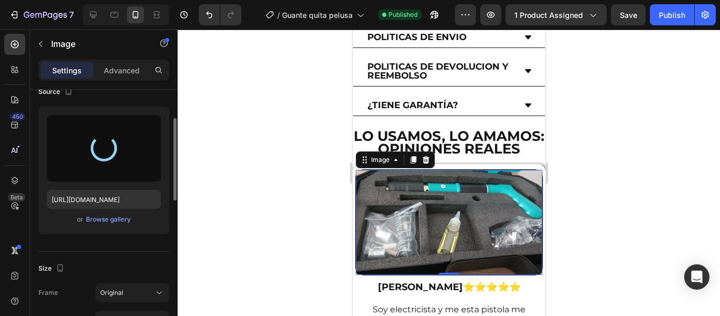
type input "[URL][DOMAIN_NAME]"
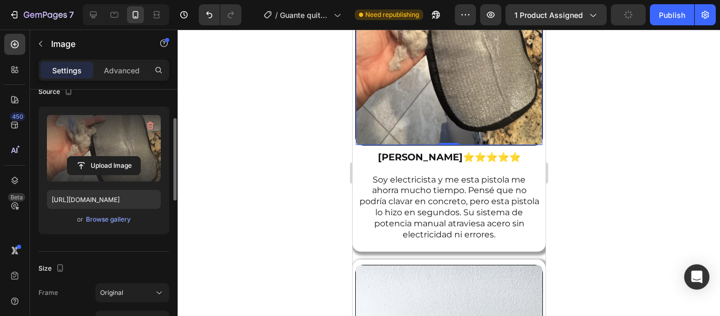
scroll to position [2618, 0]
click at [438, 154] on h2 "[PERSON_NAME] ⭐⭐⭐⭐⭐ Soy electricista y me esta pistola me ahorra mucho tiempo. …" at bounding box center [449, 195] width 182 height 90
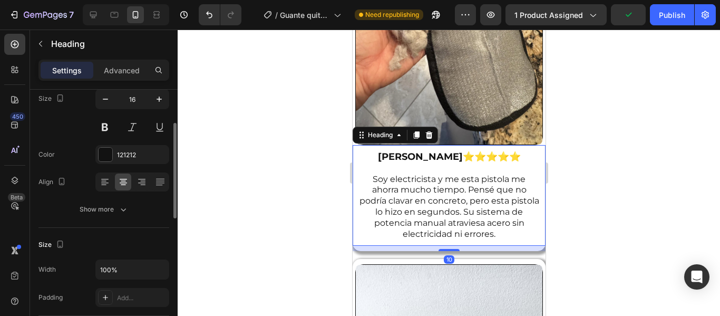
scroll to position [0, 0]
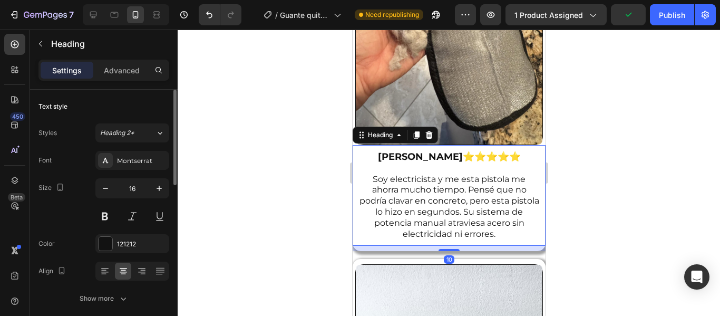
click at [426, 160] on h2 "[PERSON_NAME] ⭐⭐⭐⭐⭐ Soy electricista y me esta pistola me ahorra mucho tiempo. …" at bounding box center [449, 195] width 182 height 90
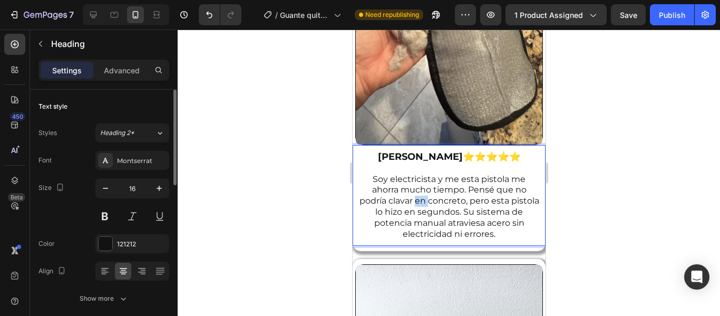
click at [426, 160] on p "[PERSON_NAME] ⭐⭐⭐⭐⭐ Soy electricista y me esta pistola me ahorra mucho tiempo. …" at bounding box center [449, 195] width 180 height 88
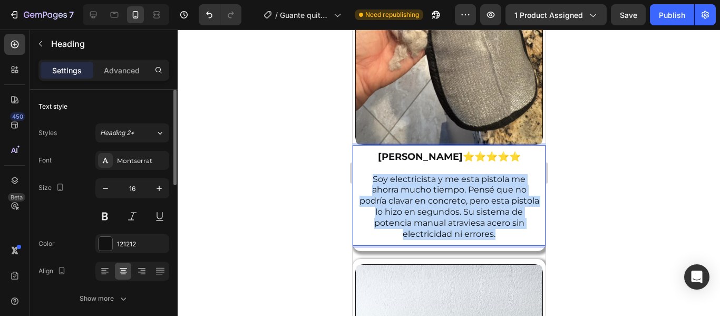
click at [426, 160] on p "[PERSON_NAME] ⭐⭐⭐⭐⭐ Soy electricista y me esta pistola me ahorra mucho tiempo. …" at bounding box center [449, 195] width 180 height 88
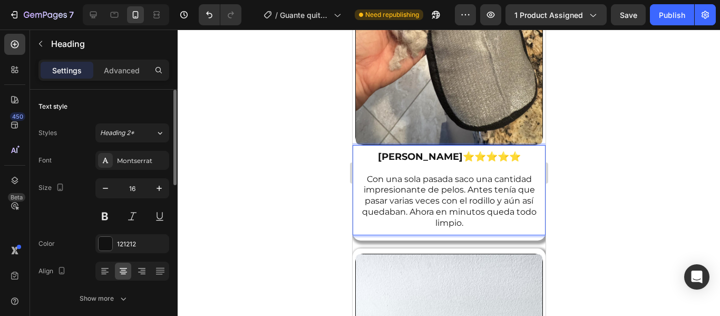
click at [465, 151] on p "[PERSON_NAME] ⭐⭐⭐⭐⭐ Con una sola pasada saco una cantidad impresionante de pelo…" at bounding box center [449, 190] width 180 height 78
click at [484, 166] on p "[PERSON_NAME] ⭐⭐⭐⭐⭐ Con una sola pasada saco una cantidad impresionante de pelo…" at bounding box center [449, 190] width 180 height 78
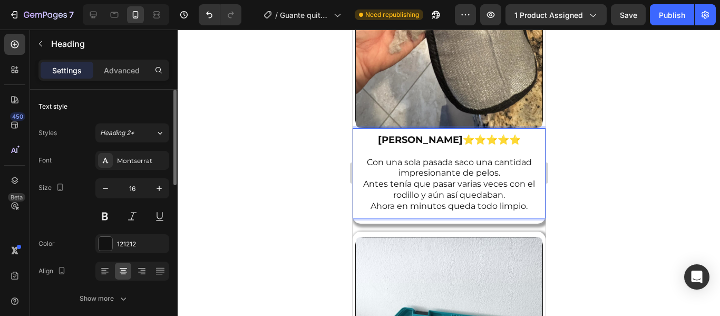
scroll to position [2636, 0]
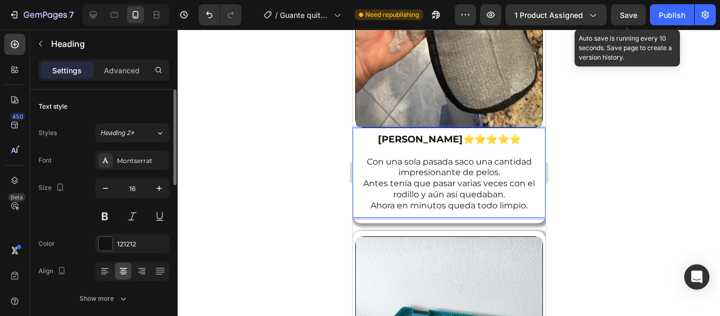
click at [621, 20] on div "Save" at bounding box center [628, 14] width 17 height 11
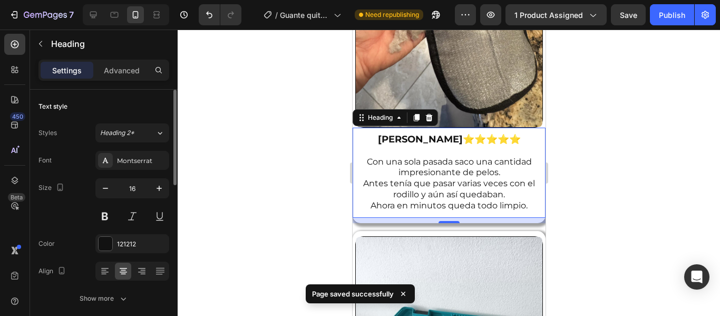
click at [425, 133] on strong "[PERSON_NAME]" at bounding box center [420, 139] width 85 height 12
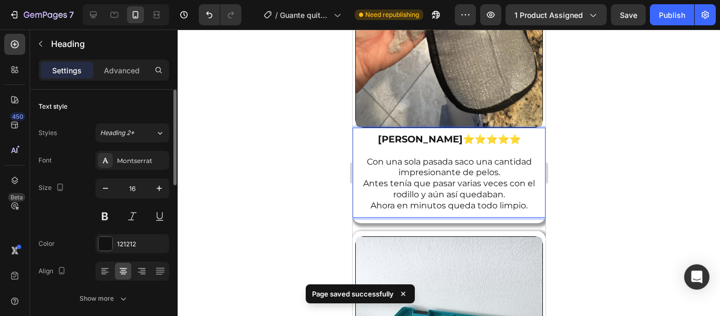
click at [417, 133] on strong "[PERSON_NAME]" at bounding box center [420, 139] width 85 height 12
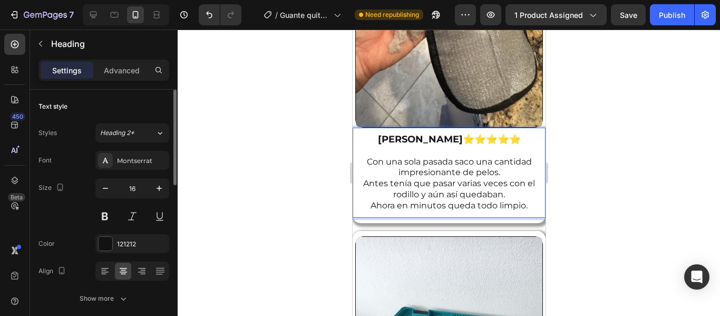
click at [315, 119] on div at bounding box center [449, 173] width 543 height 286
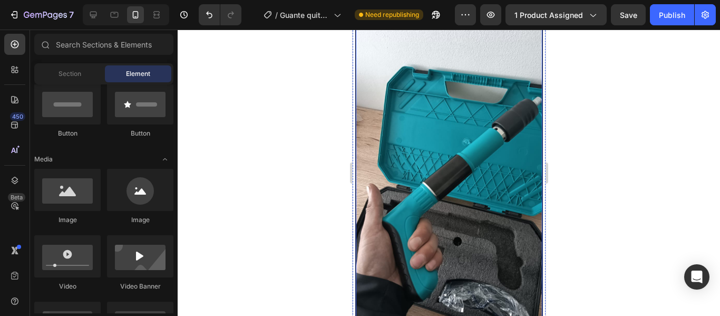
scroll to position [2826, 0]
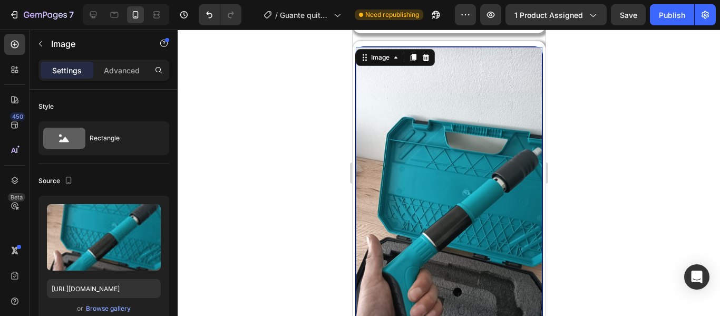
click at [406, 160] on img at bounding box center [448, 213] width 187 height 332
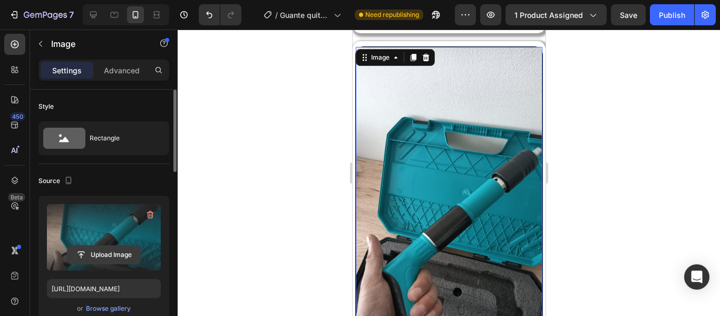
click at [105, 256] on input "file" at bounding box center [104, 255] width 73 height 18
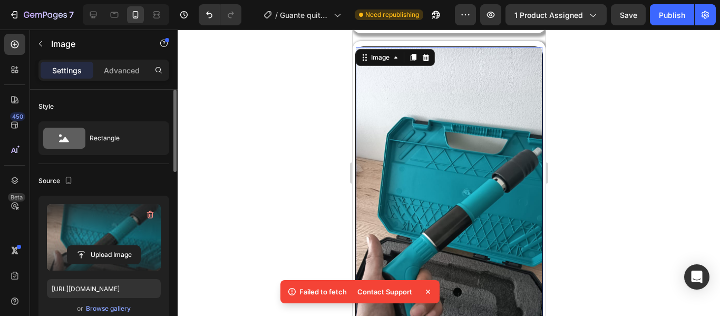
scroll to position [2840, 0]
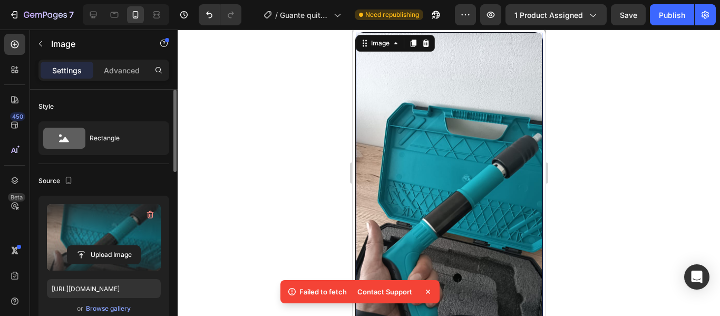
click at [416, 190] on img at bounding box center [448, 199] width 187 height 332
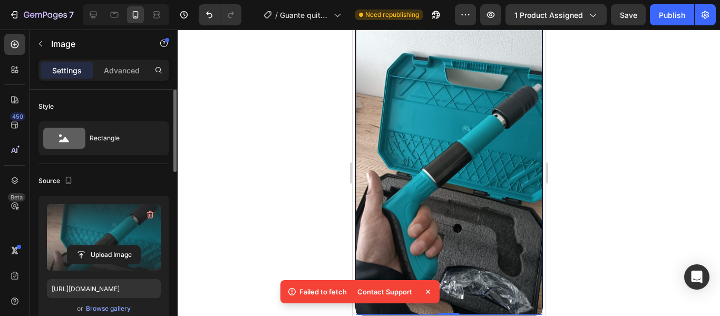
scroll to position [2864, 0]
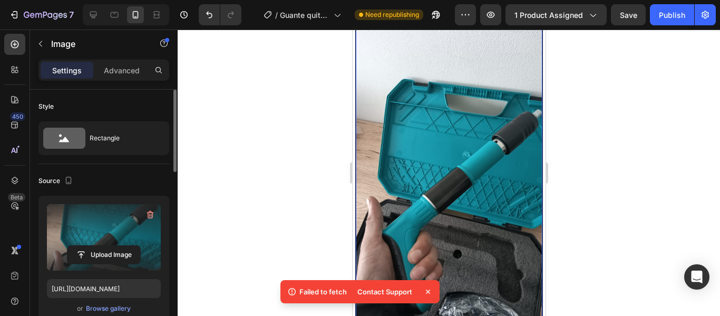
click at [422, 158] on img at bounding box center [448, 175] width 187 height 332
click at [426, 294] on icon at bounding box center [428, 291] width 11 height 11
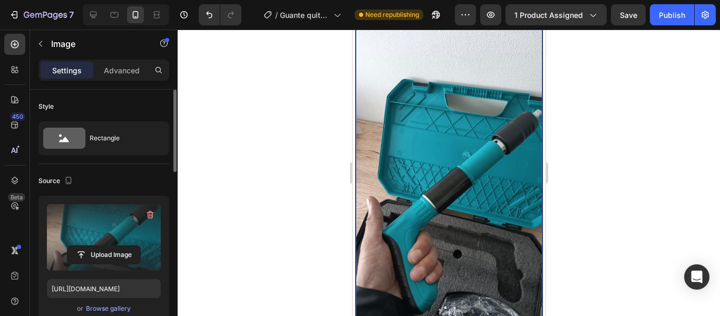
click at [430, 192] on img at bounding box center [448, 175] width 187 height 332
click at [151, 215] on icon "button" at bounding box center [151, 215] width 1 height 3
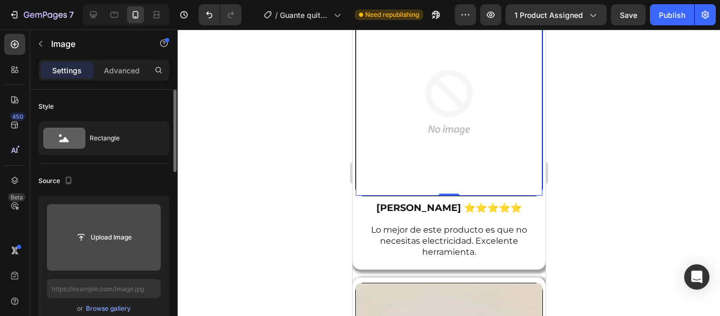
click at [113, 235] on input "file" at bounding box center [104, 237] width 73 height 18
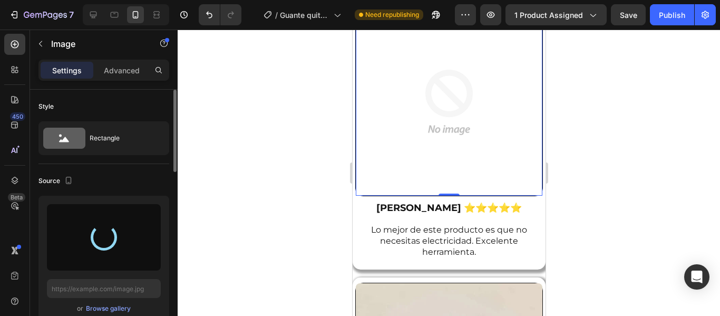
type input "[URL][DOMAIN_NAME]"
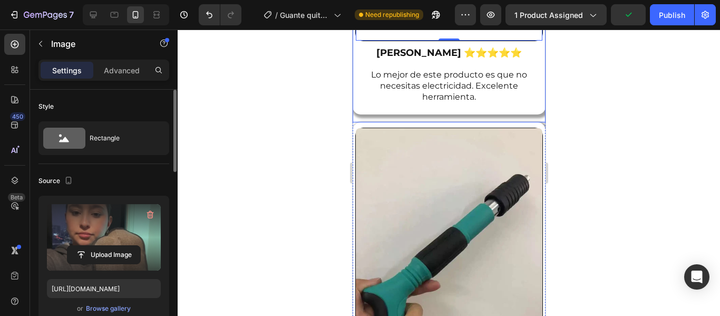
scroll to position [3023, 0]
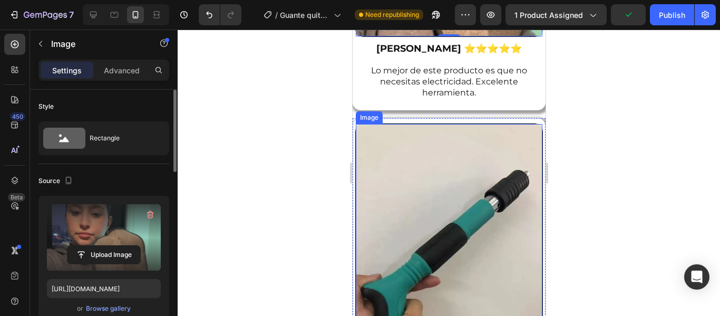
click at [425, 177] on img at bounding box center [448, 248] width 187 height 249
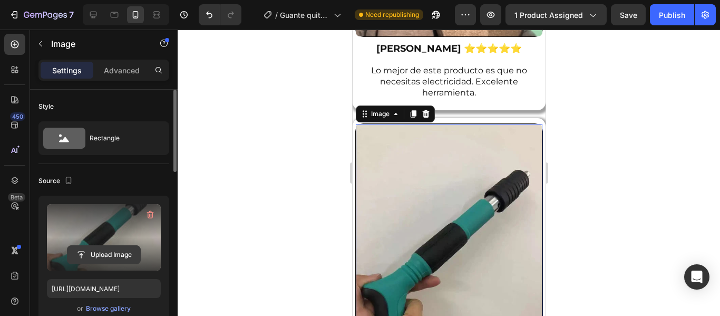
click at [126, 254] on input "file" at bounding box center [104, 255] width 73 height 18
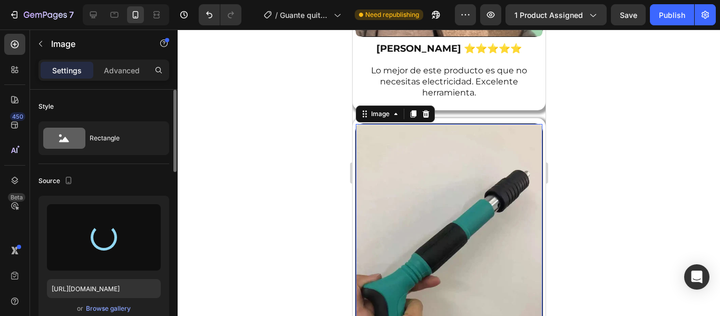
type input "[URL][DOMAIN_NAME]"
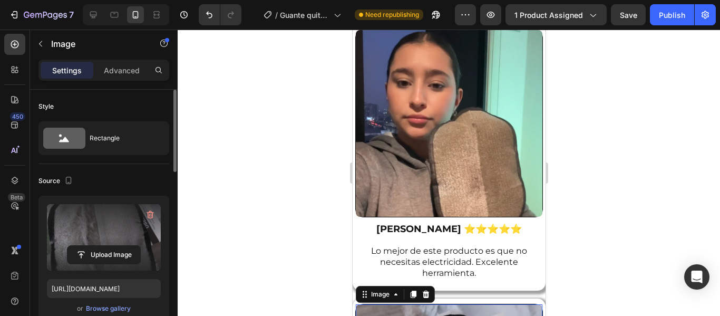
scroll to position [2843, 0]
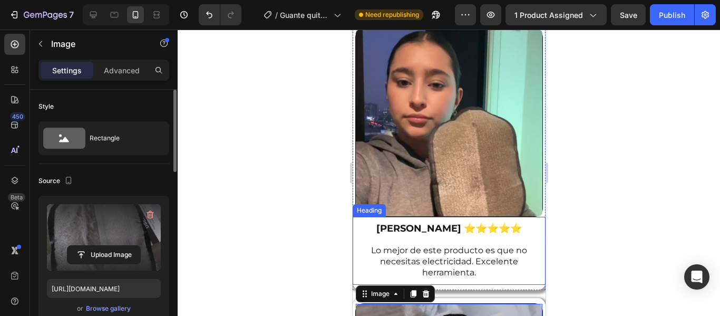
click at [451, 222] on h2 "[PERSON_NAME] ⭐⭐⭐⭐⭐ Lo mejor de este producto es que no necesitas electricidad.…" at bounding box center [449, 250] width 182 height 57
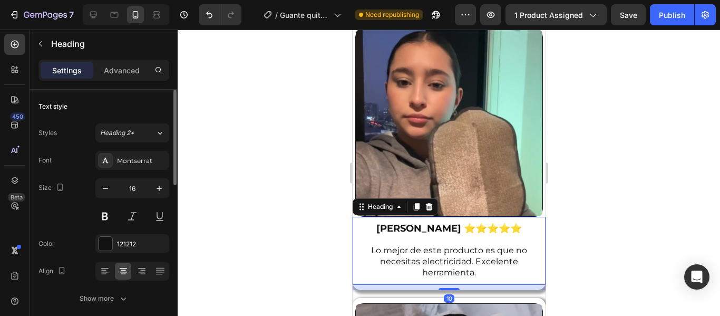
click at [468, 222] on h2 "[PERSON_NAME] ⭐⭐⭐⭐⭐ Lo mejor de este producto es que no necesitas electricidad.…" at bounding box center [449, 250] width 182 height 57
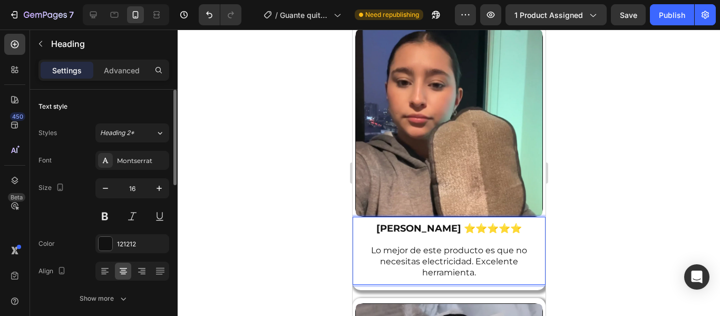
click at [479, 223] on p "[PERSON_NAME] ⭐⭐⭐⭐⭐ Lo mejor de este producto es que no necesitas electricidad.…" at bounding box center [449, 250] width 180 height 55
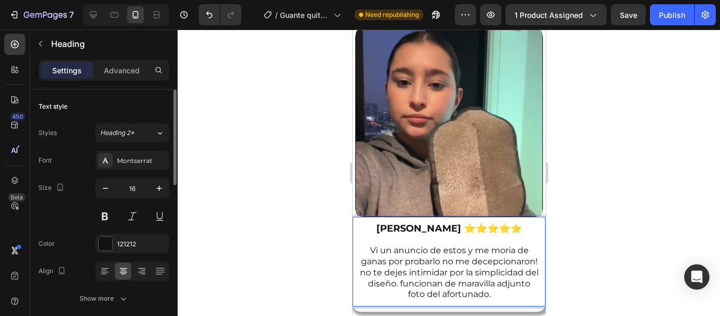
click at [393, 223] on p "[PERSON_NAME] ⭐⭐⭐⭐⭐ Vi un anuncio de estos y me moria de ganas por probarlo no …" at bounding box center [449, 262] width 180 height 78
click at [359, 223] on p "[PERSON_NAME] ⭐⭐⭐⭐⭐ Vi un anuncio de estos y me moria de ganas por probarlo no …" at bounding box center [449, 262] width 180 height 78
click at [519, 238] on p "[PERSON_NAME] ⭐⭐⭐⭐⭐ Vi un anuncio de estos y me moria de ganas por probarlo no …" at bounding box center [449, 262] width 180 height 78
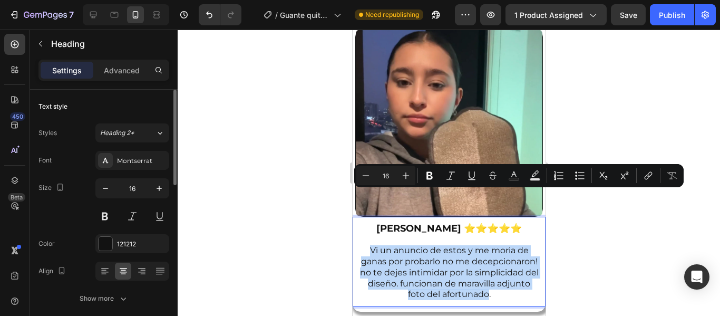
copy p "Vi un anuncio de estos y me moria de ganas por probarlo no me decepcionaron! no…"
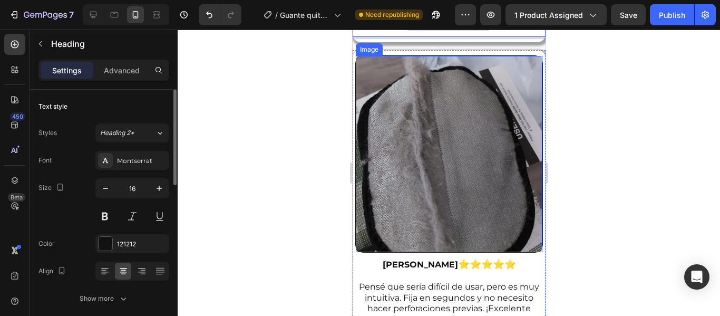
scroll to position [3114, 0]
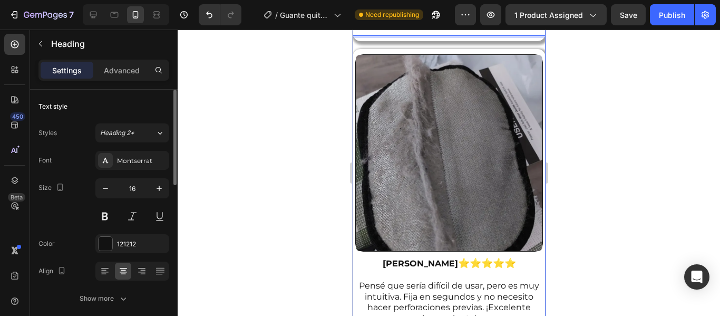
click at [471, 257] on h2 "[PERSON_NAME] ⭐⭐⭐⭐⭐ Pensé que sería difícil de usar, pero es muy intuitiva. Fij…" at bounding box center [449, 291] width 182 height 69
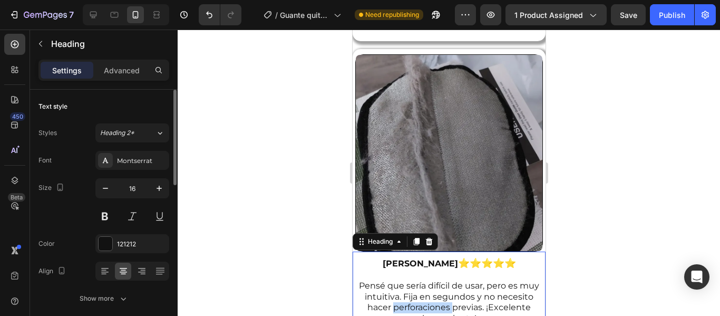
click at [471, 257] on h2 "[PERSON_NAME] ⭐⭐⭐⭐⭐ Pensé que sería difícil de usar, pero es muy intuitiva. Fij…" at bounding box center [449, 291] width 182 height 69
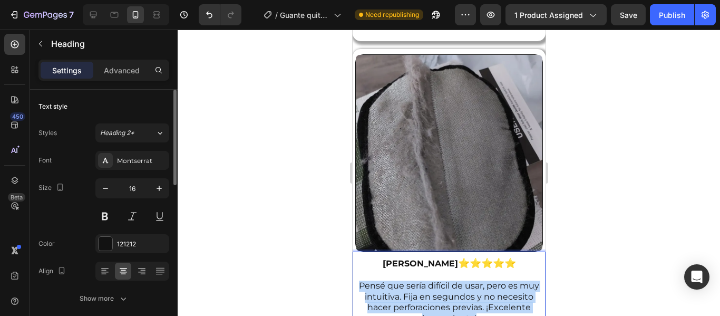
click at [471, 258] on p "[PERSON_NAME] ⭐⭐⭐⭐⭐ Pensé que sería difícil de usar, pero es muy intuitiva. Fij…" at bounding box center [449, 291] width 180 height 66
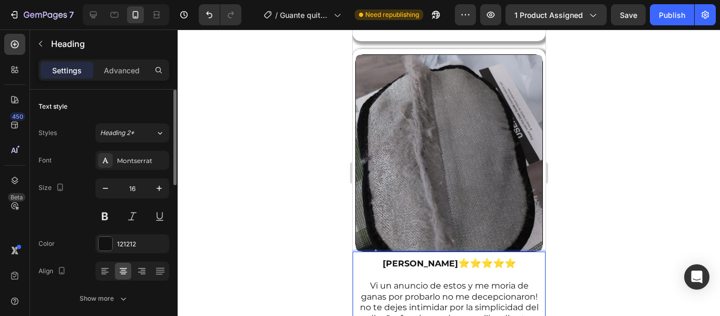
click at [465, 258] on p "[PERSON_NAME] ⭐⭐⭐⭐⭐ Vi un anuncio de estos y me moria de ganas por probarlo no …" at bounding box center [449, 297] width 180 height 78
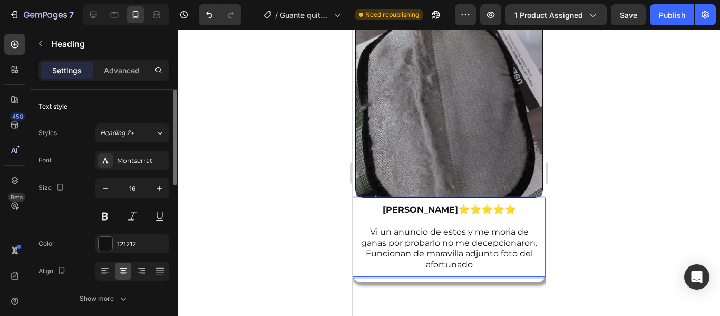
scroll to position [3169, 0]
click at [476, 212] on p "[PERSON_NAME] ⭐⭐⭐⭐⭐ Vi un anuncio de estos y me moria de ganas por probarlo no …" at bounding box center [449, 236] width 180 height 66
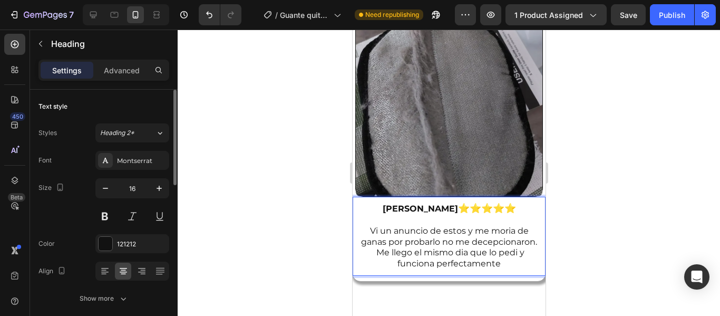
click at [259, 159] on div at bounding box center [449, 173] width 543 height 286
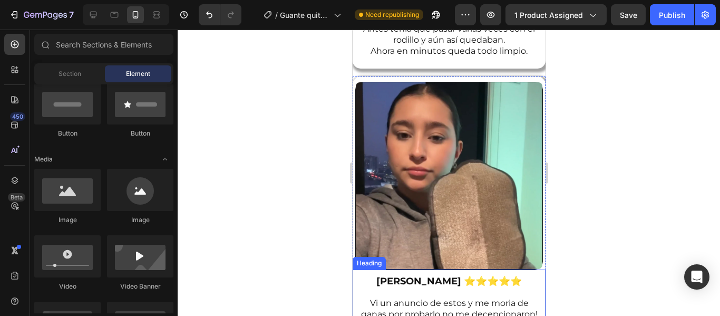
scroll to position [2852, 0]
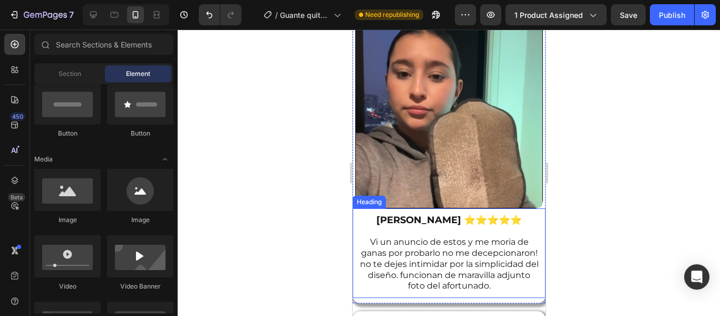
click at [451, 215] on p "⁠⁠⁠⁠⁠⁠⁠ [PERSON_NAME] ⭐⭐⭐⭐⭐ Vi un anuncio de estos y me moria de ganas por prob…" at bounding box center [449, 254] width 180 height 78
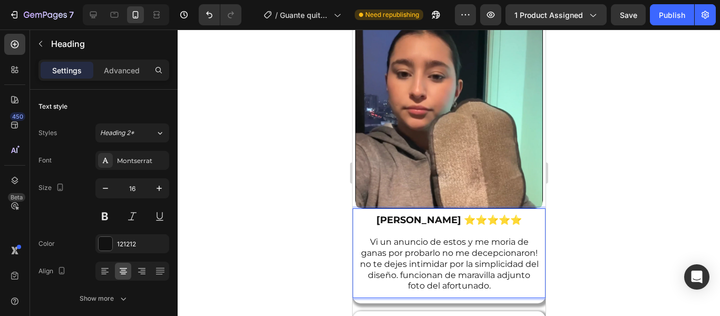
click at [526, 233] on p "[PERSON_NAME] ⭐⭐⭐⭐⭐ Vi un anuncio de estos y me moria de ganas por probarlo no …" at bounding box center [449, 254] width 180 height 78
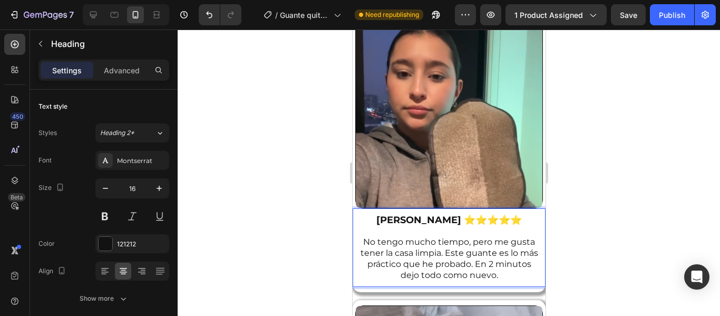
click at [325, 187] on div at bounding box center [449, 173] width 543 height 286
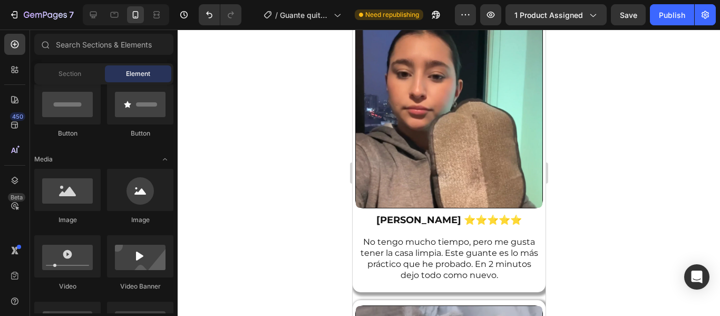
click at [324, 209] on div at bounding box center [449, 173] width 543 height 286
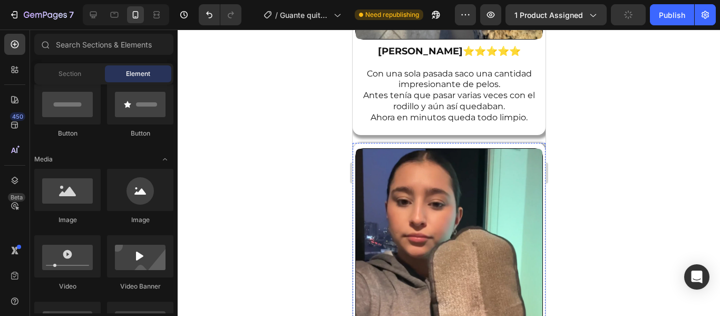
scroll to position [2722, 0]
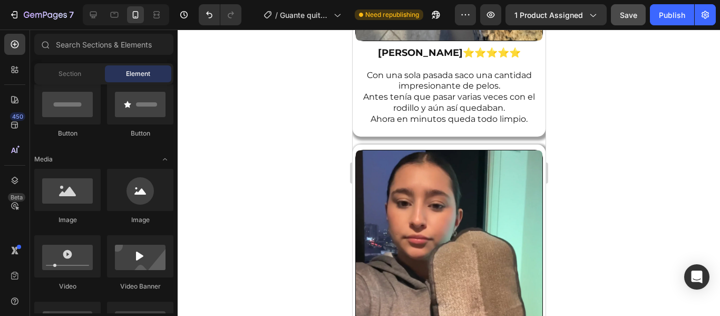
click at [639, 21] on button "Save" at bounding box center [628, 14] width 35 height 21
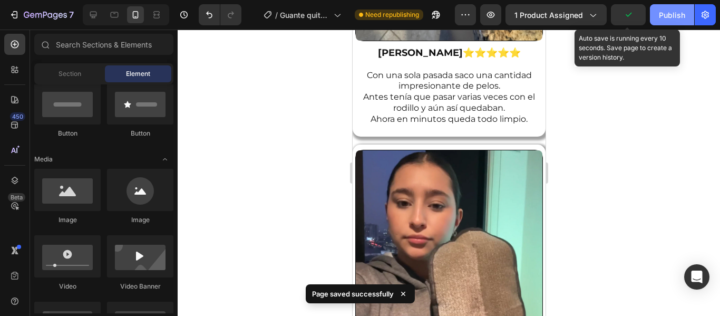
click at [671, 16] on div "Publish" at bounding box center [672, 14] width 26 height 11
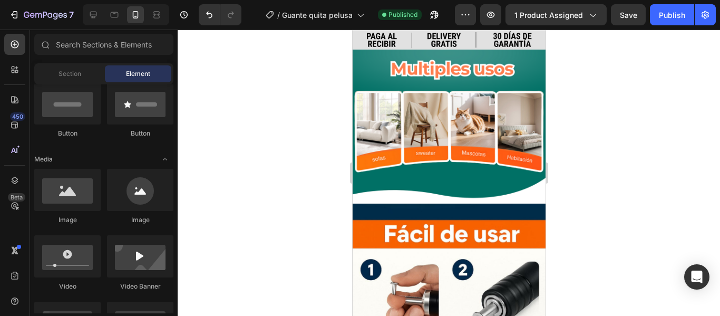
scroll to position [1582, 0]
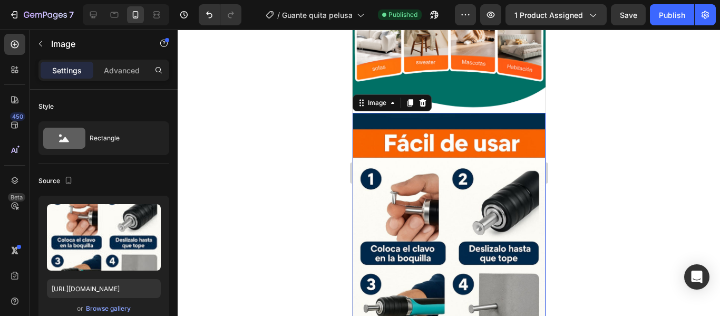
scroll to position [1678, 0]
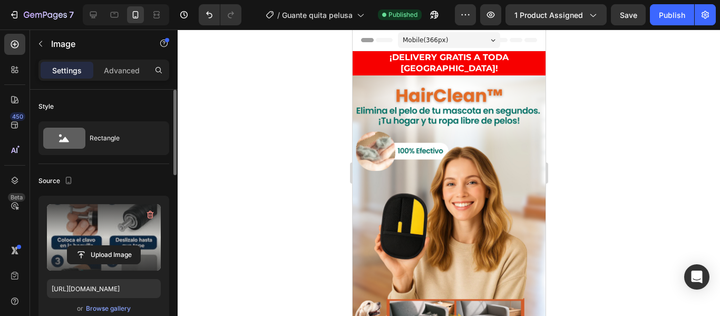
scroll to position [1678, 0]
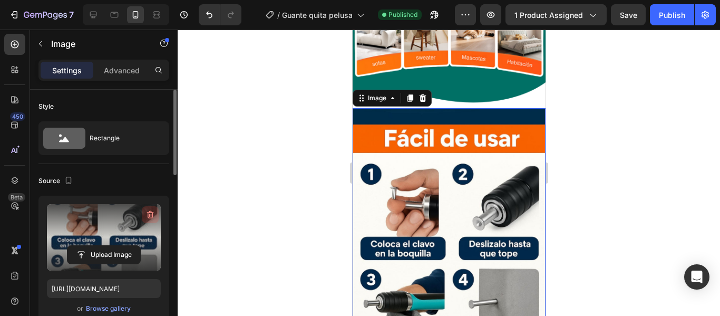
click at [152, 214] on icon "button" at bounding box center [150, 215] width 7 height 8
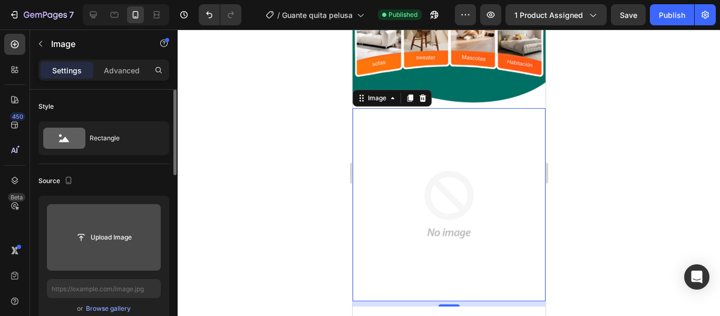
click at [104, 240] on input "file" at bounding box center [104, 237] width 73 height 18
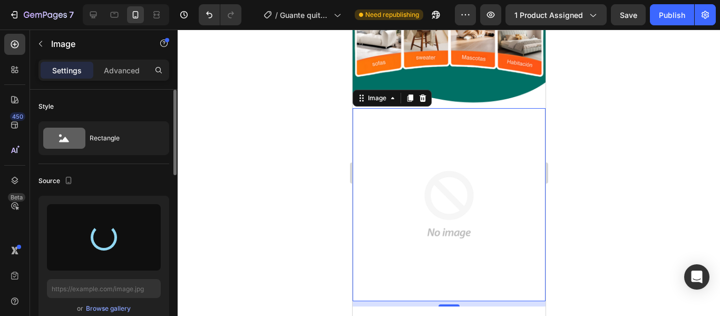
type input "https://cdn.shopify.com/s/files/1/0648/7755/9886/files/gempages_563302325238629…"
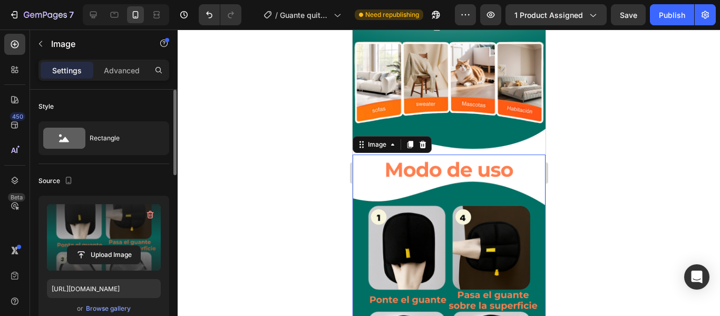
scroll to position [1631, 0]
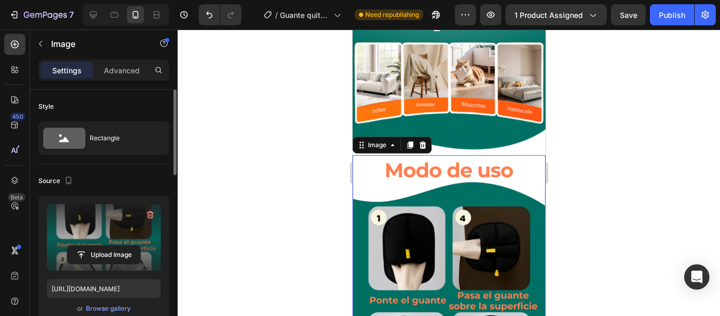
drag, startPoint x: 305, startPoint y: 193, endPoint x: 45, endPoint y: 142, distance: 264.5
click at [305, 193] on div at bounding box center [449, 173] width 543 height 286
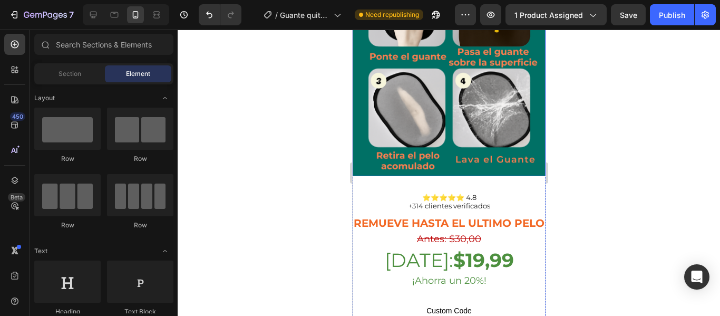
scroll to position [1908, 0]
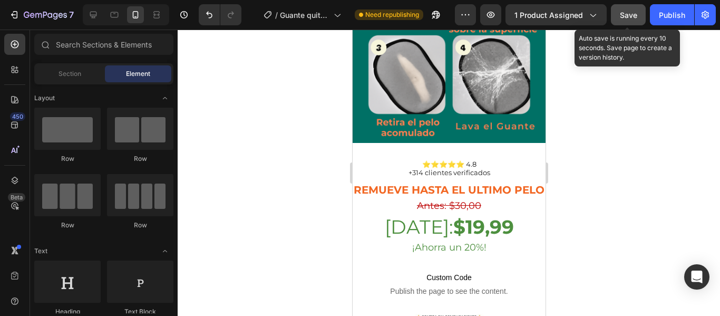
click at [629, 23] on button "Save" at bounding box center [628, 14] width 35 height 21
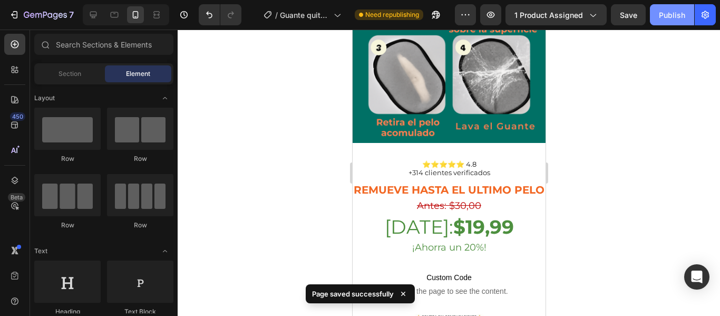
click at [671, 16] on div "Publish" at bounding box center [672, 14] width 26 height 11
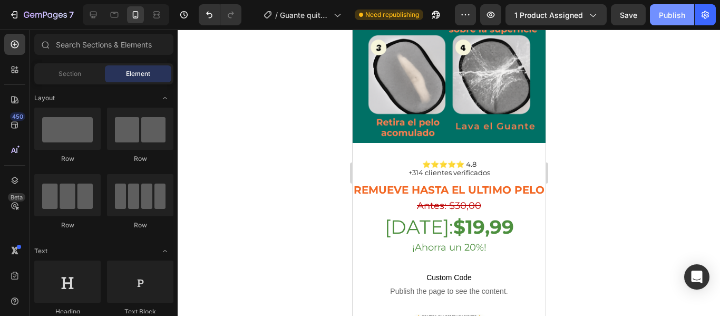
click at [671, 16] on div "Publish" at bounding box center [672, 14] width 26 height 11
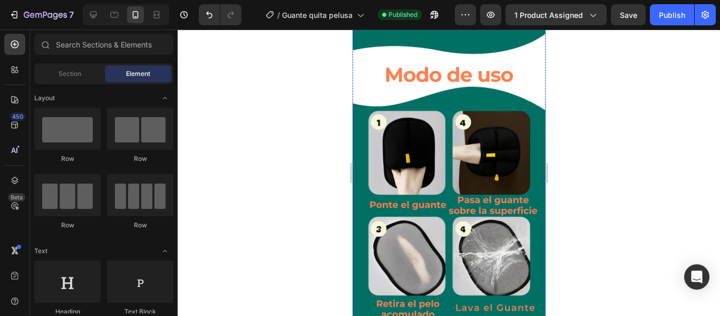
scroll to position [1725, 0]
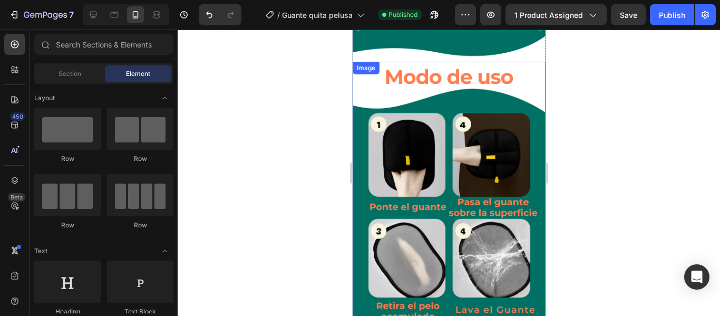
click at [425, 184] on img at bounding box center [448, 194] width 193 height 264
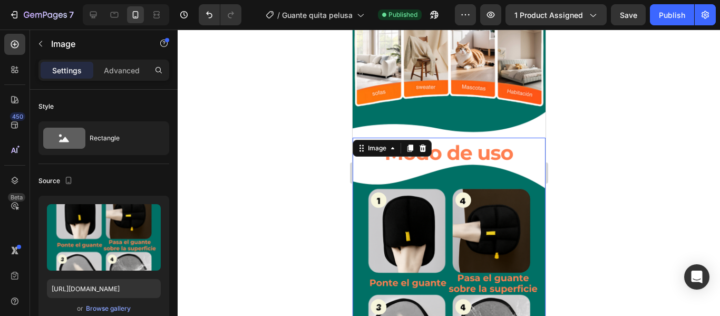
scroll to position [1640, 0]
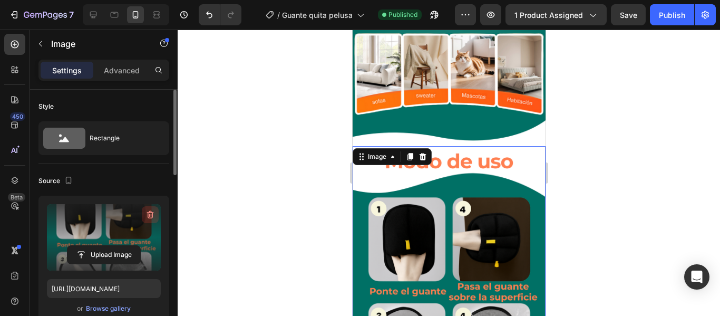
click at [149, 214] on icon "button" at bounding box center [149, 215] width 1 height 3
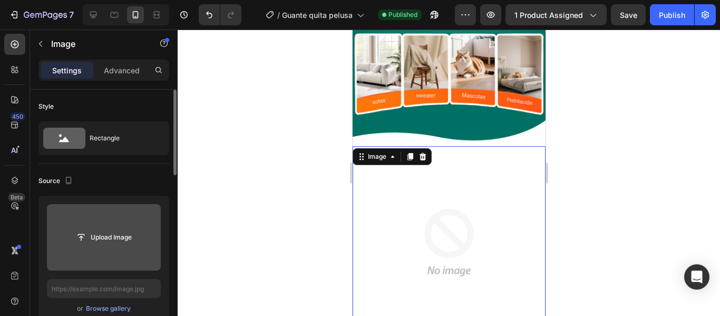
click at [108, 231] on input "file" at bounding box center [104, 237] width 73 height 18
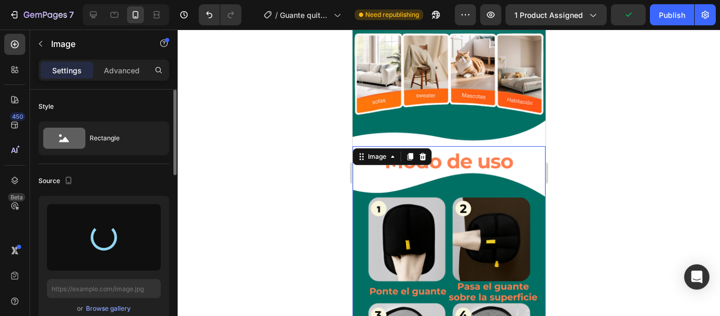
type input "https://cdn.shopify.com/s/files/1/0648/7755/9886/files/gempages_563302325238629…"
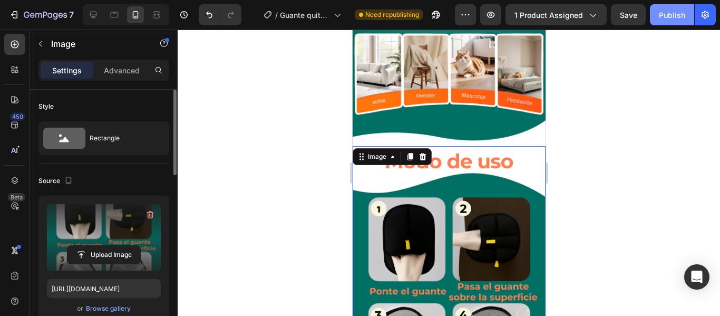
click at [653, 18] on button "Publish" at bounding box center [672, 14] width 44 height 21
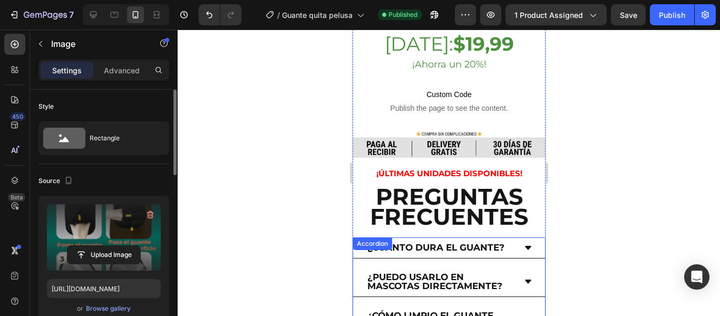
scroll to position [2091, 0]
click at [524, 244] on icon at bounding box center [528, 248] width 8 height 8
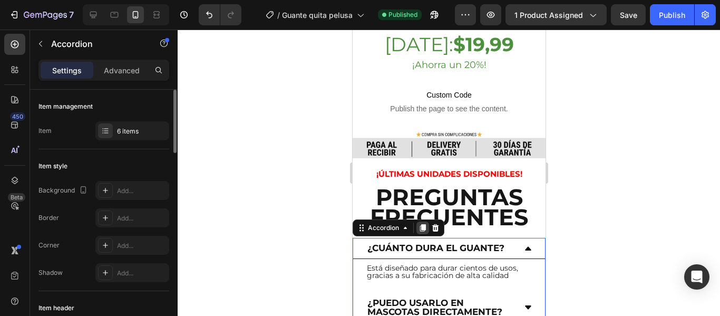
click at [426, 224] on icon at bounding box center [422, 228] width 8 height 8
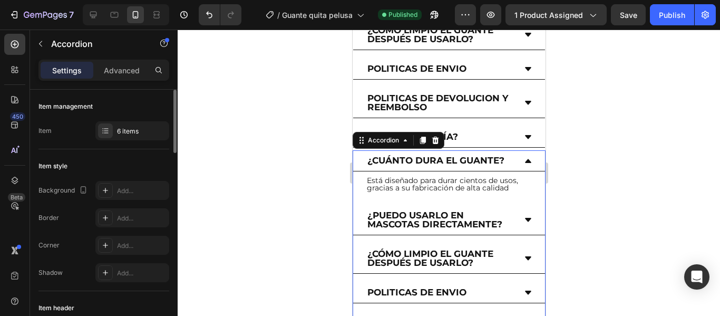
scroll to position [2435, 0]
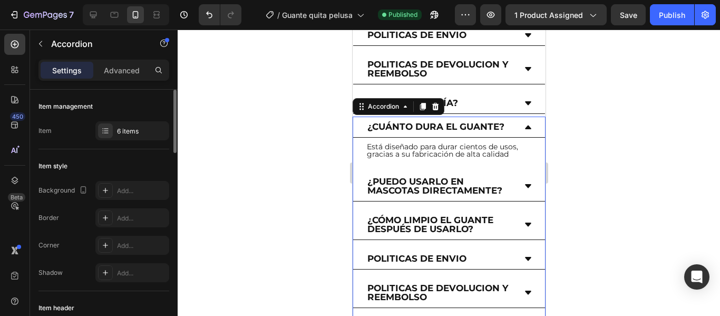
click at [512, 117] on div "¿Cuánto dura el guante?" at bounding box center [449, 127] width 192 height 21
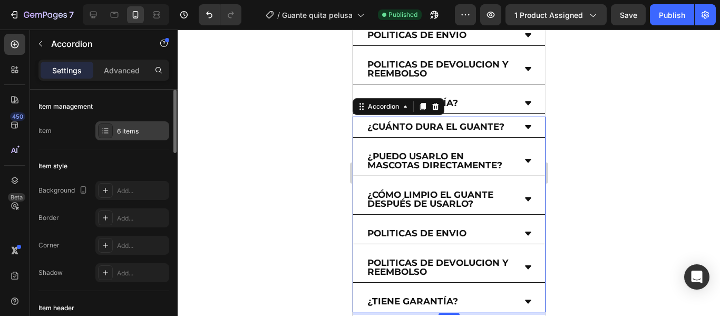
click at [127, 135] on div "6 items" at bounding box center [142, 131] width 50 height 9
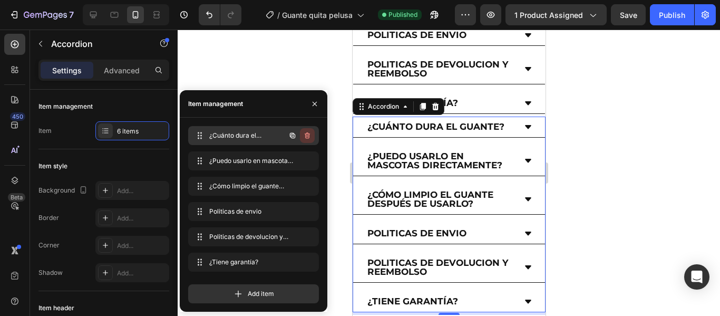
click at [310, 132] on icon "button" at bounding box center [307, 135] width 8 height 8
click at [302, 136] on div "Delete" at bounding box center [301, 135] width 20 height 9
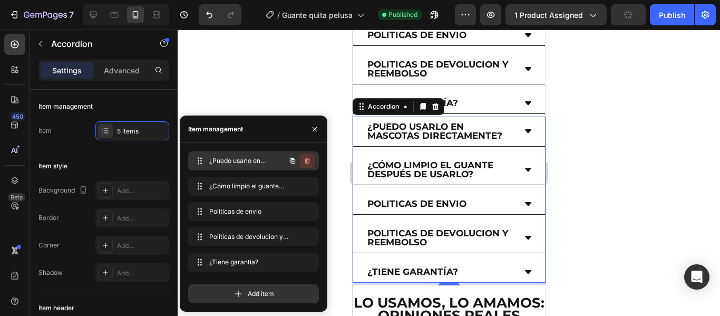
click at [305, 160] on icon "button" at bounding box center [307, 161] width 8 height 8
click at [298, 160] on div "Delete" at bounding box center [301, 160] width 20 height 9
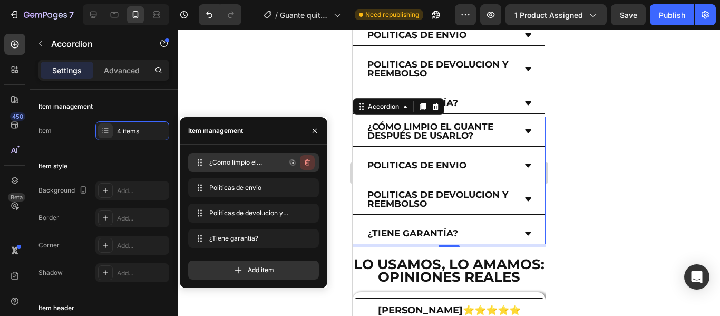
click at [307, 164] on icon "button" at bounding box center [307, 162] width 8 height 8
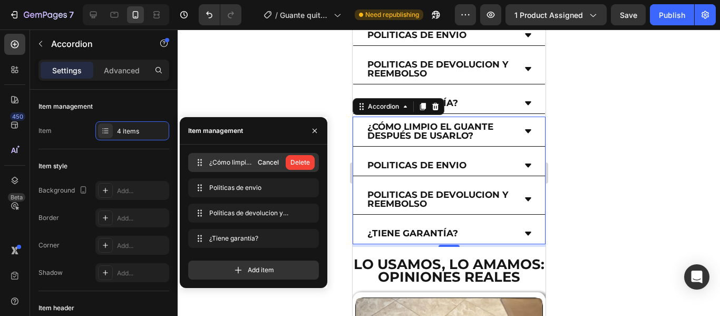
click at [307, 164] on div "Delete" at bounding box center [301, 162] width 20 height 9
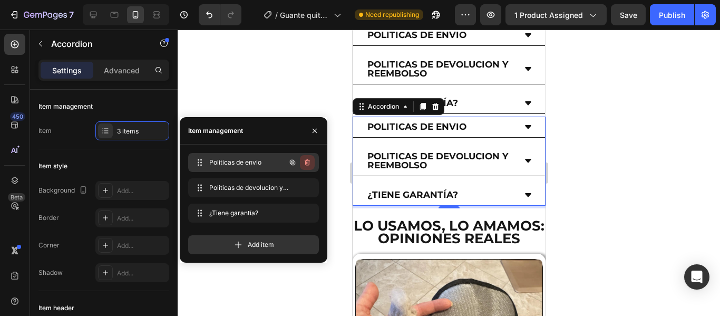
click at [307, 166] on icon "button" at bounding box center [307, 162] width 8 height 8
click at [307, 166] on div "Delete" at bounding box center [301, 162] width 20 height 9
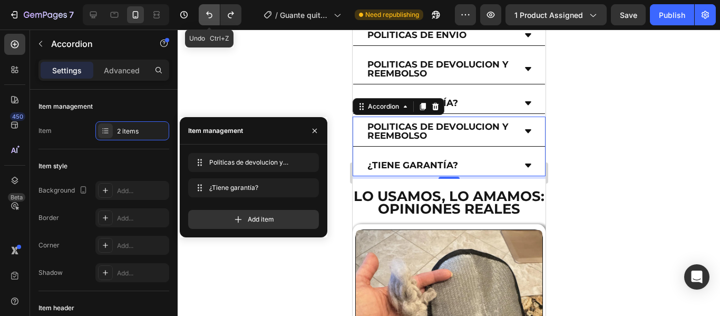
click at [208, 14] on icon "Undo/Redo" at bounding box center [209, 15] width 6 height 7
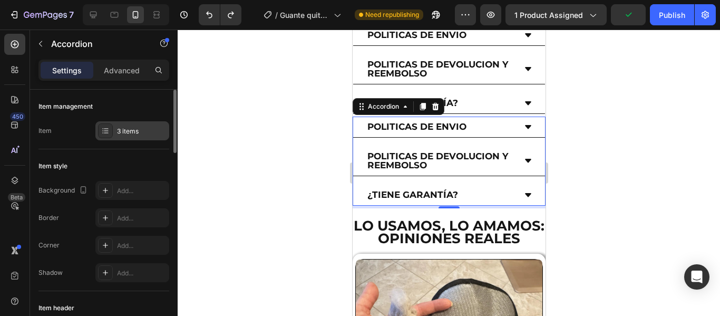
click at [141, 130] on div "3 items" at bounding box center [142, 131] width 50 height 9
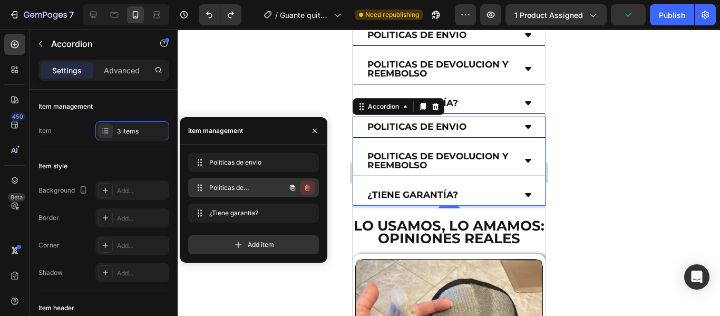
click at [310, 190] on icon "button" at bounding box center [307, 188] width 8 height 8
click at [302, 187] on div "Delete" at bounding box center [301, 187] width 20 height 9
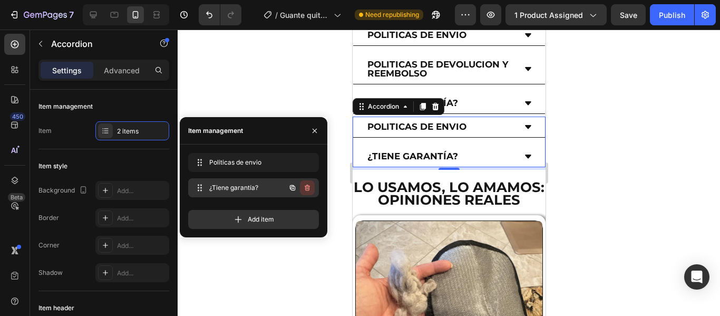
click at [309, 187] on icon "button" at bounding box center [307, 188] width 5 height 6
click at [306, 187] on div "Delete" at bounding box center [301, 187] width 20 height 9
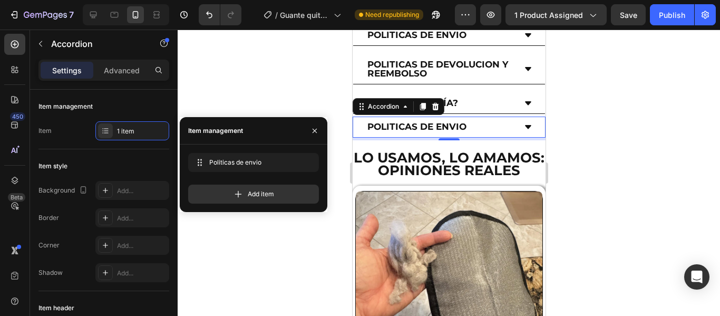
click at [342, 126] on div at bounding box center [449, 173] width 543 height 286
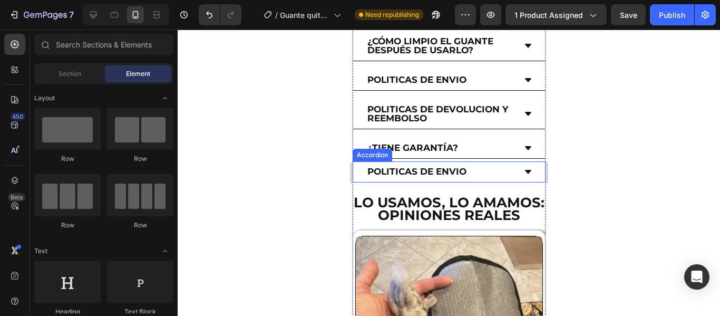
scroll to position [2377, 0]
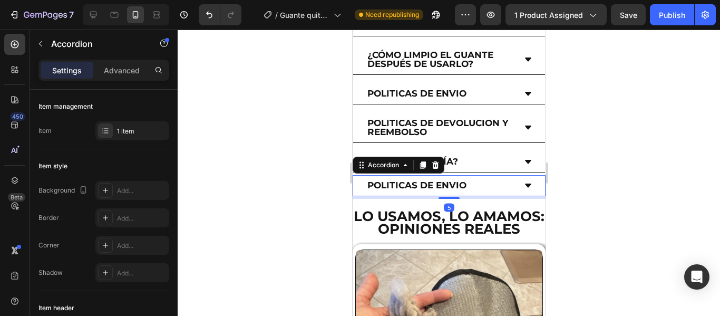
click at [484, 179] on div "Politicas de envio" at bounding box center [440, 185] width 150 height 12
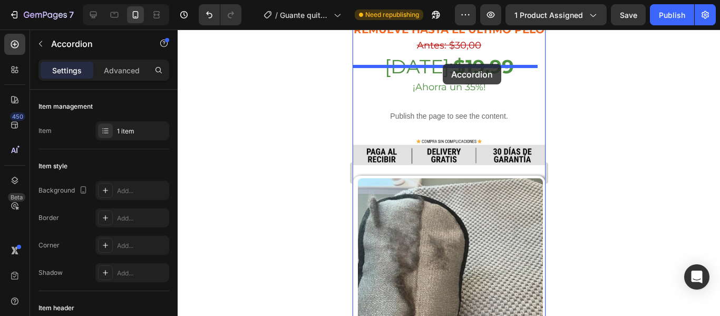
scroll to position [367, 0]
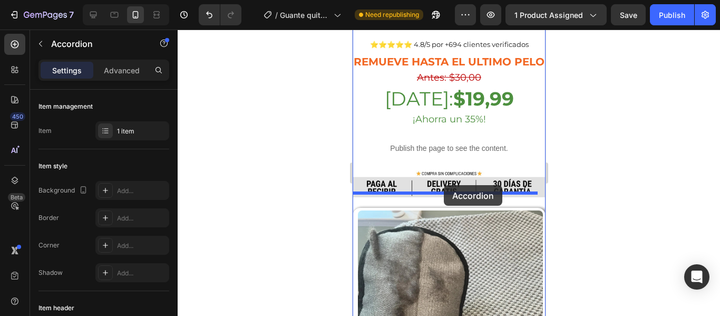
drag, startPoint x: 497, startPoint y: 138, endPoint x: 444, endPoint y: 185, distance: 71.7
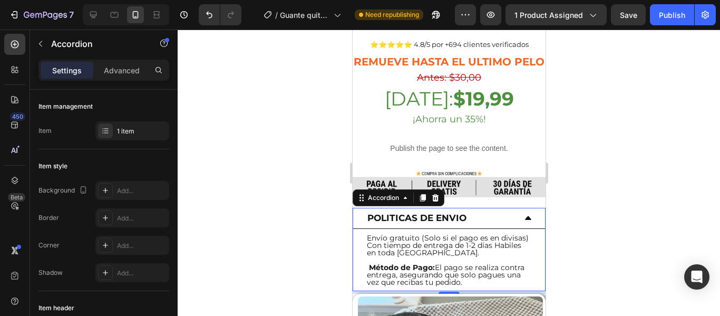
click at [524, 208] on div "Politicas de envio" at bounding box center [449, 218] width 192 height 21
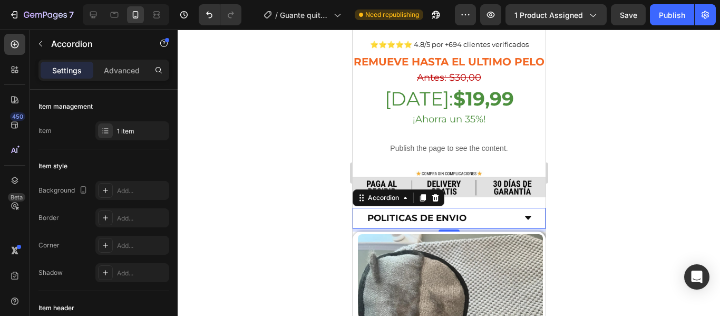
click at [271, 188] on div at bounding box center [449, 173] width 543 height 286
click at [134, 67] on p "Advanced" at bounding box center [122, 70] width 36 height 11
type input "100%"
type input "100"
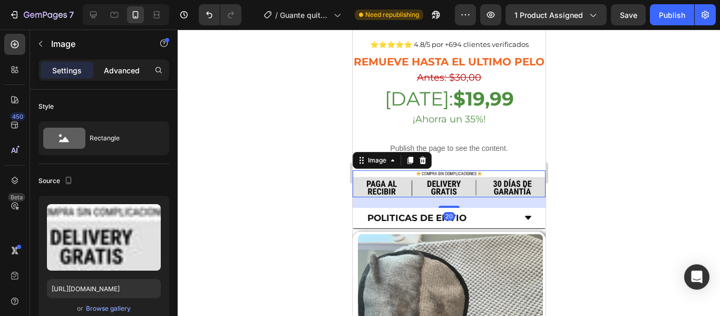
click at [119, 70] on p "Advanced" at bounding box center [122, 70] width 36 height 11
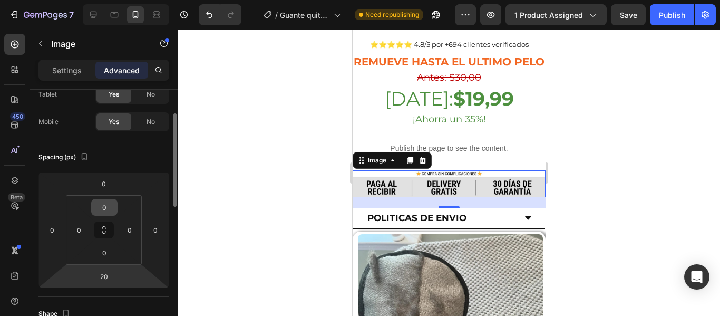
scroll to position [64, 0]
click at [107, 273] on input "20" at bounding box center [103, 276] width 21 height 16
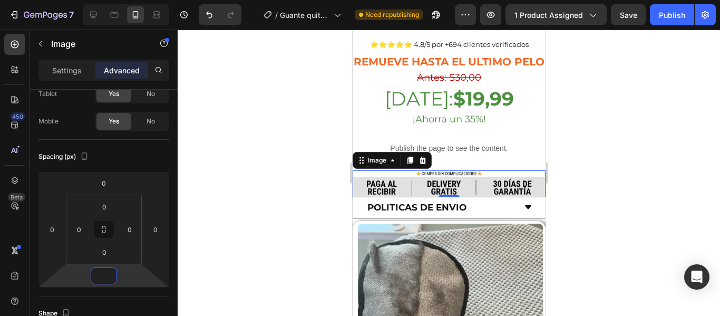
type input "0"
click at [277, 222] on div at bounding box center [449, 173] width 543 height 286
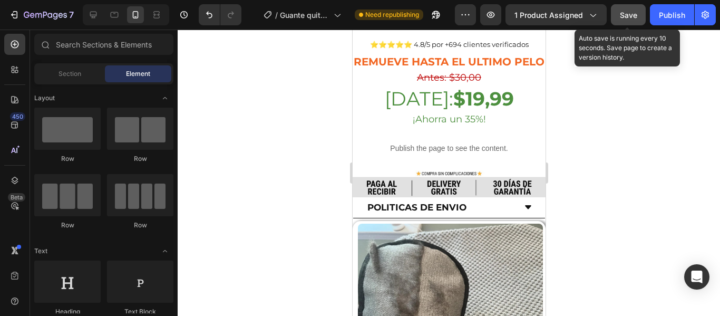
click at [640, 17] on button "Save" at bounding box center [628, 14] width 35 height 21
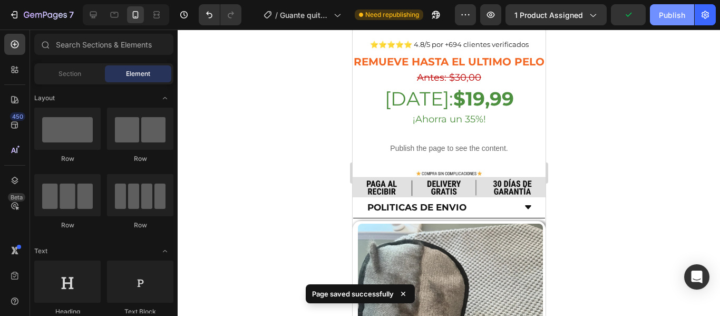
click at [672, 15] on div "Publish" at bounding box center [672, 14] width 26 height 11
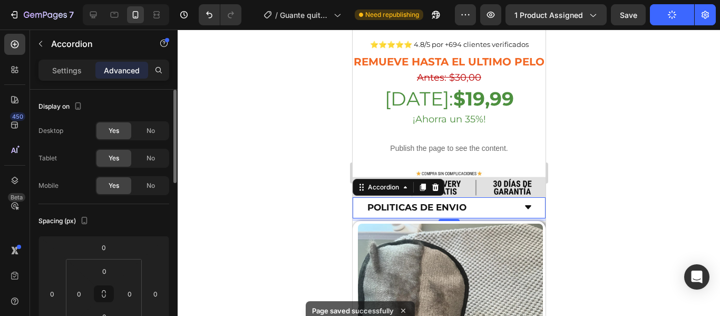
click at [61, 73] on p "Settings" at bounding box center [67, 70] width 30 height 11
type input "16"
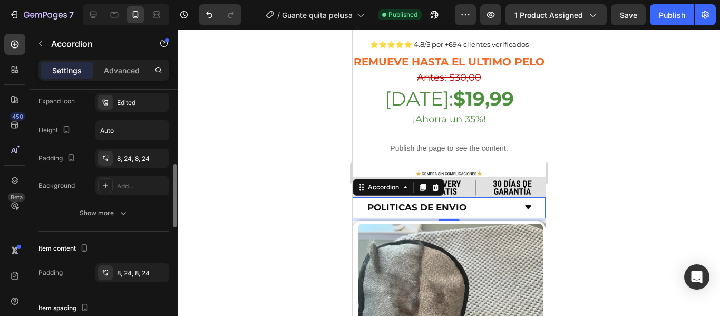
scroll to position [284, 0]
click at [126, 214] on icon "button" at bounding box center [123, 213] width 11 height 11
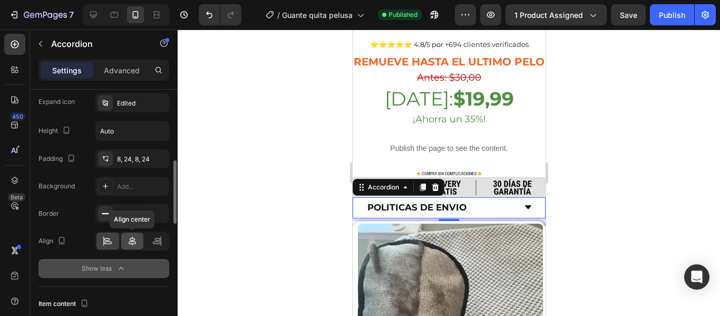
click at [131, 241] on icon at bounding box center [132, 241] width 11 height 11
click at [225, 192] on div at bounding box center [449, 173] width 543 height 286
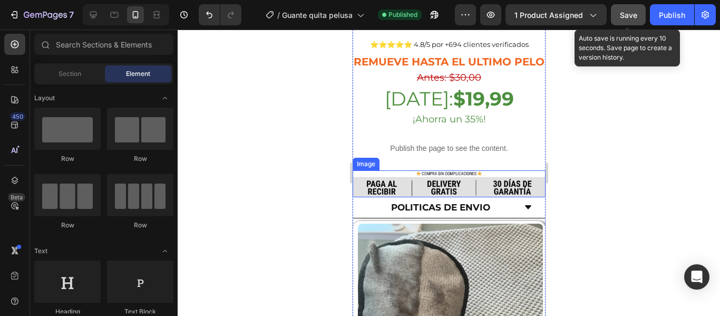
click at [622, 16] on span "Save" at bounding box center [628, 15] width 17 height 9
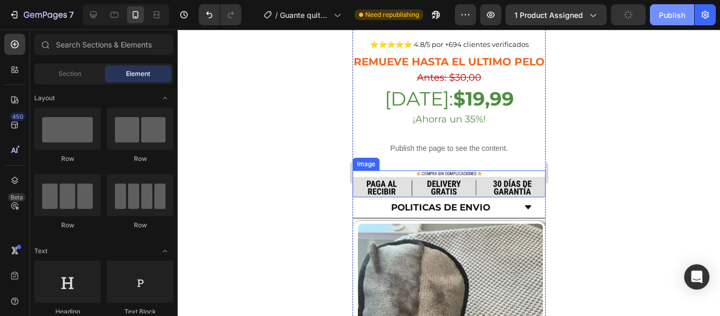
click at [668, 17] on div "Publish" at bounding box center [672, 14] width 26 height 11
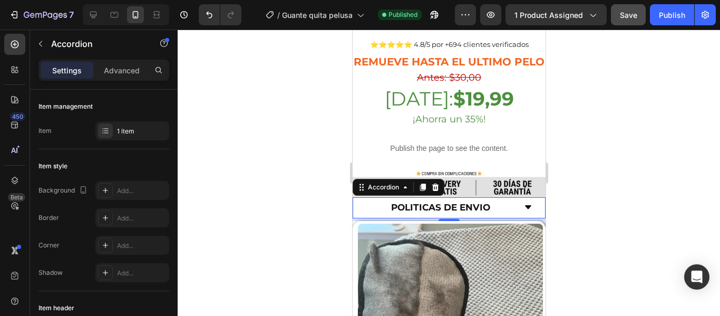
click at [259, 191] on div at bounding box center [449, 173] width 543 height 286
click at [525, 205] on icon at bounding box center [528, 207] width 6 height 4
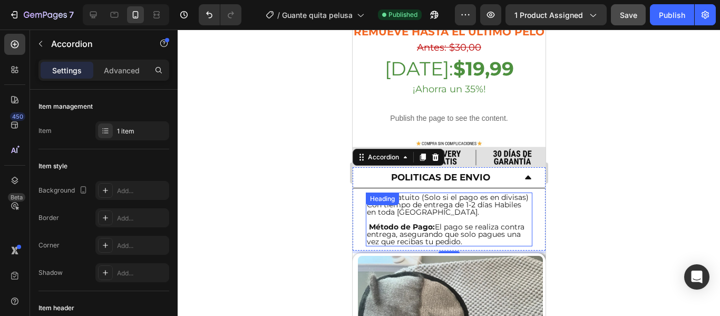
scroll to position [405, 0]
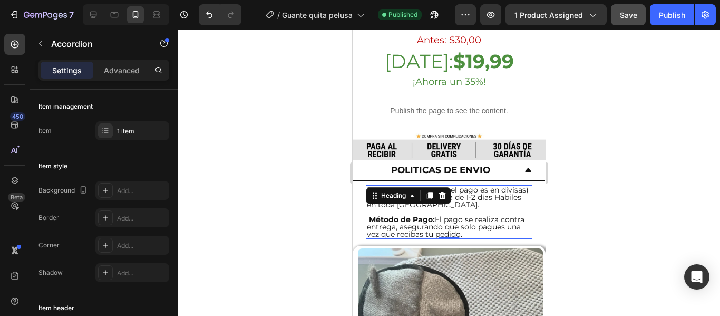
click at [421, 220] on h2 "Envío gratuito (Solo si el pago es en divisas) Con tiempo de entrega de 1-2 día…" at bounding box center [448, 212] width 167 height 54
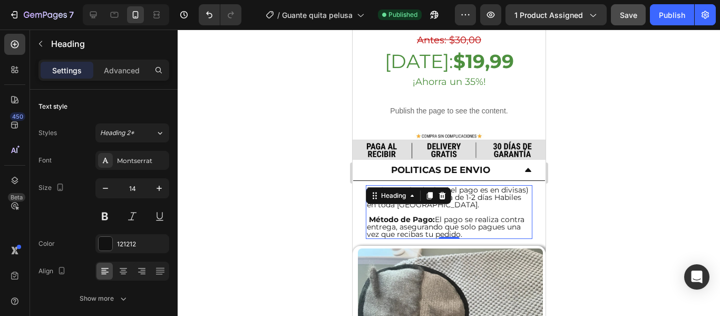
click at [421, 220] on h2 "Envío gratuito (Solo si el pago es en divisas) Con tiempo de entrega de 1-2 día…" at bounding box center [448, 212] width 167 height 54
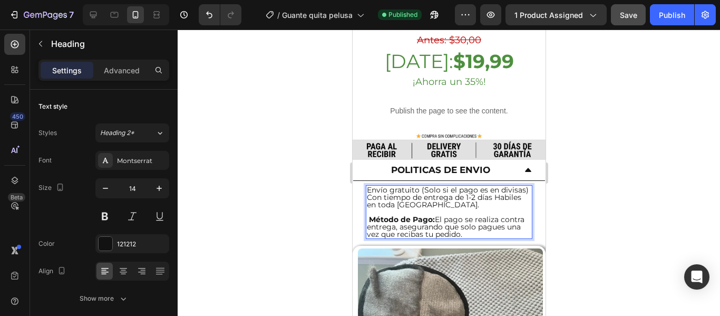
click at [486, 219] on p "Envío gratuito (Solo si el pago es en divisas) Con tiempo de entrega de 1-2 día…" at bounding box center [449, 212] width 165 height 52
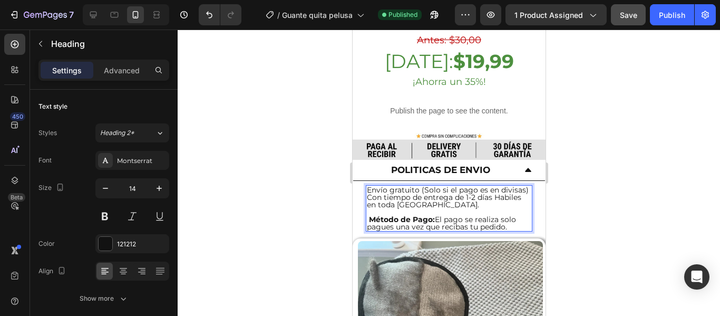
click at [519, 212] on p "Envío gratuito (Solo si el pago es en divisas) Con tiempo de entrega de 1-2 día…" at bounding box center [449, 208] width 165 height 44
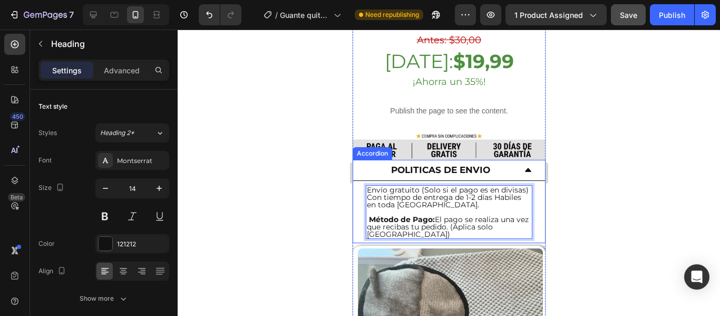
click at [525, 168] on icon at bounding box center [528, 170] width 6 height 4
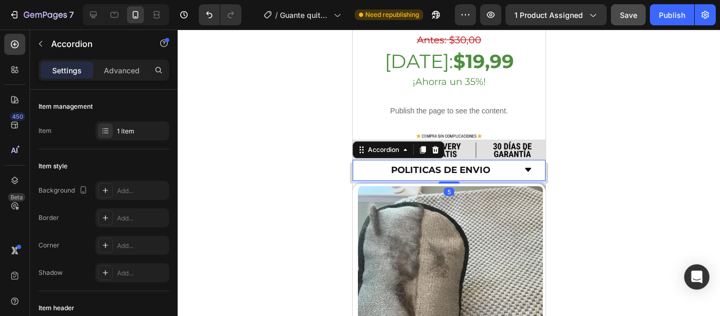
click at [525, 168] on icon at bounding box center [528, 170] width 6 height 4
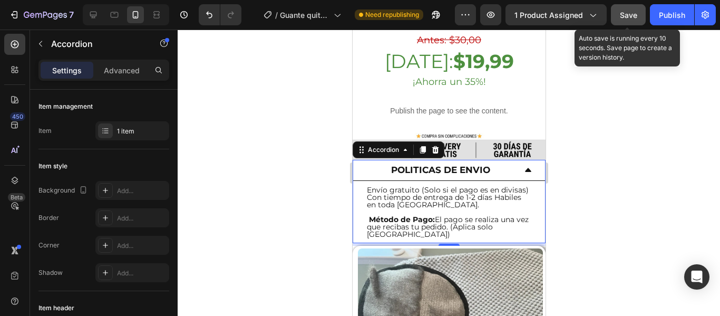
click at [628, 19] on span "Save" at bounding box center [628, 15] width 17 height 9
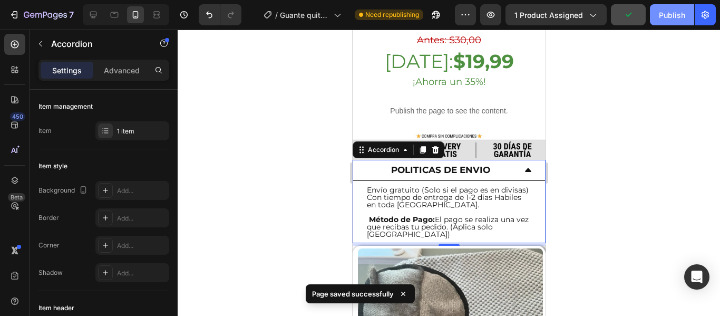
click at [667, 23] on button "Publish" at bounding box center [672, 14] width 44 height 21
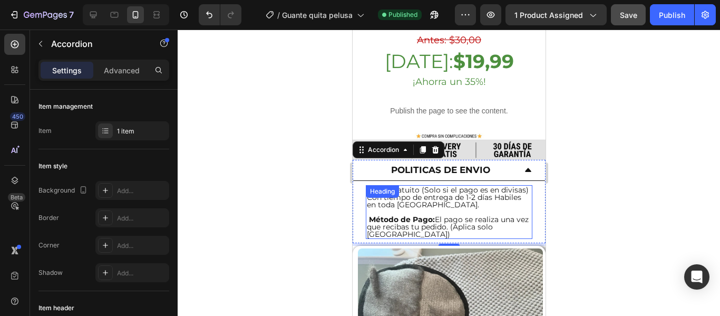
click at [415, 185] on div "Envío gratuito (Solo si el pago es en divisas) Con tiempo de entrega de 1-2 día…" at bounding box center [448, 212] width 167 height 54
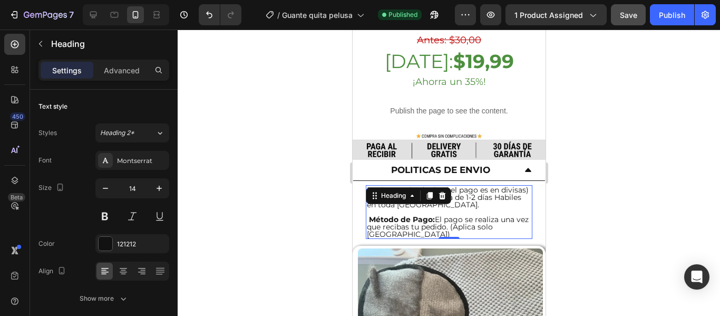
click at [483, 191] on h2 "Envío gratuito (Solo si el pago es en divisas) Con tiempo de entrega de 1-2 día…" at bounding box center [448, 212] width 167 height 54
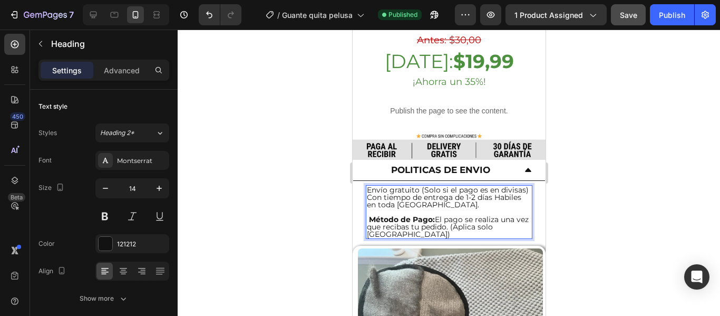
click at [418, 186] on p "Envío gratuito (Solo si el pago es en divisas) Con tiempo de entrega de 1-2 día…" at bounding box center [449, 212] width 165 height 52
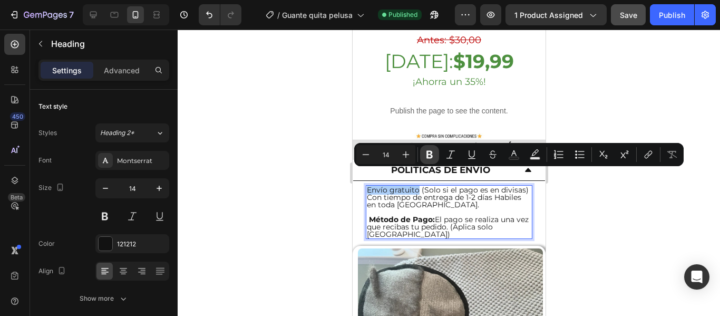
click at [432, 150] on icon "Editor contextual toolbar" at bounding box center [430, 154] width 11 height 11
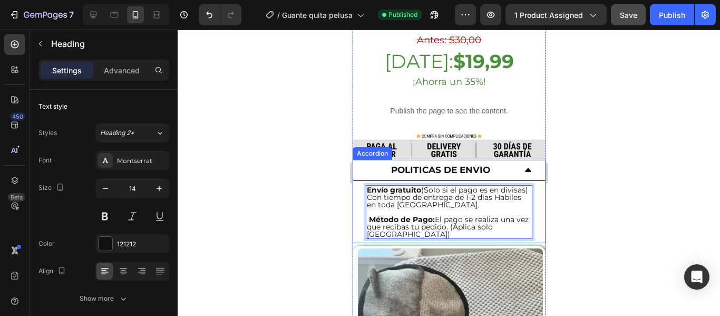
click at [331, 189] on div at bounding box center [449, 173] width 543 height 286
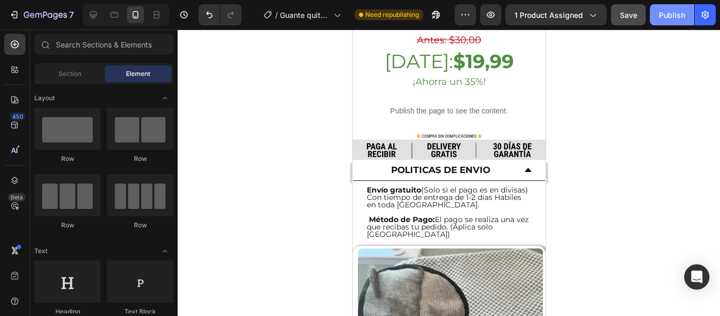
click at [670, 13] on div "Publish" at bounding box center [672, 14] width 26 height 11
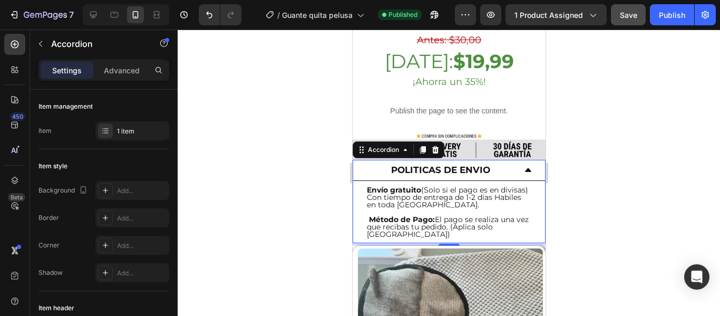
click at [524, 166] on icon at bounding box center [528, 170] width 8 height 8
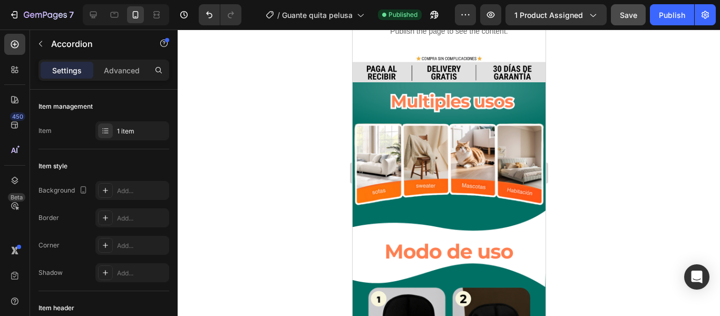
scroll to position [1570, 0]
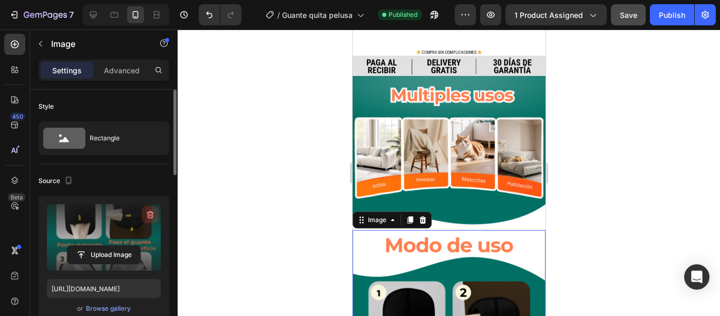
click at [152, 215] on icon "button" at bounding box center [150, 214] width 11 height 11
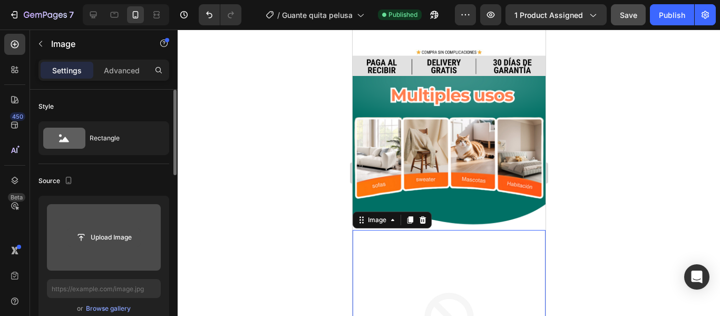
click at [113, 241] on input "file" at bounding box center [104, 237] width 73 height 18
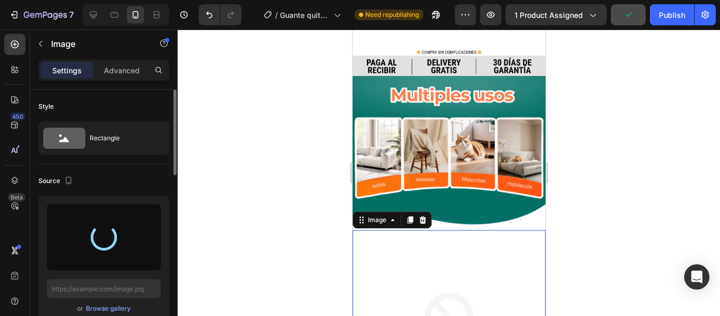
type input "https://cdn.shopify.com/s/files/1/0648/7755/9886/files/gempages_563302325238629…"
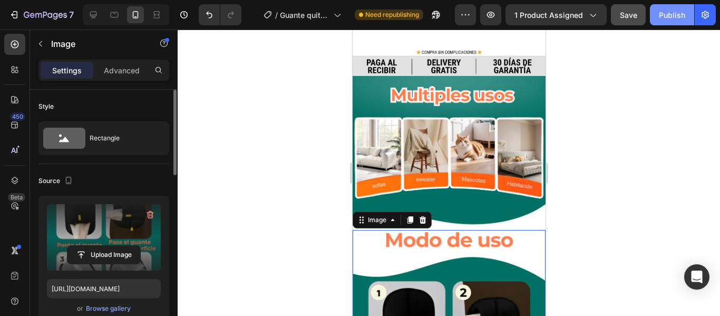
click at [668, 18] on div "Publish" at bounding box center [672, 14] width 26 height 11
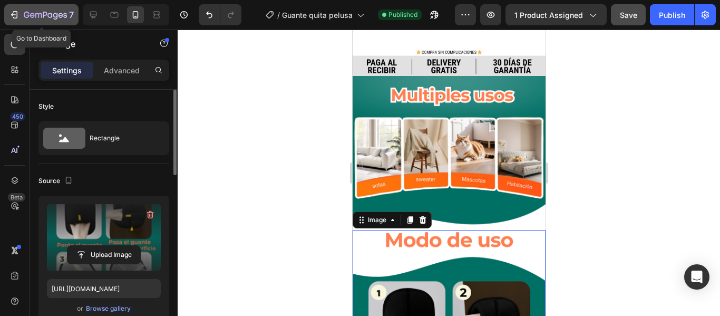
click at [35, 15] on icon "button" at bounding box center [45, 15] width 43 height 9
